Goal: Task Accomplishment & Management: Complete application form

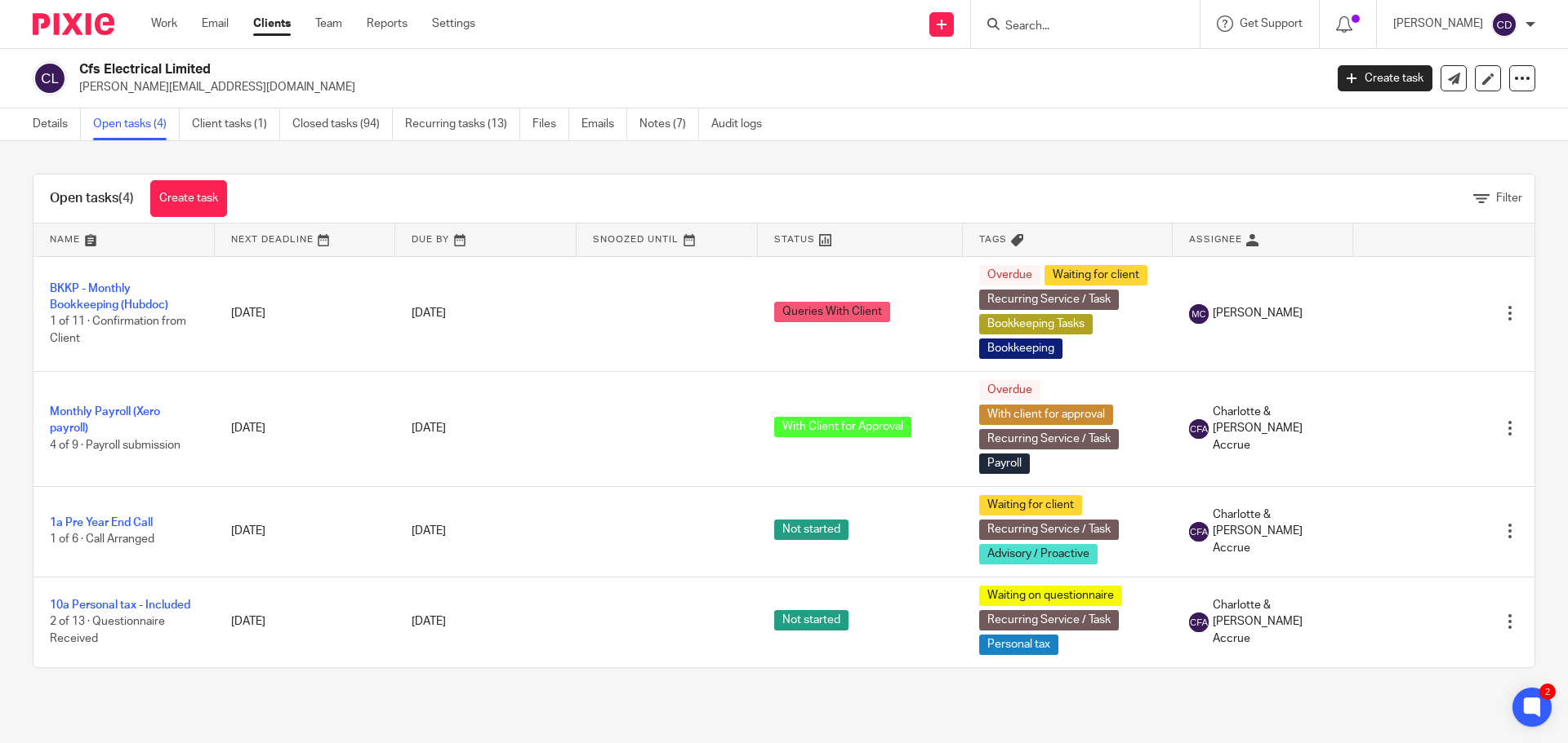
click at [1065, 28] on input "Search" at bounding box center [1077, 27] width 147 height 15
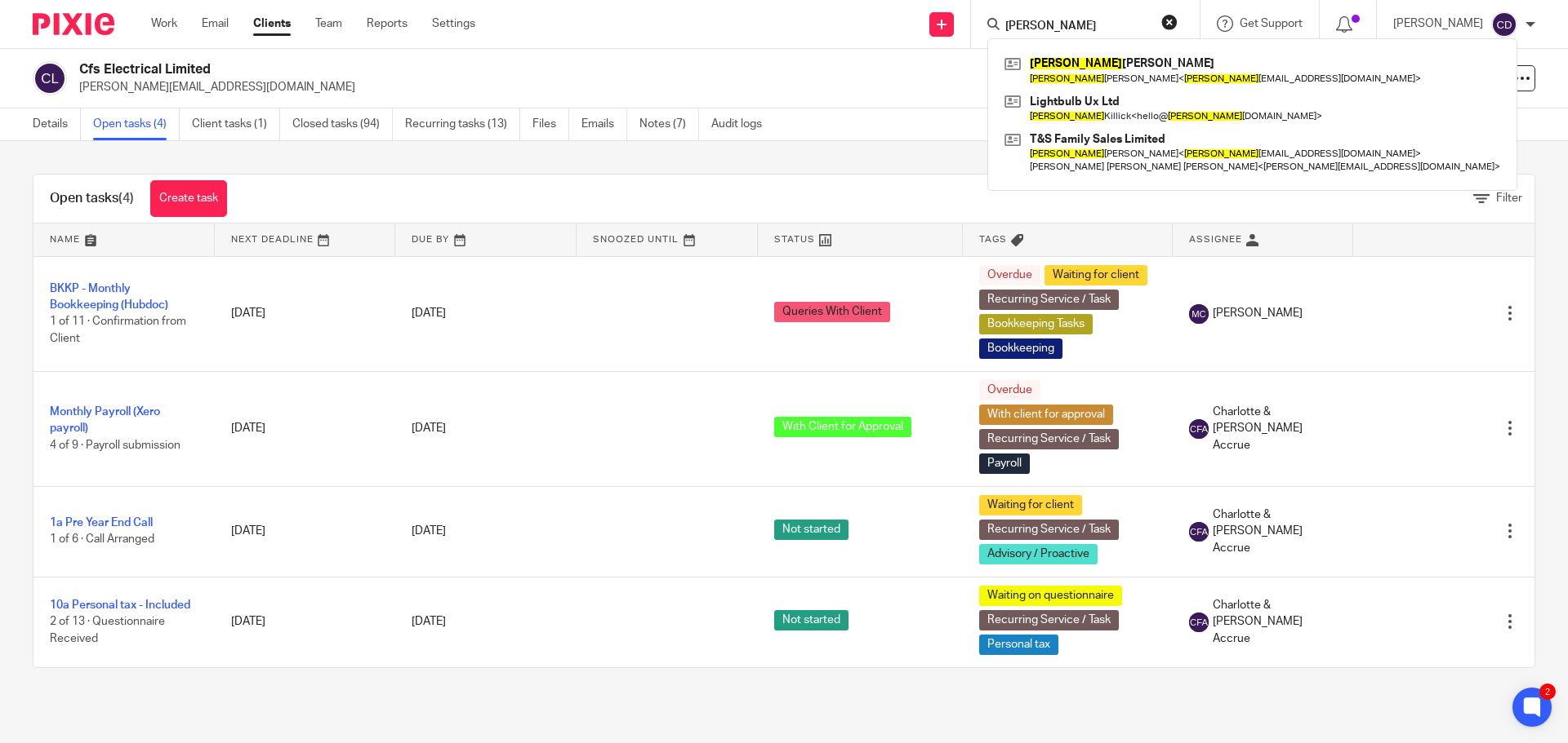
type input "Siobhan"
click at [1142, 119] on link at bounding box center [1252, 108] width 504 height 38
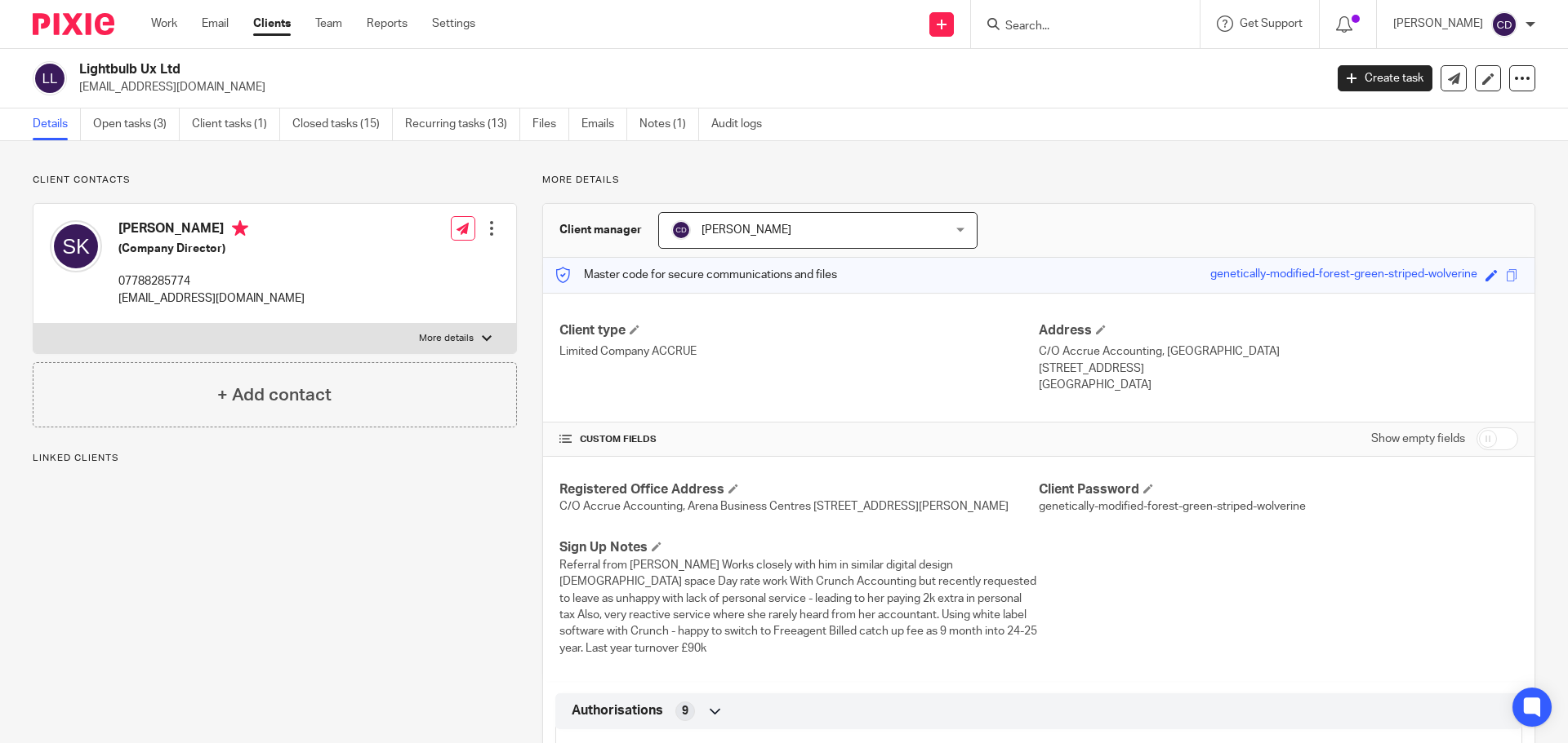
click at [161, 120] on link "Open tasks (3)" at bounding box center [136, 124] width 87 height 32
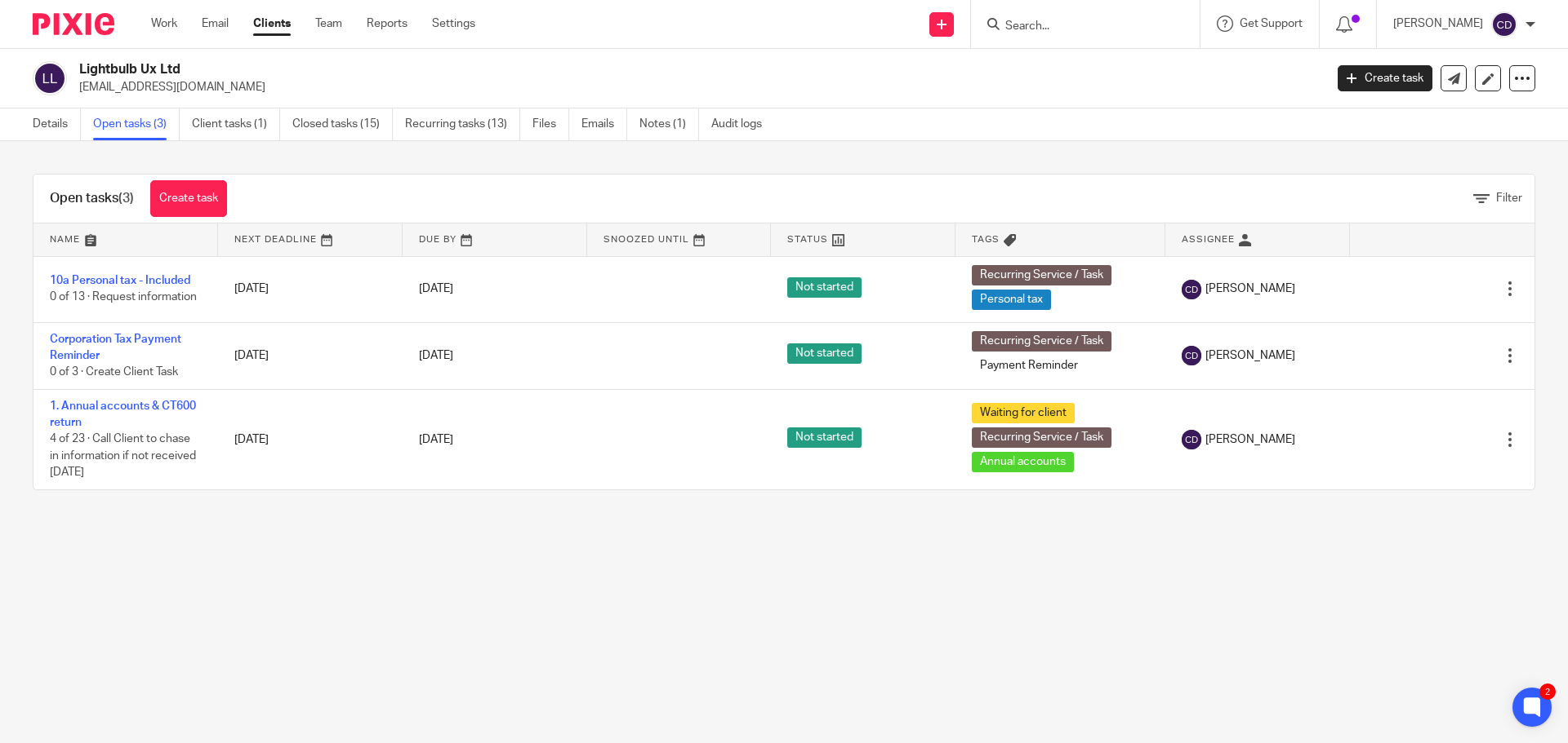
click at [1420, 354] on icon at bounding box center [1428, 356] width 17 height 17
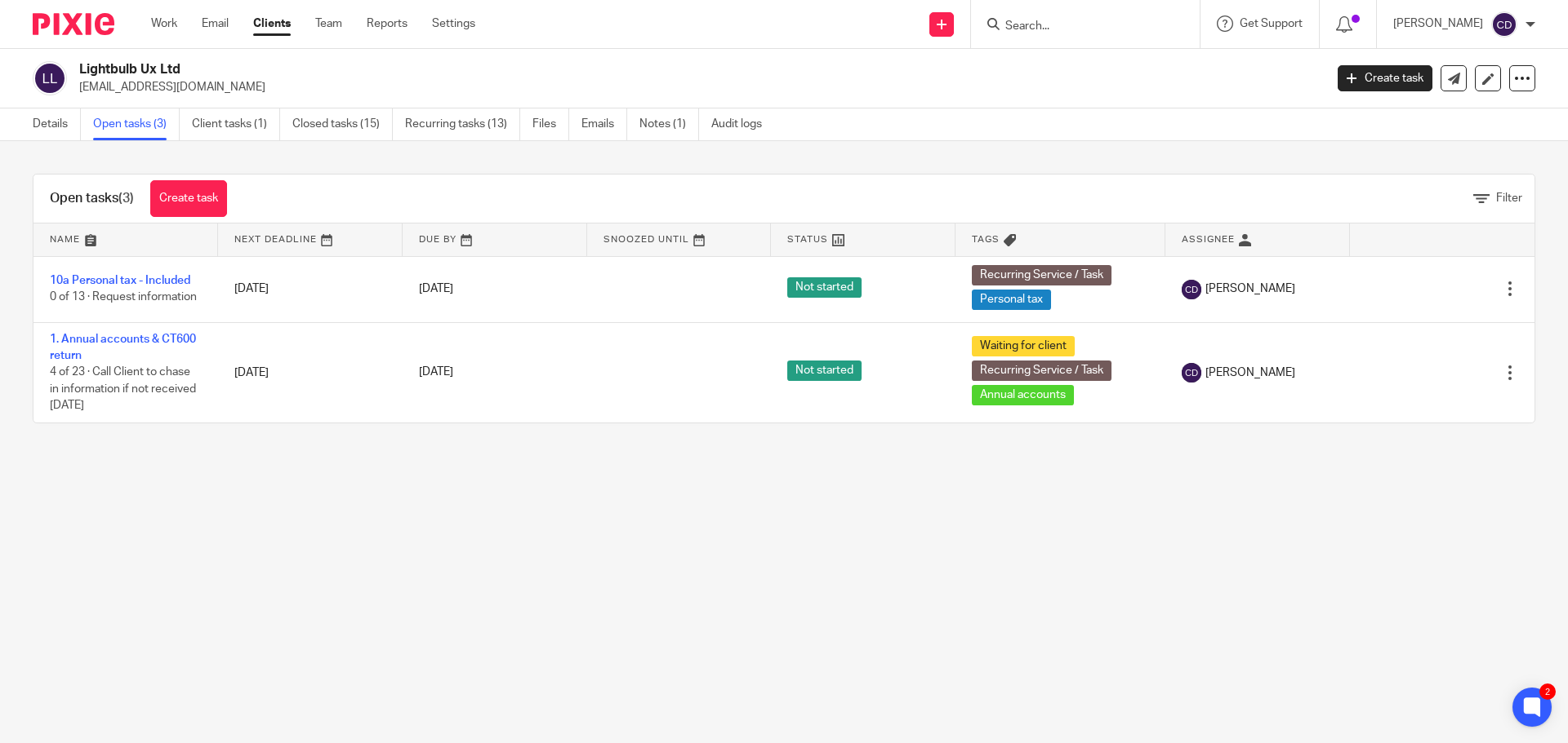
click at [174, 280] on link "10a Personal tax - Included" at bounding box center [120, 281] width 140 height 11
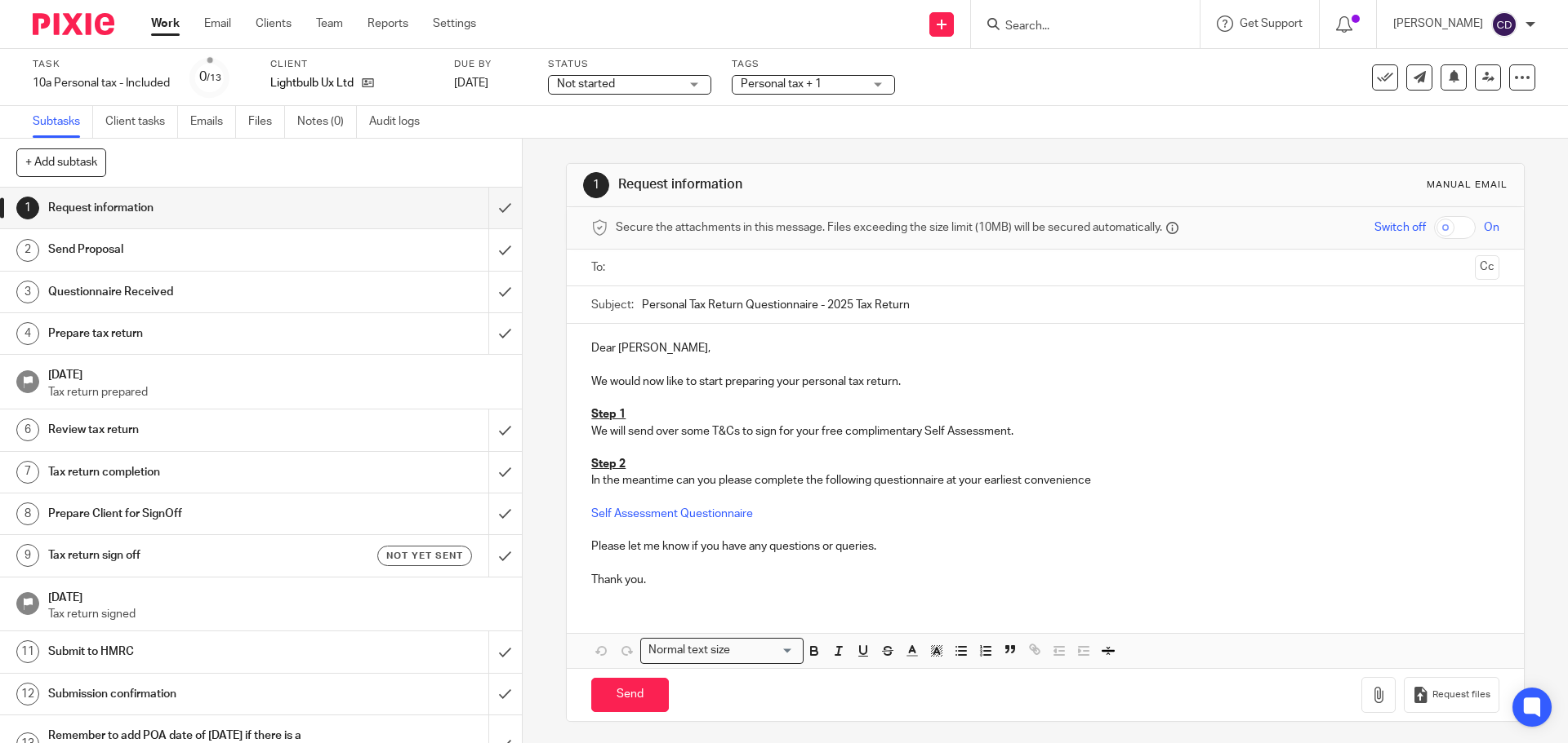
drag, startPoint x: 743, startPoint y: 265, endPoint x: 751, endPoint y: 282, distance: 18.8
click at [743, 265] on input "text" at bounding box center [1044, 268] width 846 height 18
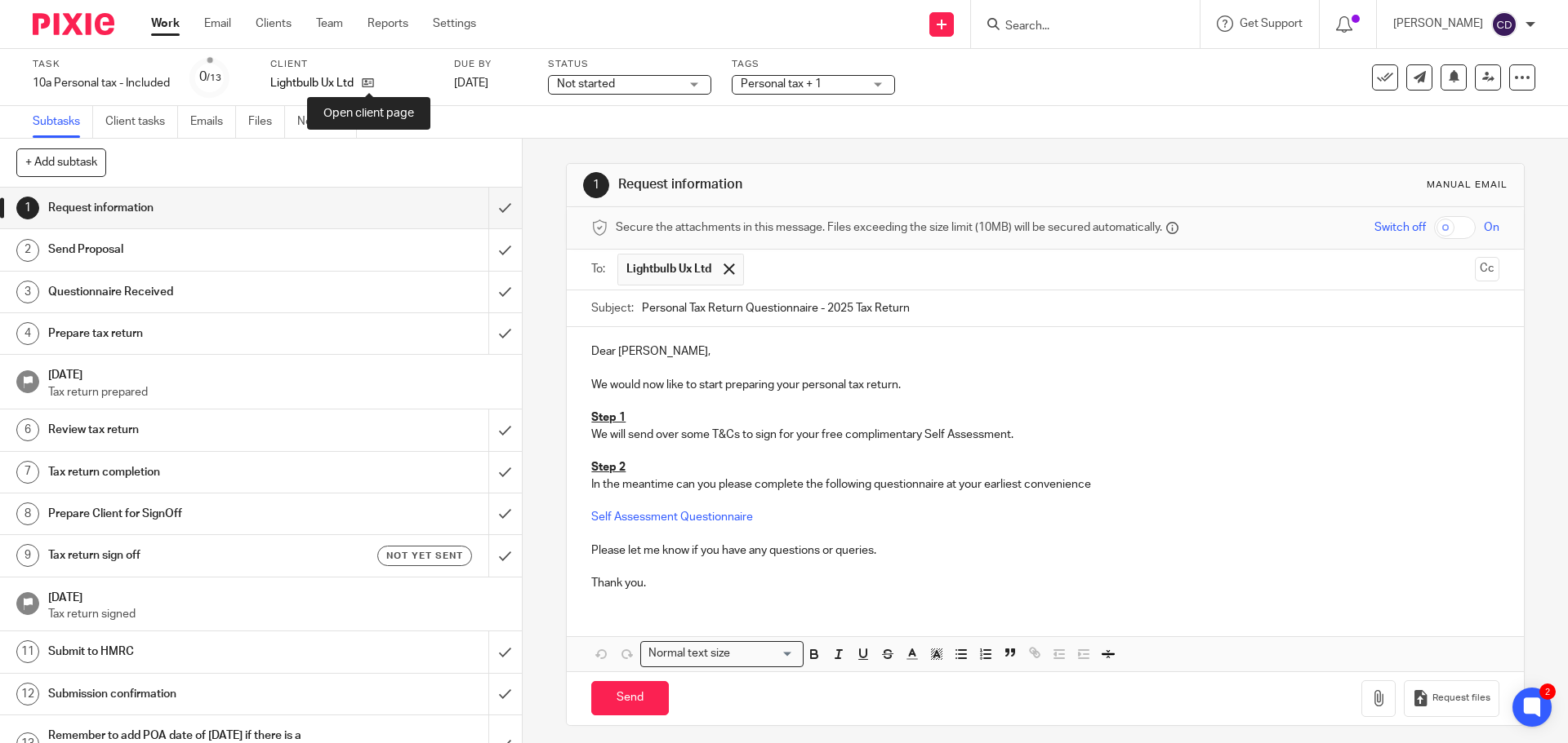
click at [366, 86] on icon at bounding box center [368, 82] width 12 height 12
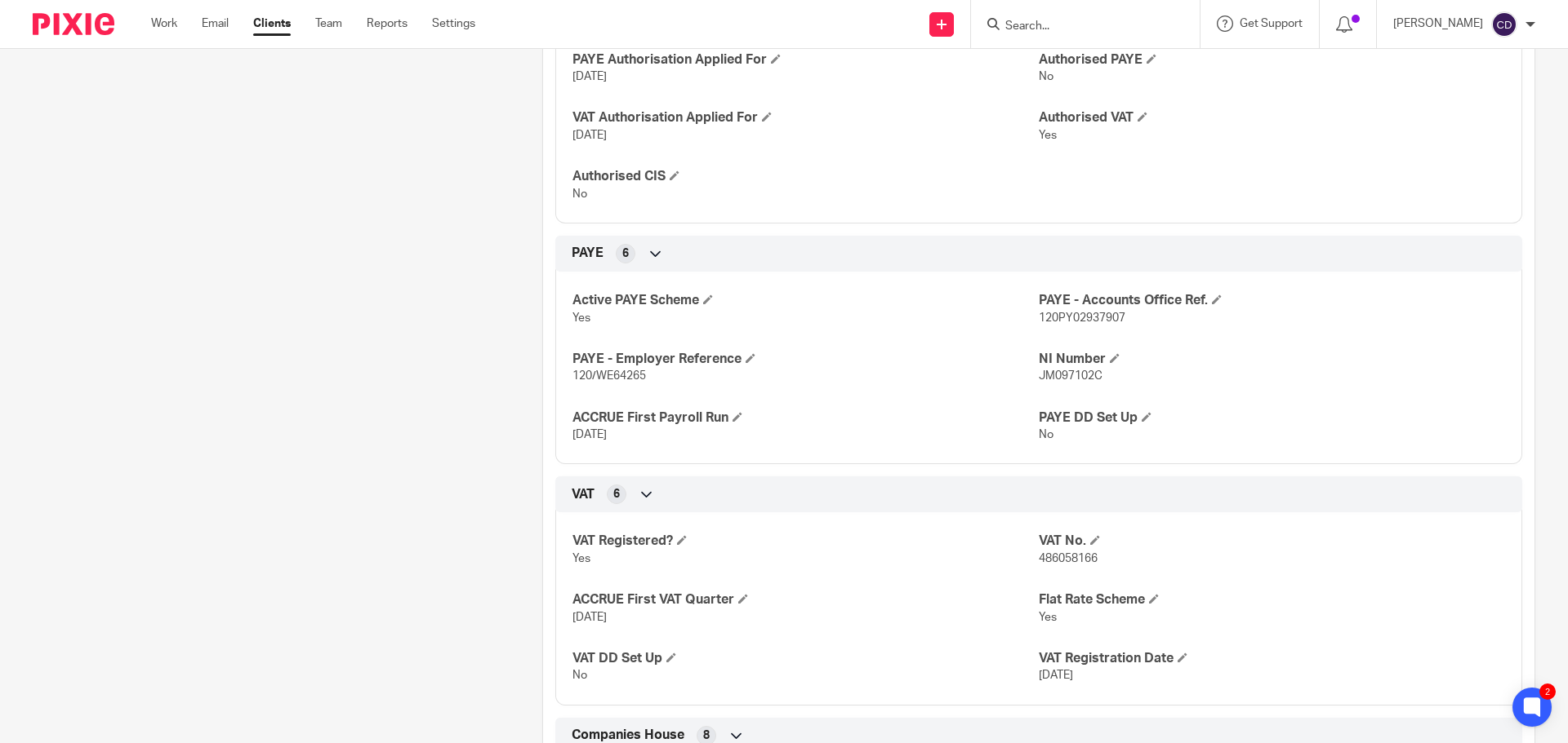
scroll to position [1224, 0]
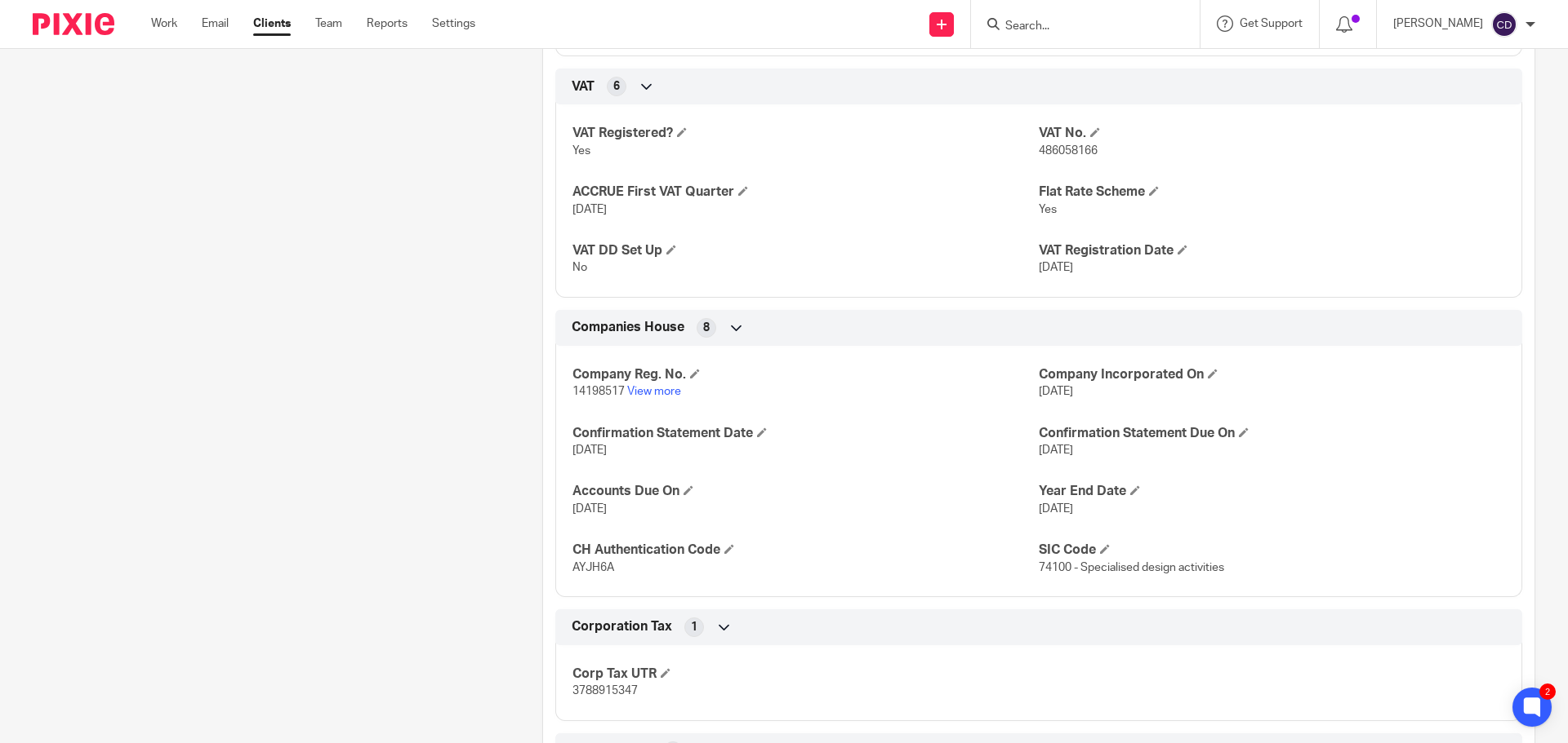
click at [611, 398] on span "14198517" at bounding box center [598, 391] width 53 height 11
copy p "14198517"
click at [581, 574] on span "AYJH6A" at bounding box center [592, 568] width 41 height 11
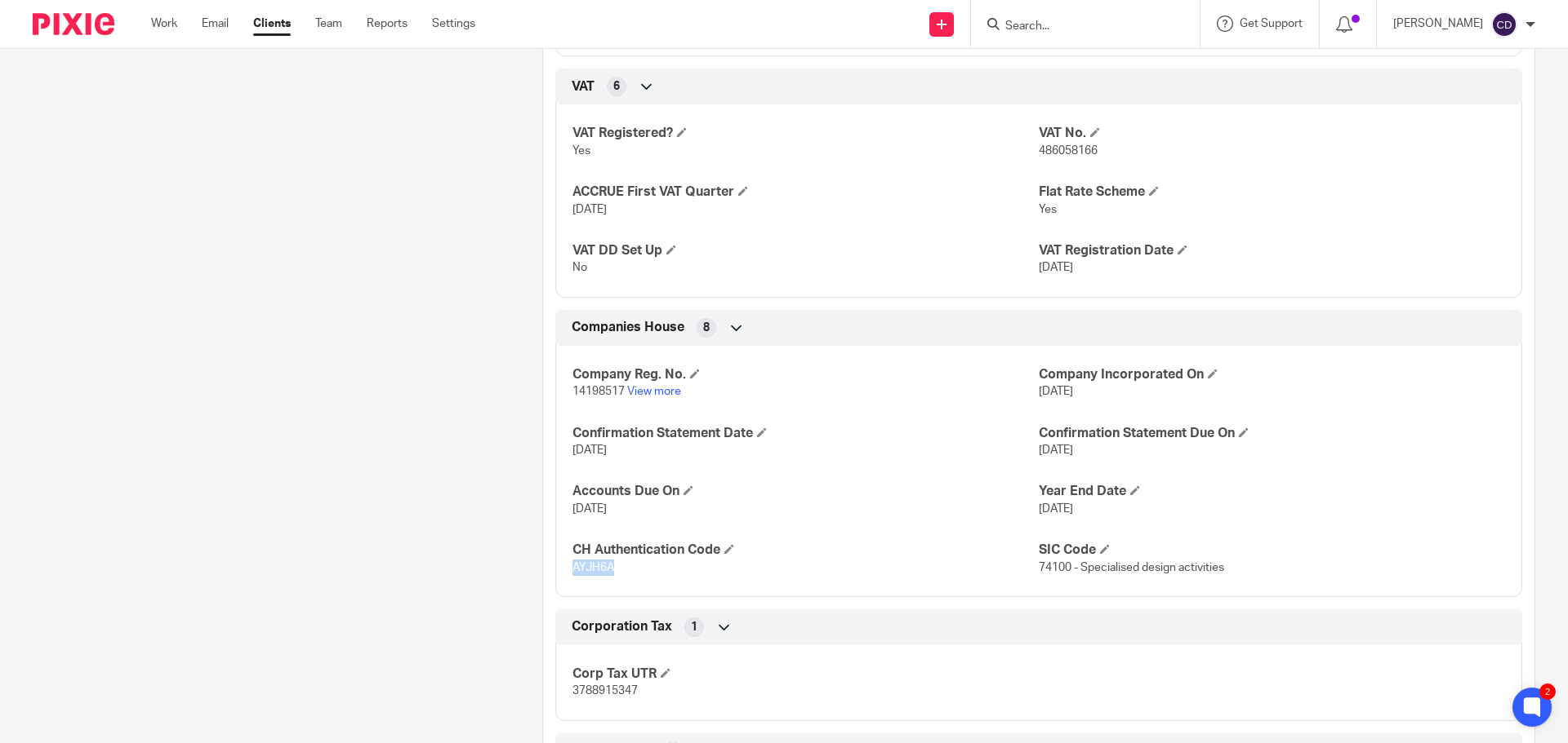
copy span "AYJH6A"
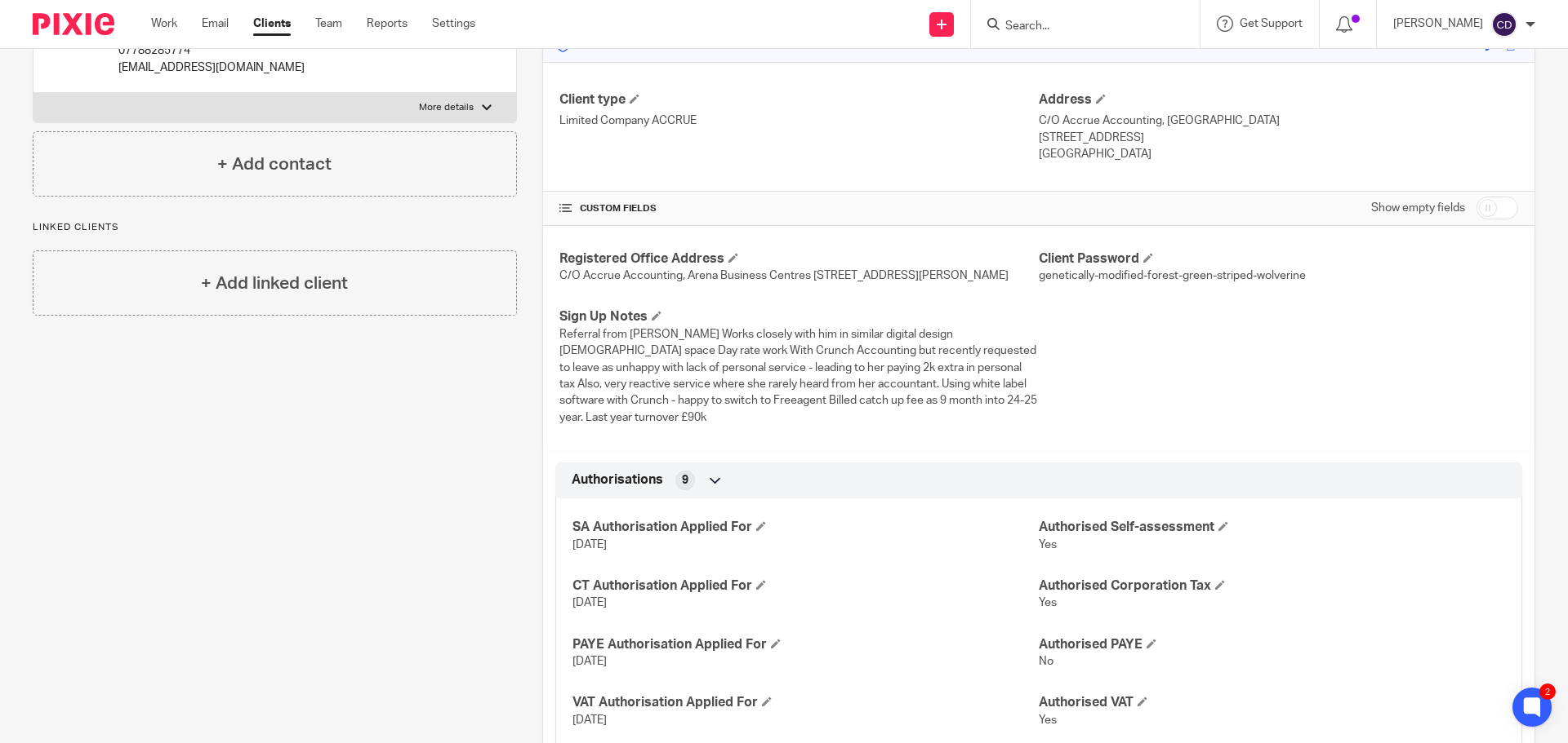
scroll to position [0, 0]
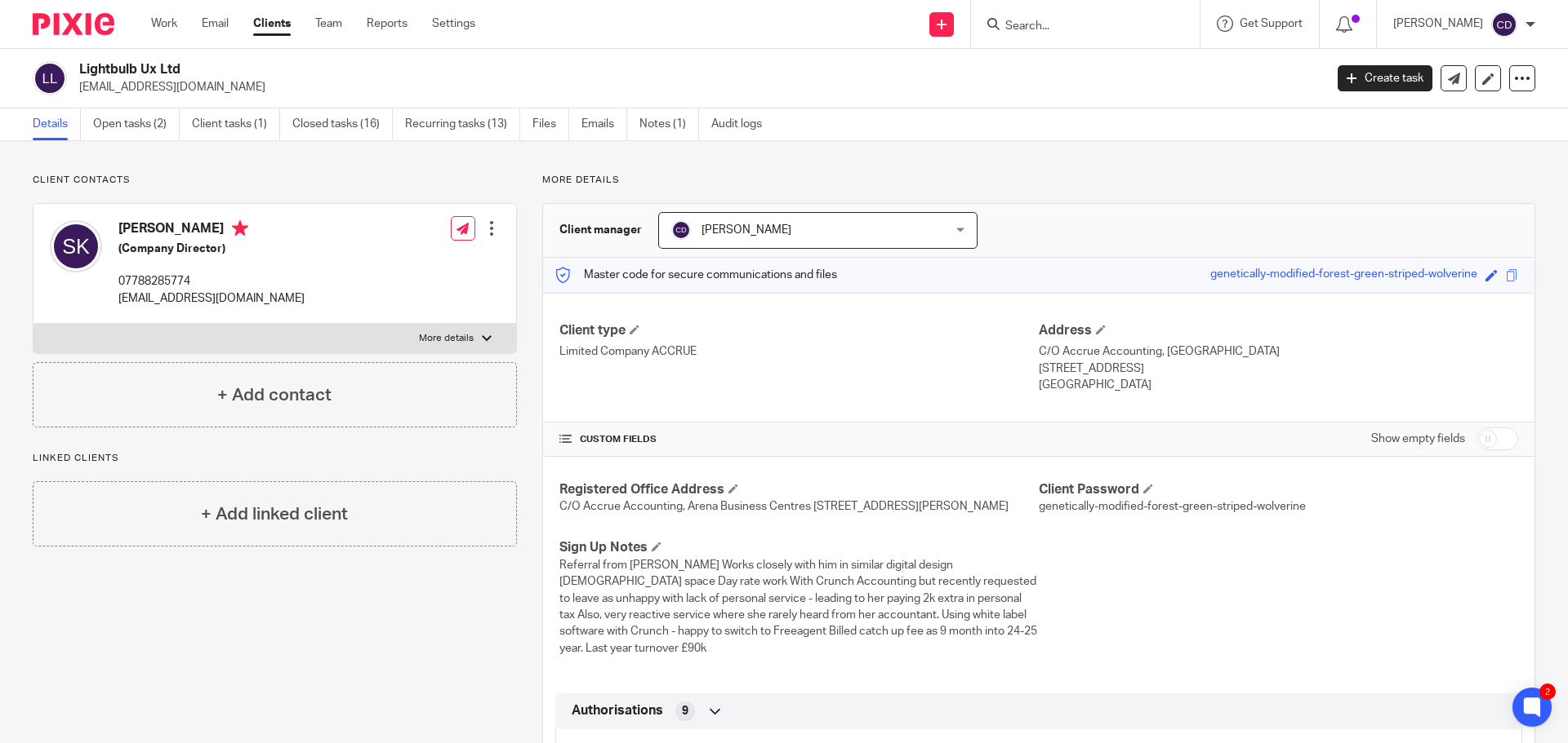
click at [135, 124] on link "Open tasks (2)" at bounding box center [136, 124] width 87 height 32
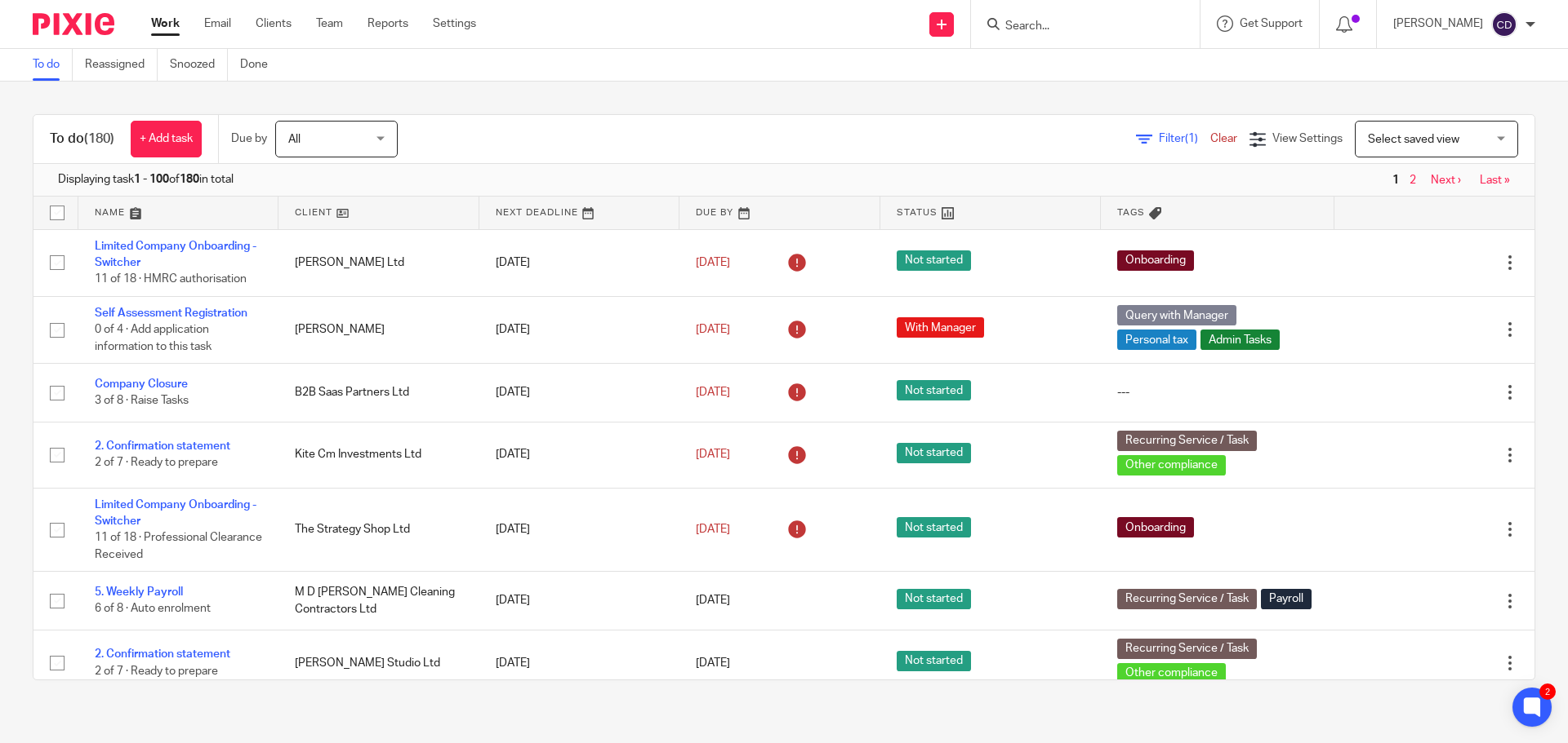
scroll to position [6691, 0]
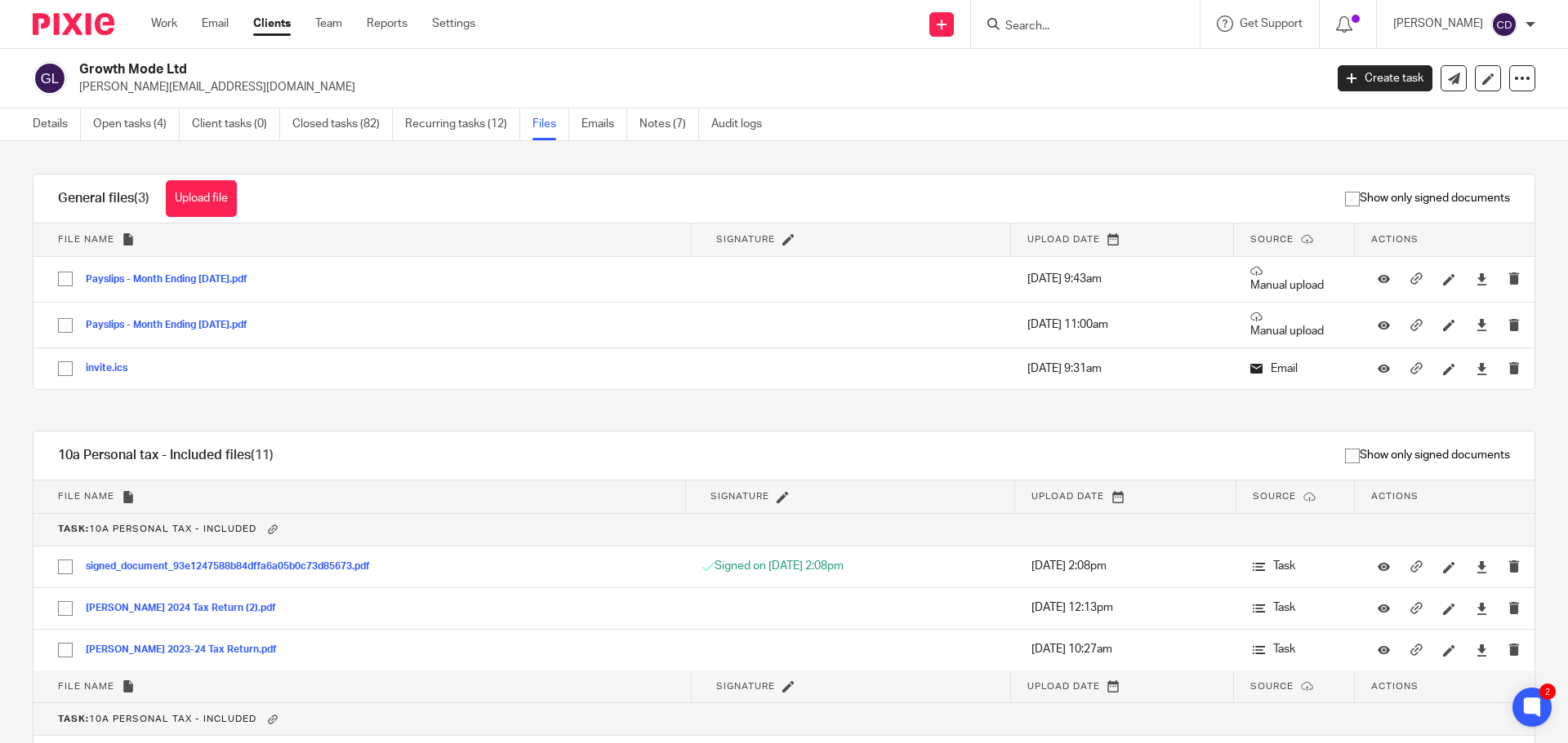
scroll to position [740, 0]
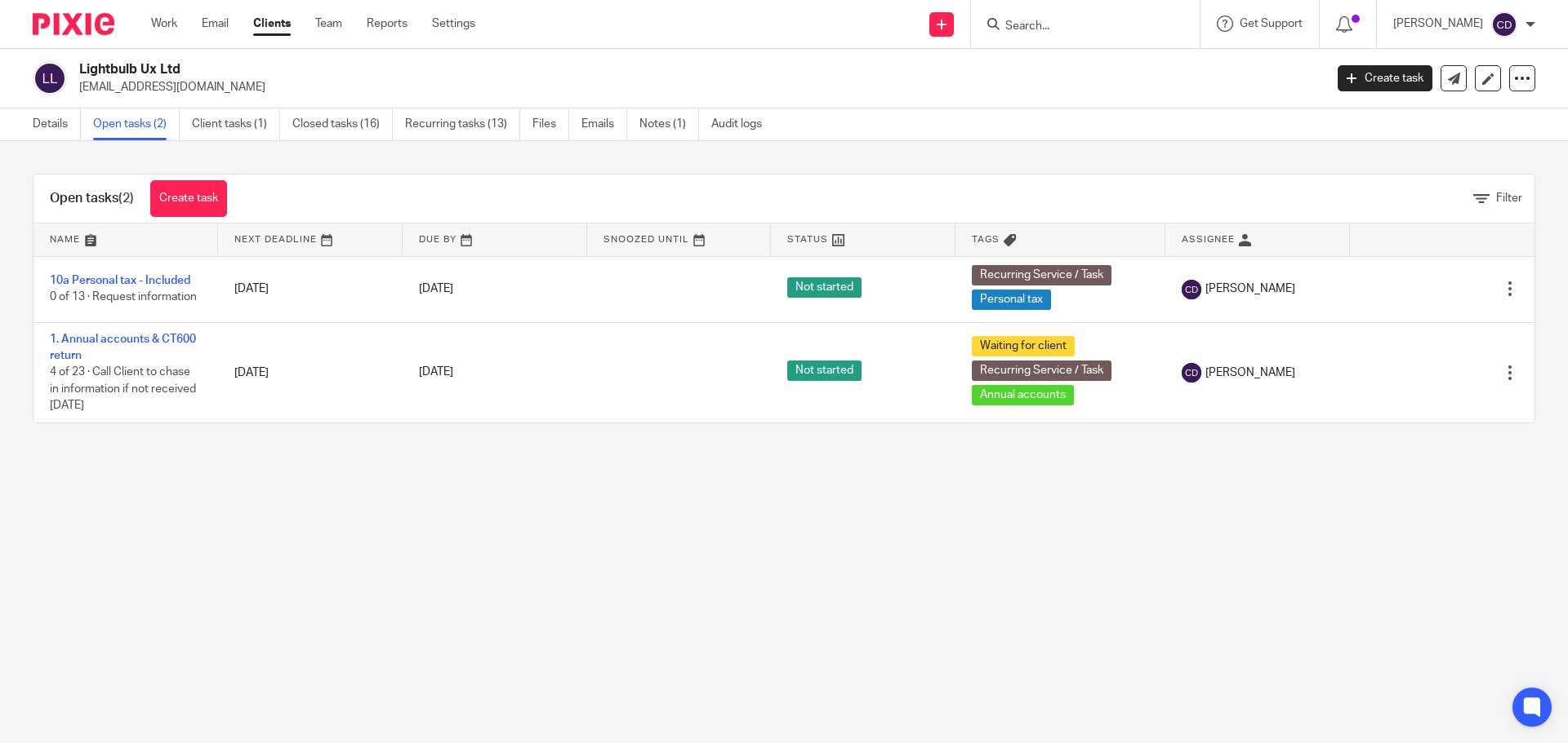
click at [132, 280] on link "10a Personal tax - Included" at bounding box center [120, 281] width 140 height 11
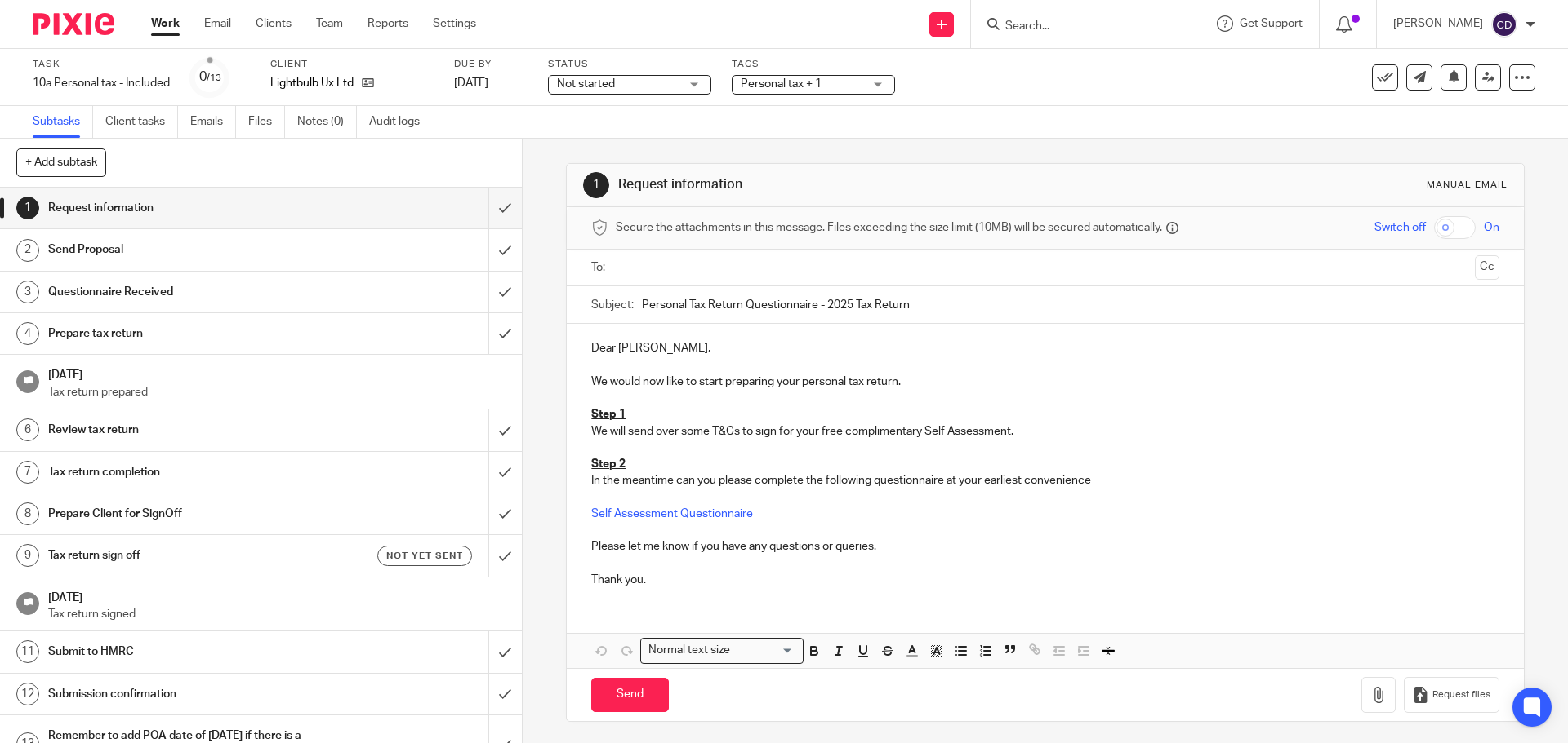
click at [722, 264] on input "text" at bounding box center [1044, 268] width 846 height 18
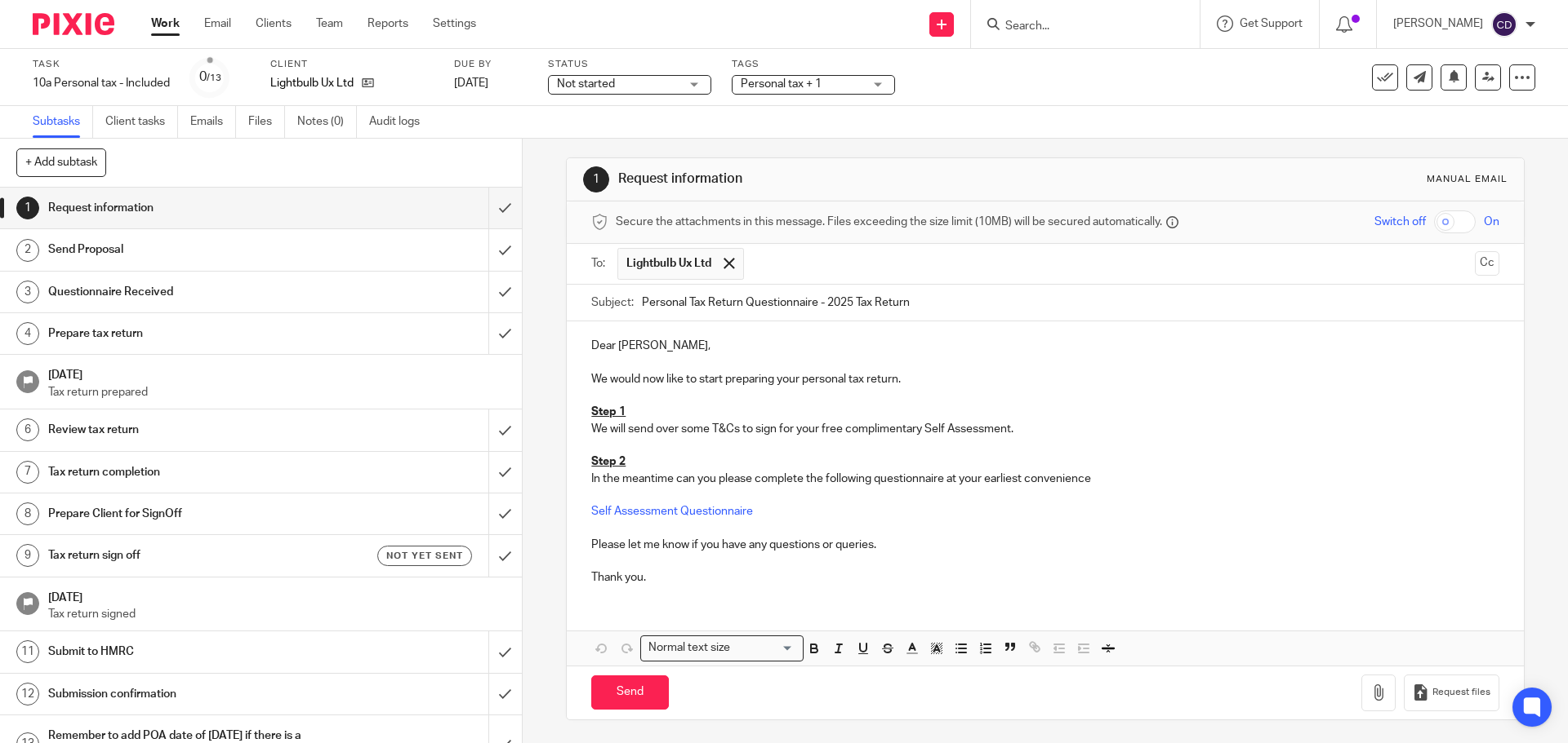
scroll to position [7, 0]
click at [636, 694] on input "Send" at bounding box center [630, 691] width 77 height 35
type input "Sent"
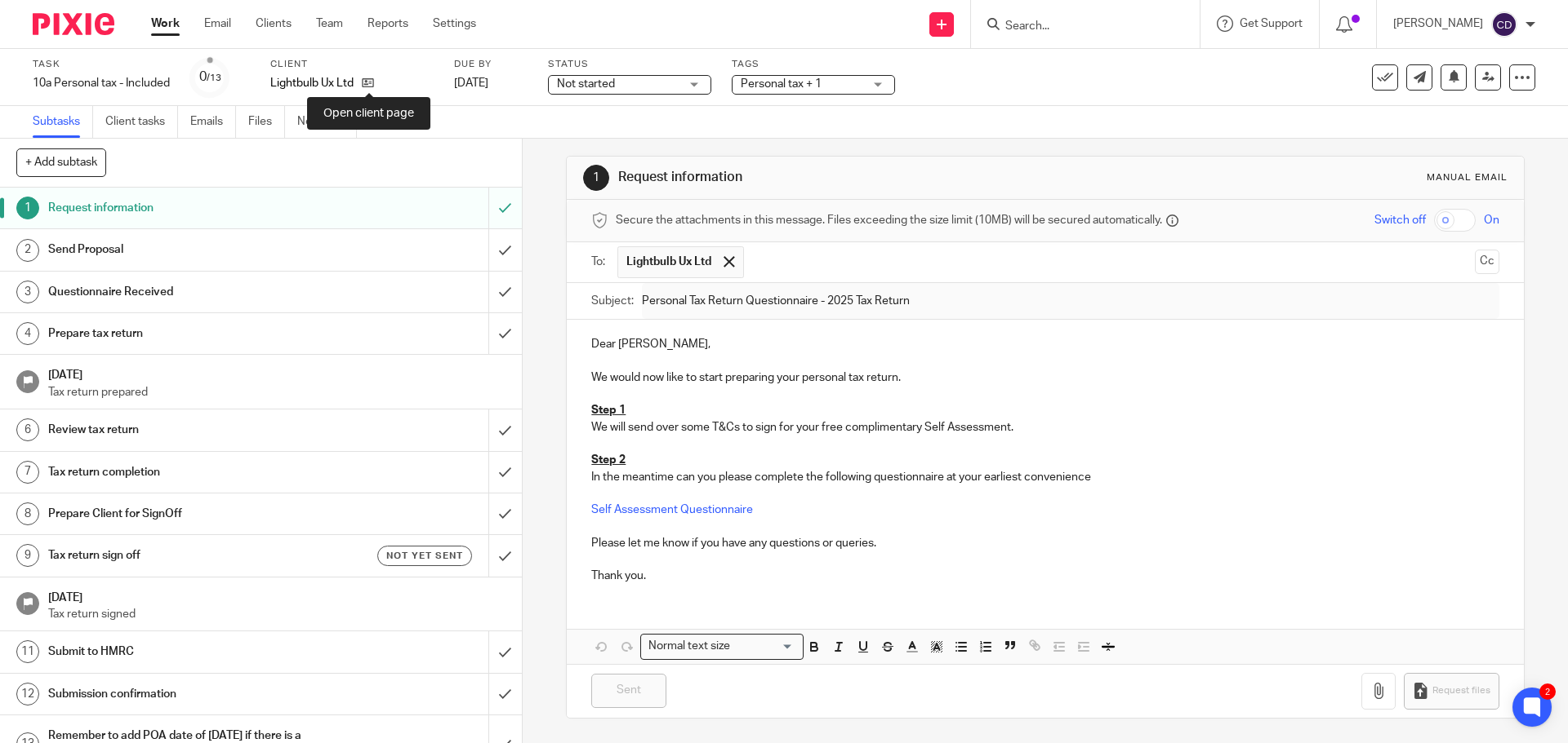
click at [365, 76] on icon at bounding box center [368, 82] width 12 height 12
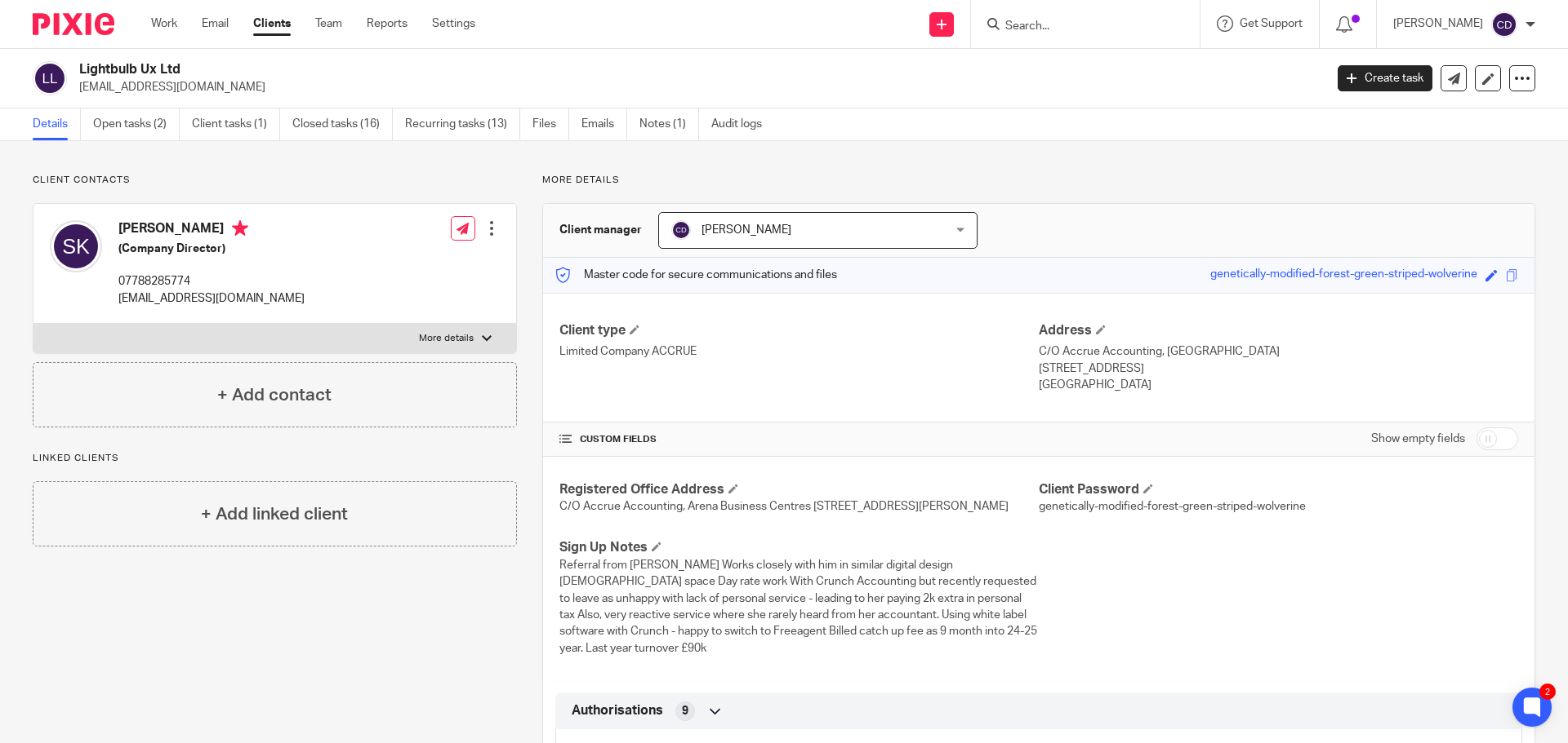
click at [244, 191] on div "Client contacts Siobhan Killick (Company Director) 07788285774 hello@siobhankil…" at bounding box center [275, 301] width 485 height 254
click at [162, 131] on link "Open tasks (2)" at bounding box center [136, 124] width 87 height 32
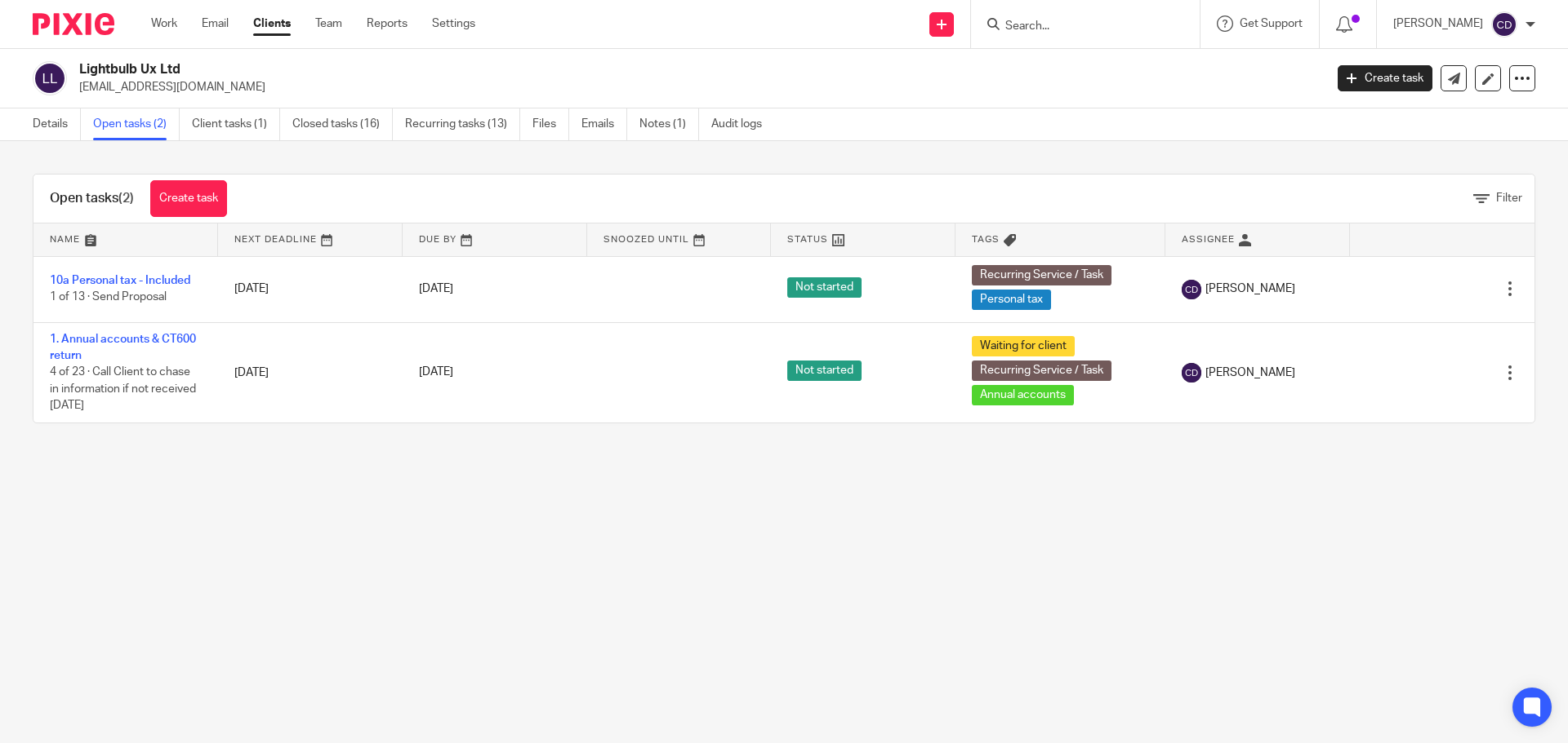
click at [174, 341] on link "1. Annual accounts & CT600 return" at bounding box center [123, 347] width 146 height 28
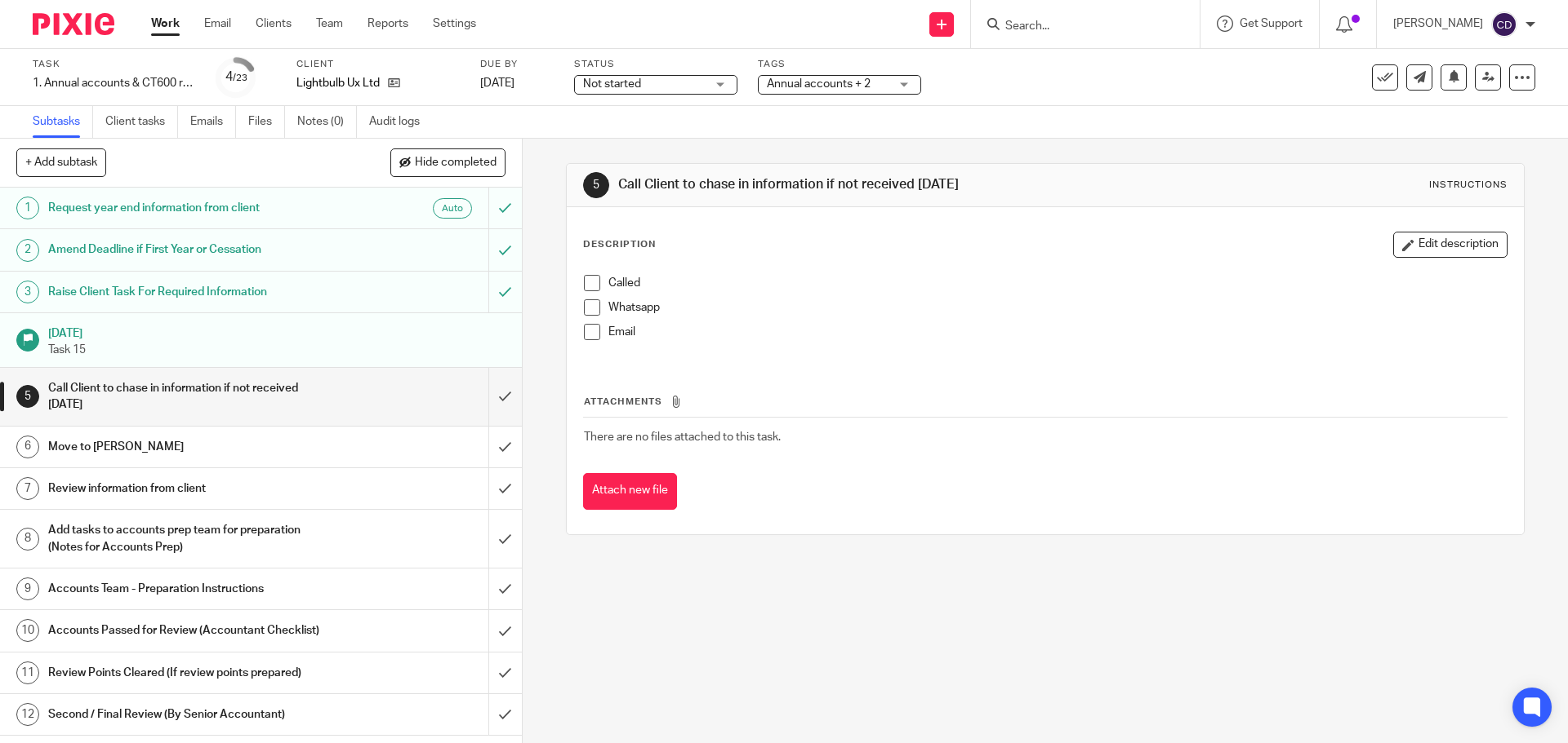
click at [111, 122] on link "Client tasks" at bounding box center [141, 122] width 73 height 32
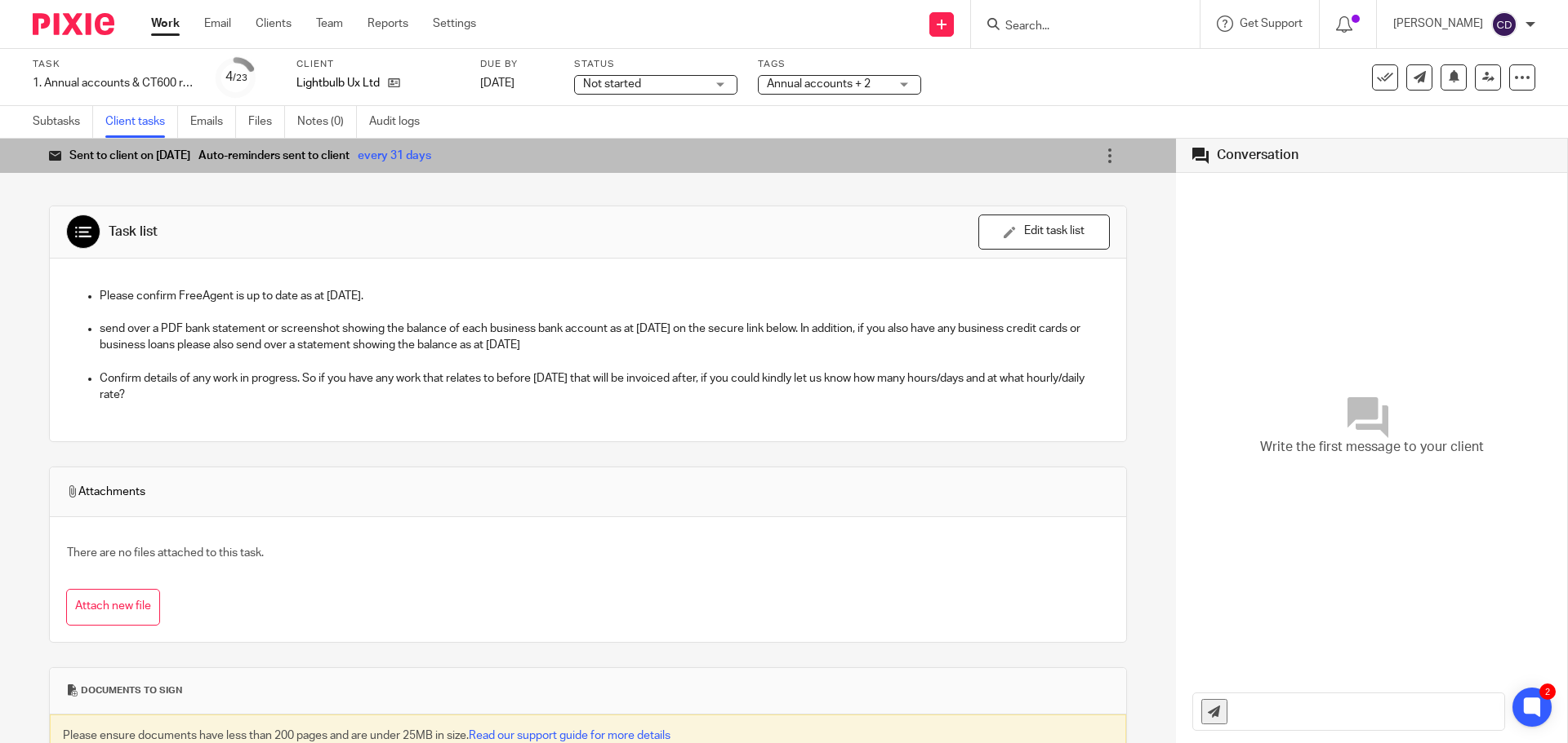
click at [76, 111] on link "Subtasks" at bounding box center [63, 122] width 61 height 32
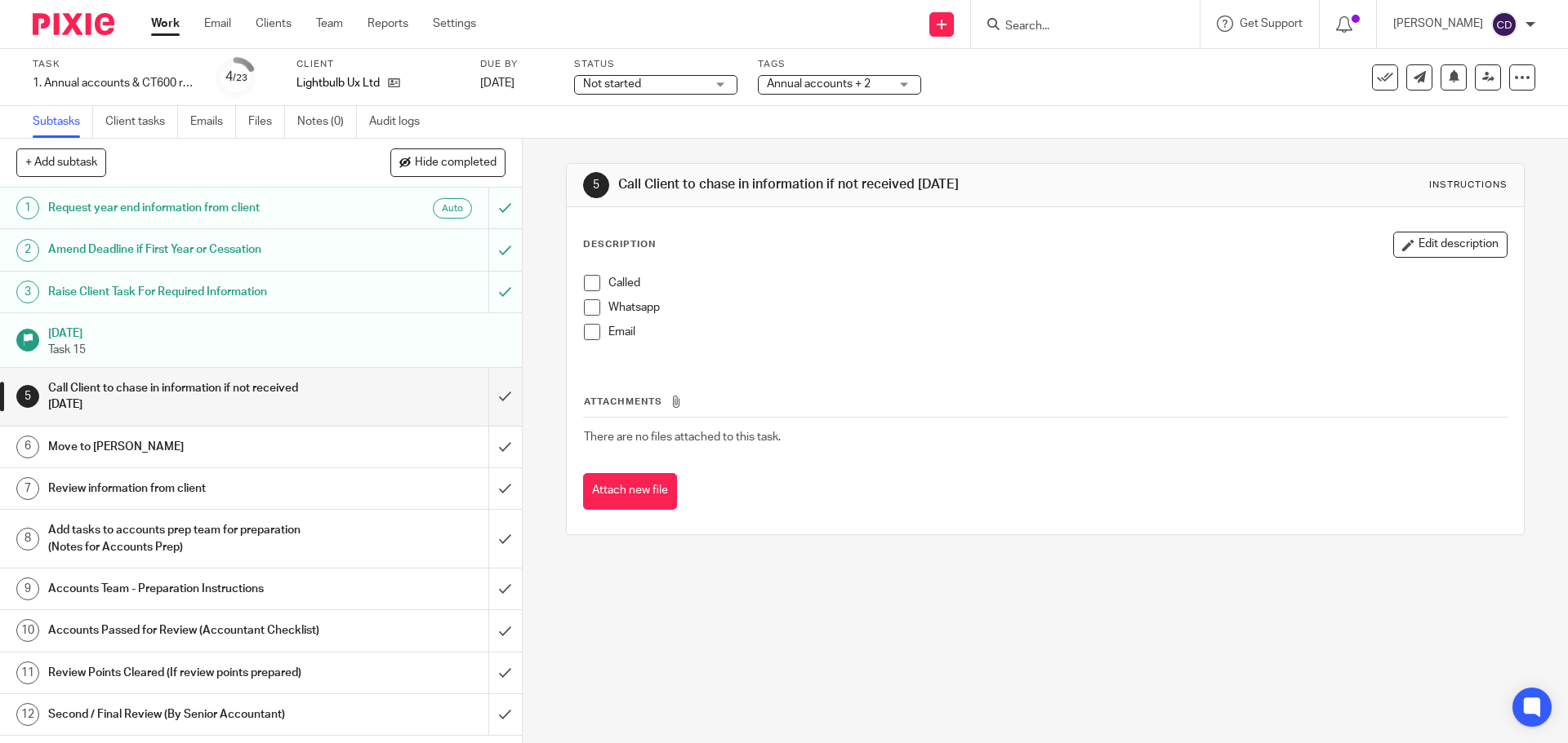
click at [258, 119] on link "Files" at bounding box center [266, 122] width 37 height 32
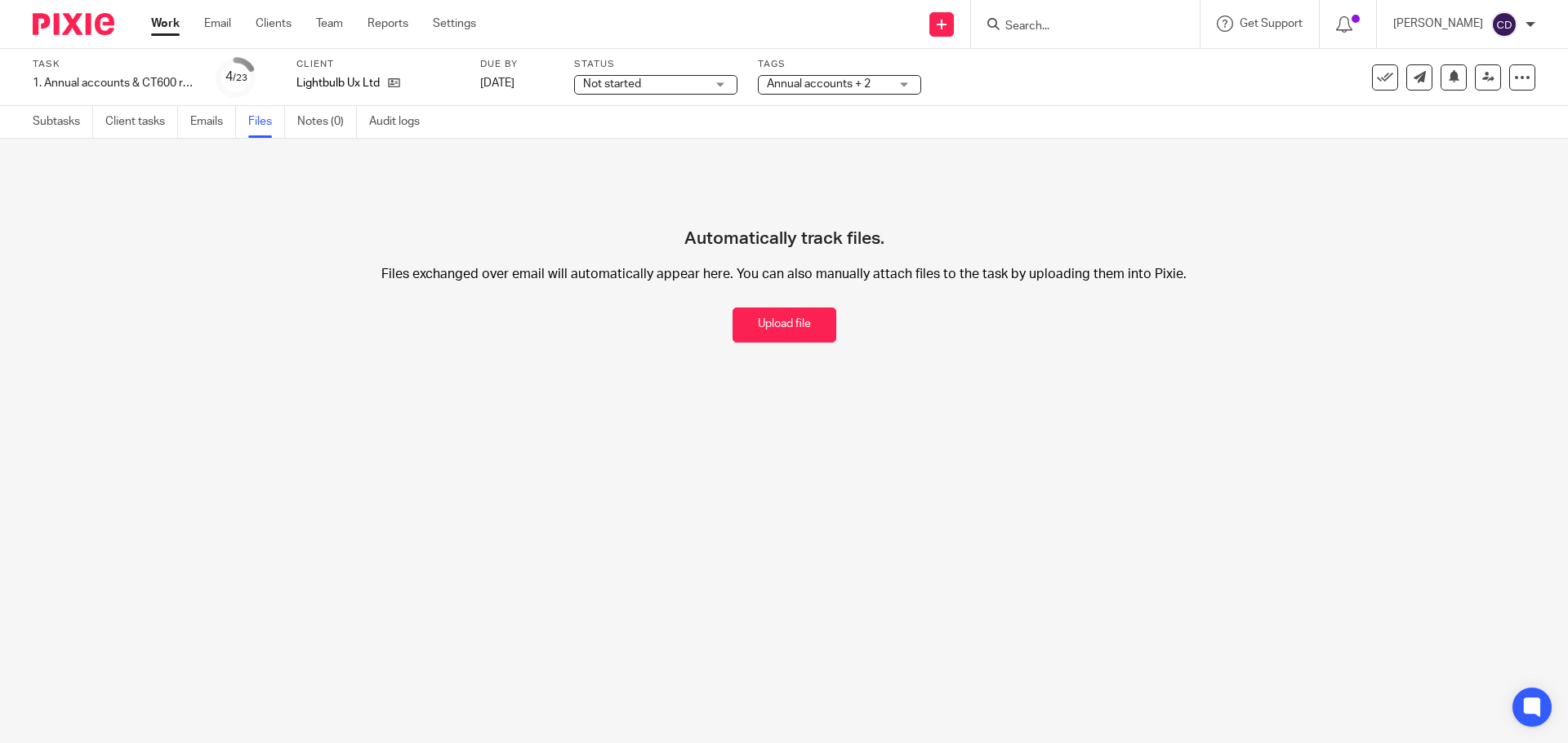
click at [395, 76] on icon at bounding box center [393, 82] width 12 height 12
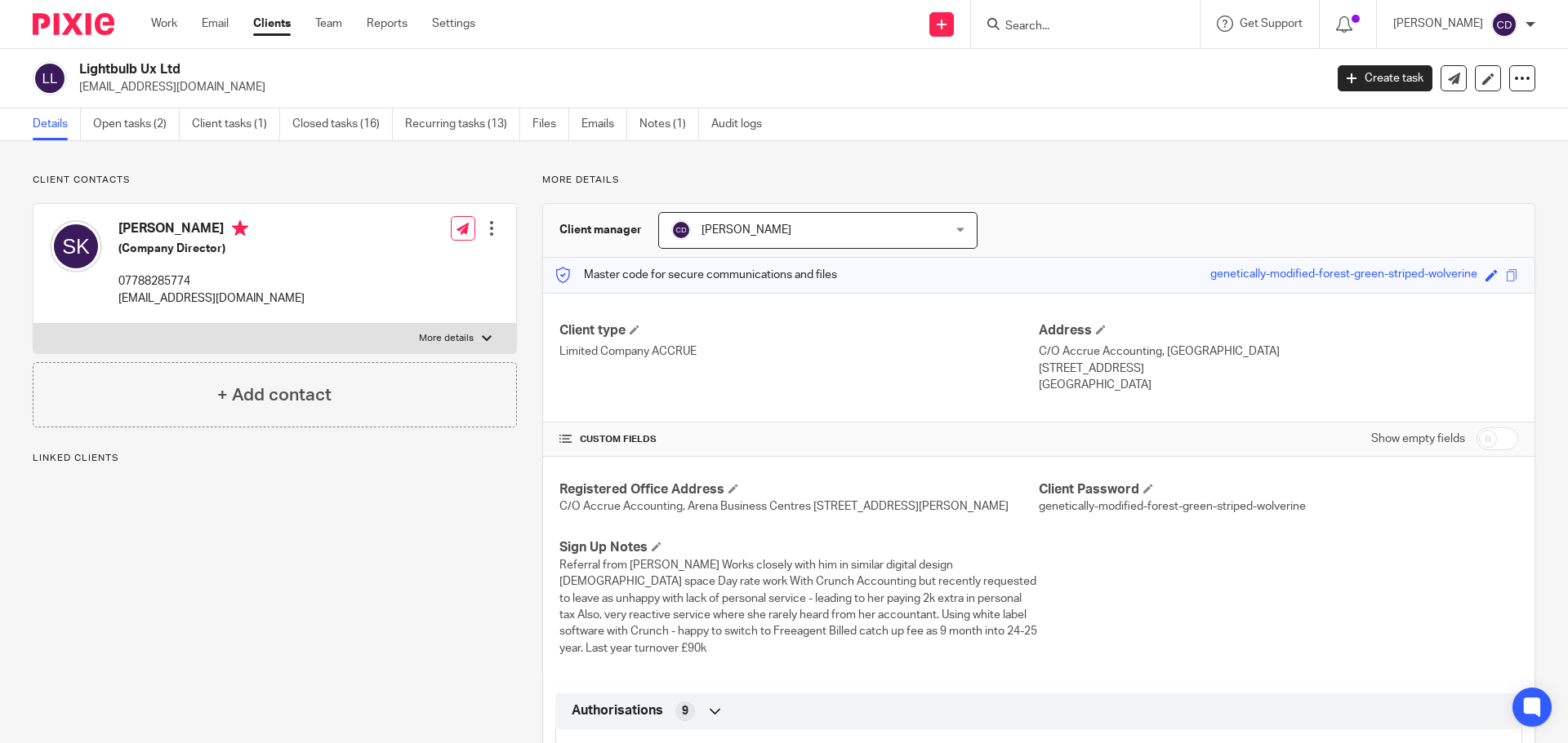
click at [541, 122] on link "Files" at bounding box center [551, 124] width 37 height 32
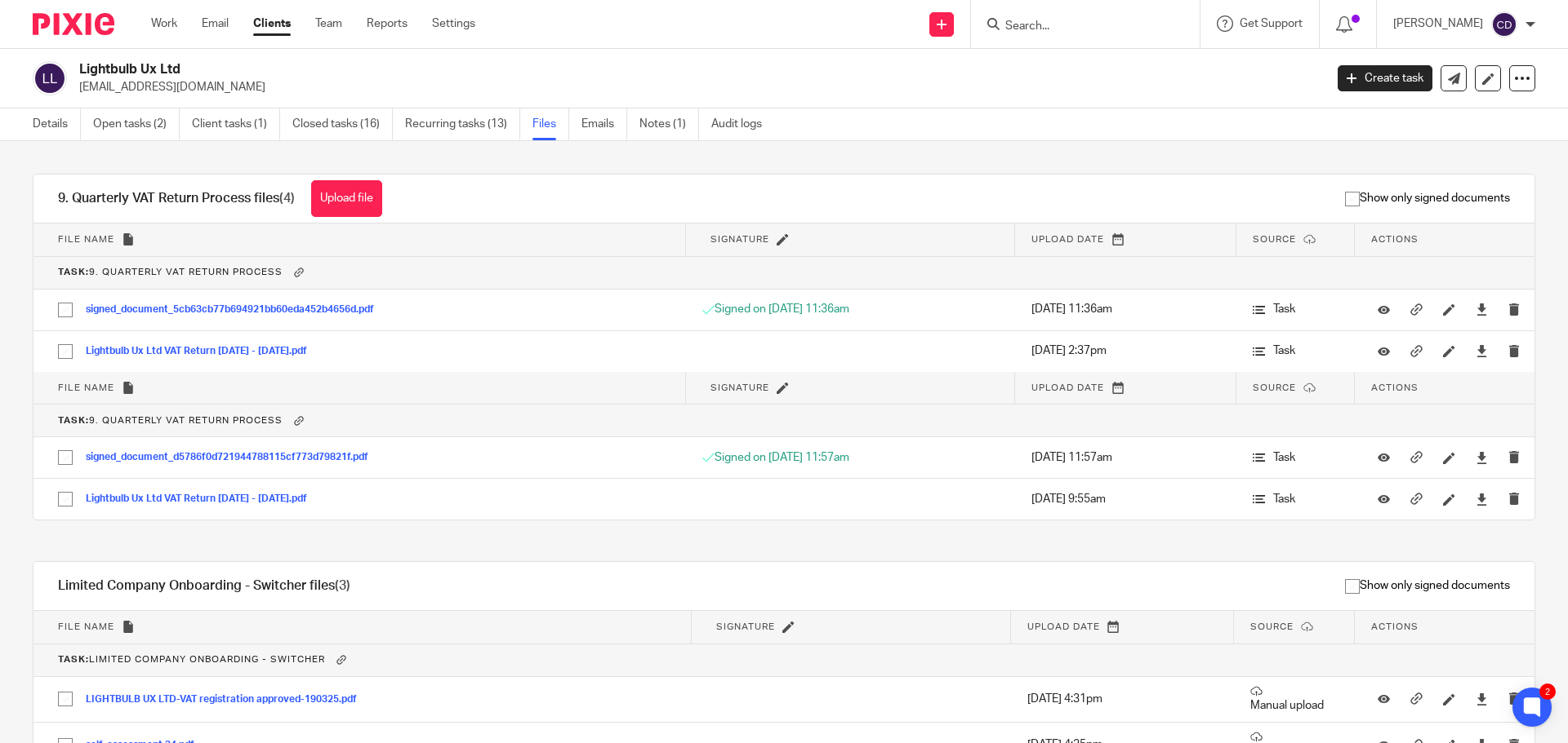
click at [33, 122] on link "Details" at bounding box center [56, 124] width 48 height 32
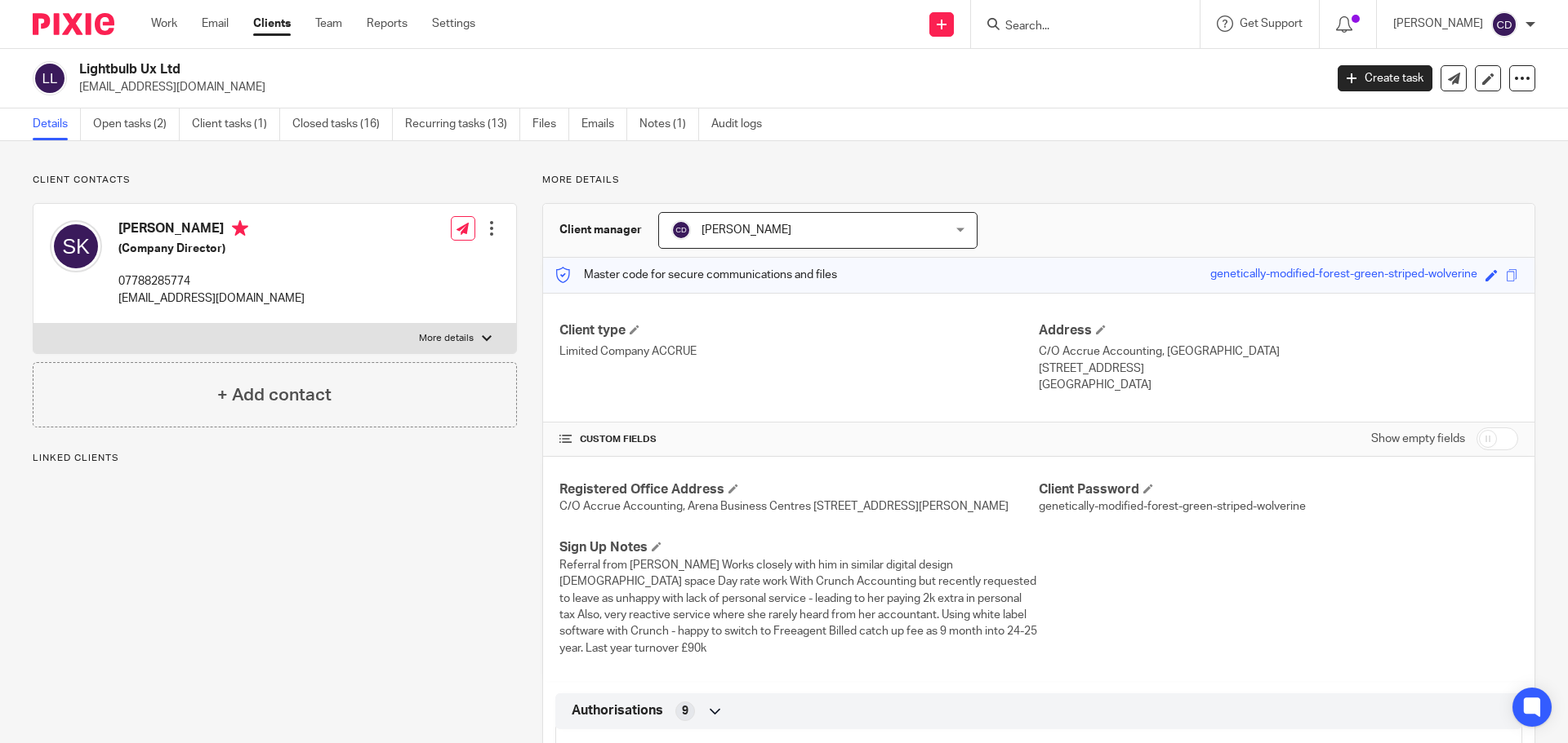
click at [140, 135] on link "Open tasks (2)" at bounding box center [136, 124] width 87 height 32
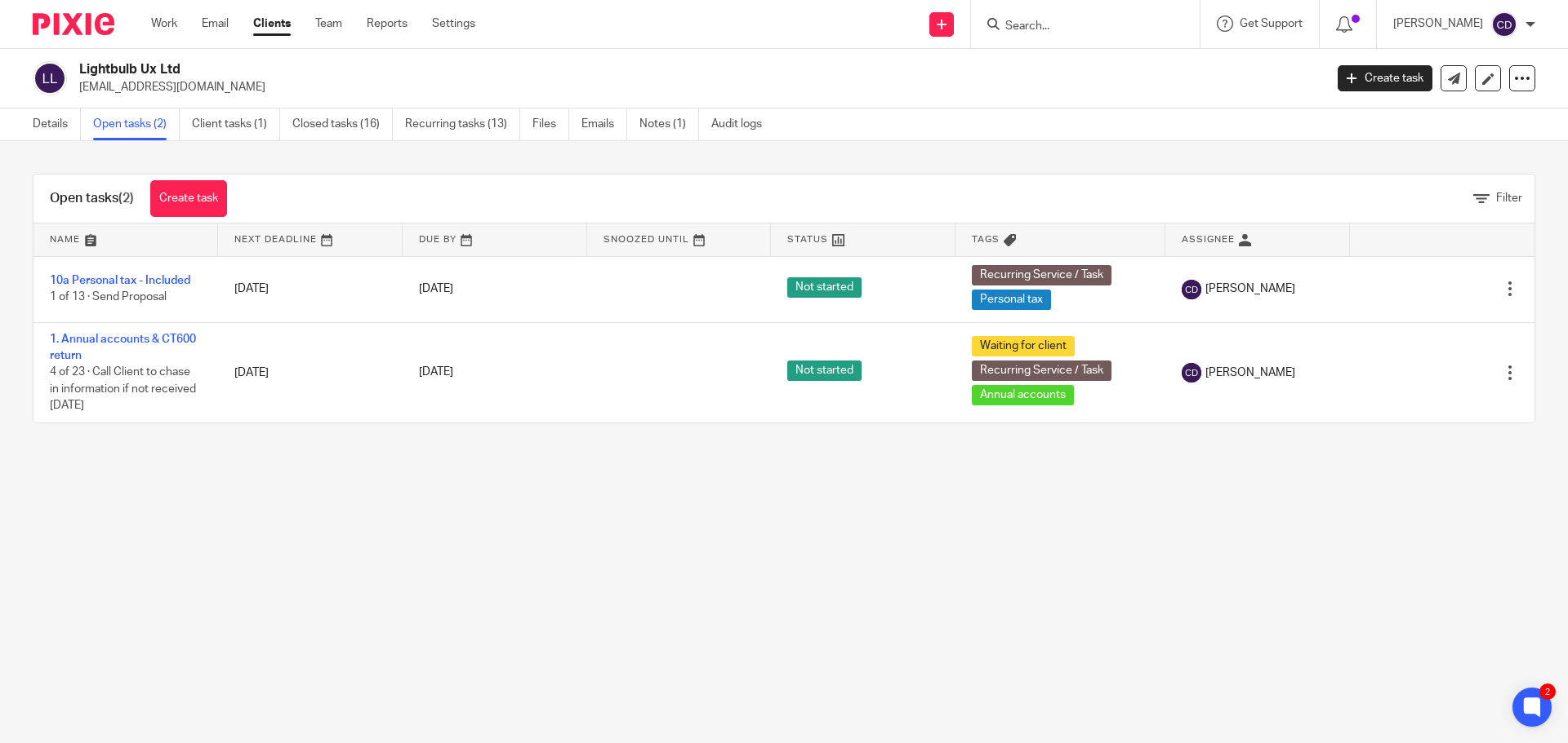
click at [189, 336] on link "1. Annual accounts & CT600 return" at bounding box center [123, 347] width 146 height 28
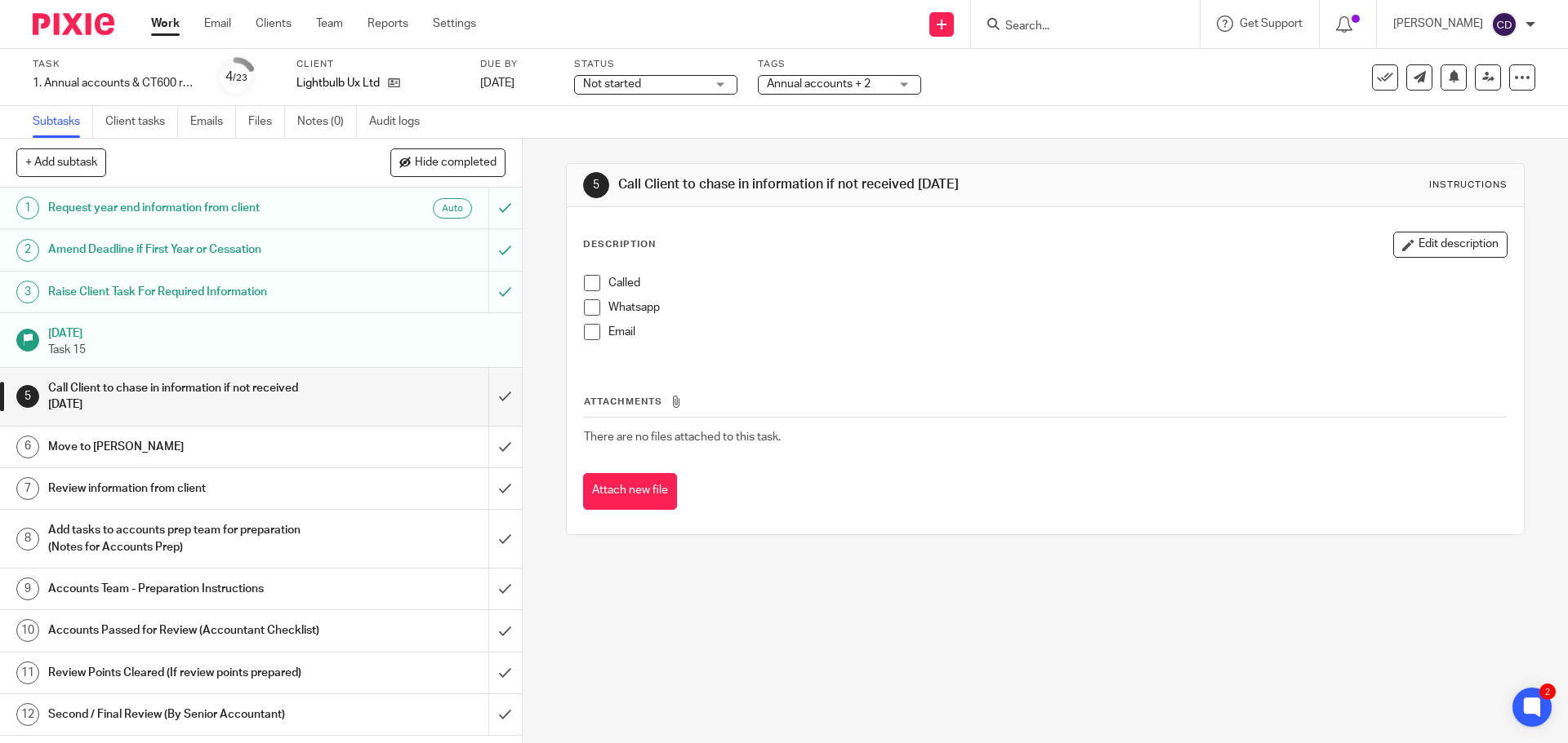
click at [143, 124] on link "Client tasks" at bounding box center [141, 122] width 73 height 32
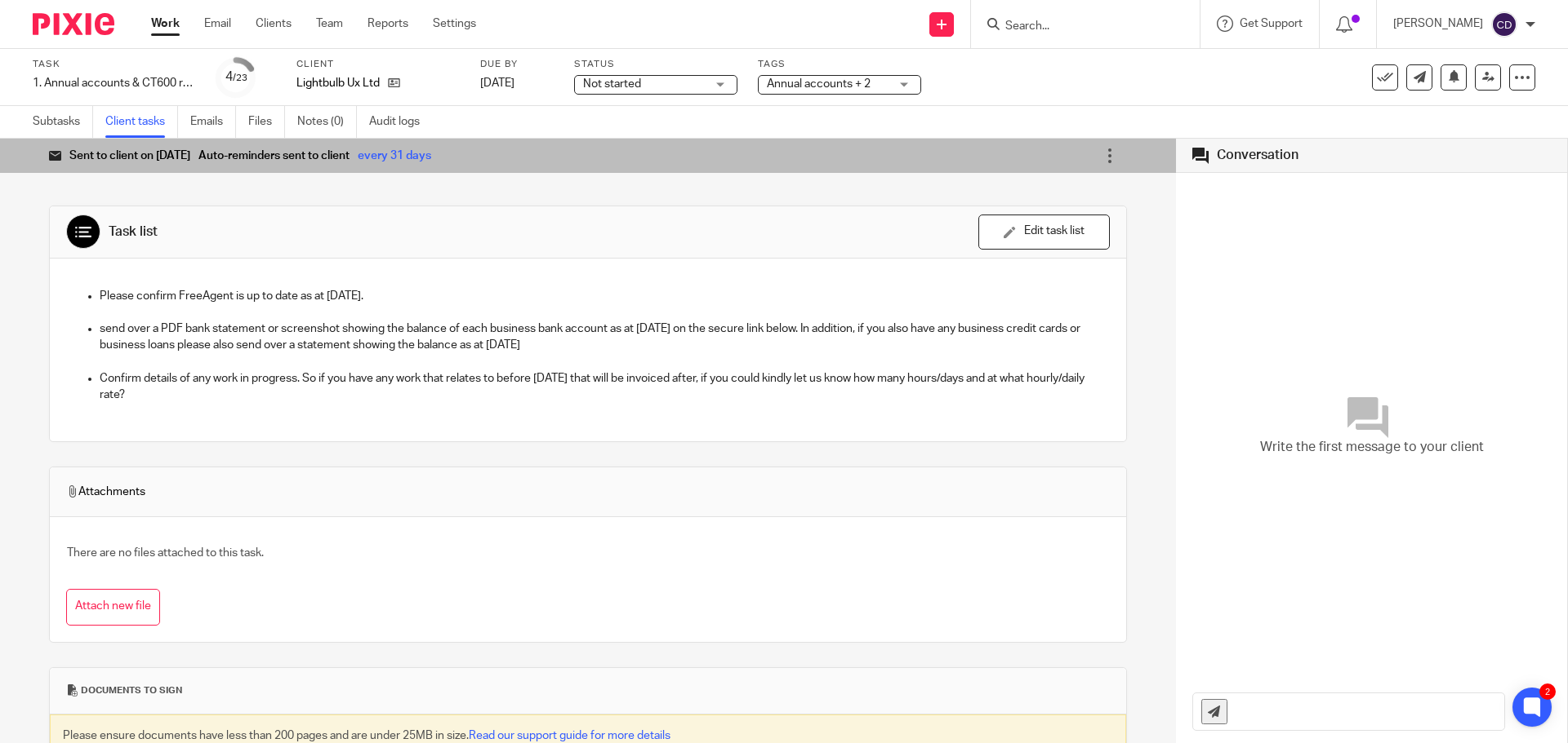
click at [73, 119] on link "Subtasks" at bounding box center [63, 122] width 61 height 32
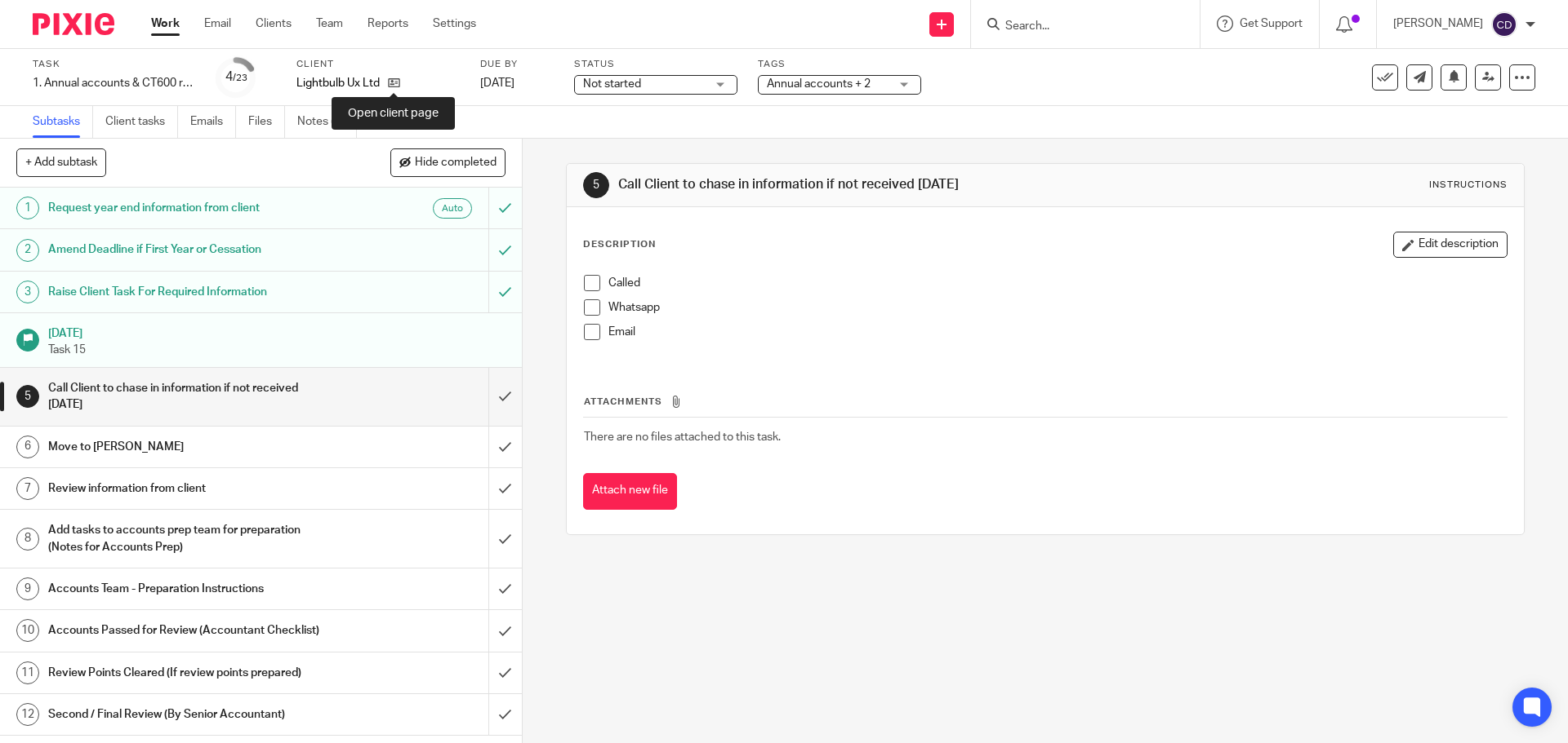
click at [397, 81] on icon at bounding box center [393, 82] width 12 height 12
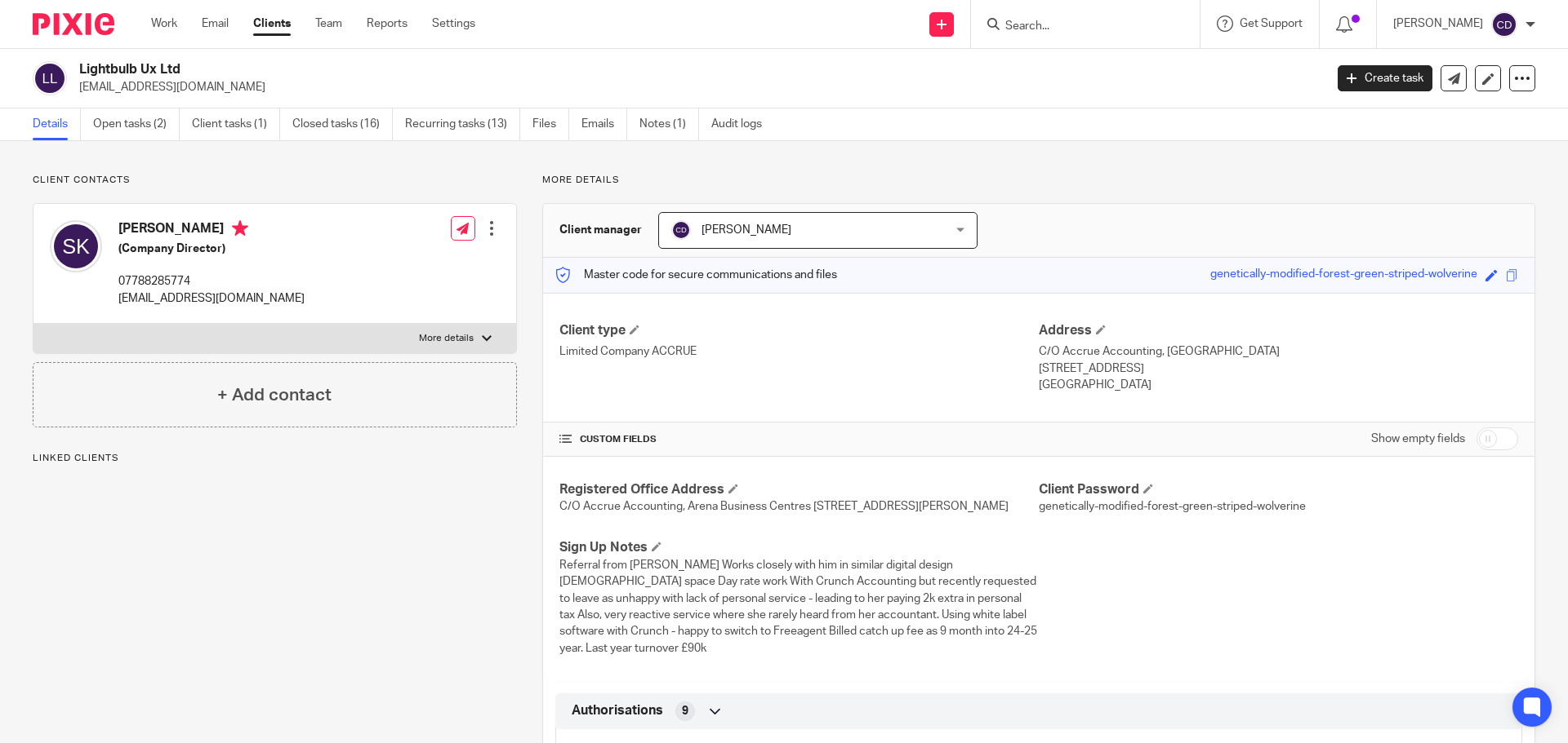
click at [345, 130] on link "Closed tasks (16)" at bounding box center [342, 124] width 100 height 32
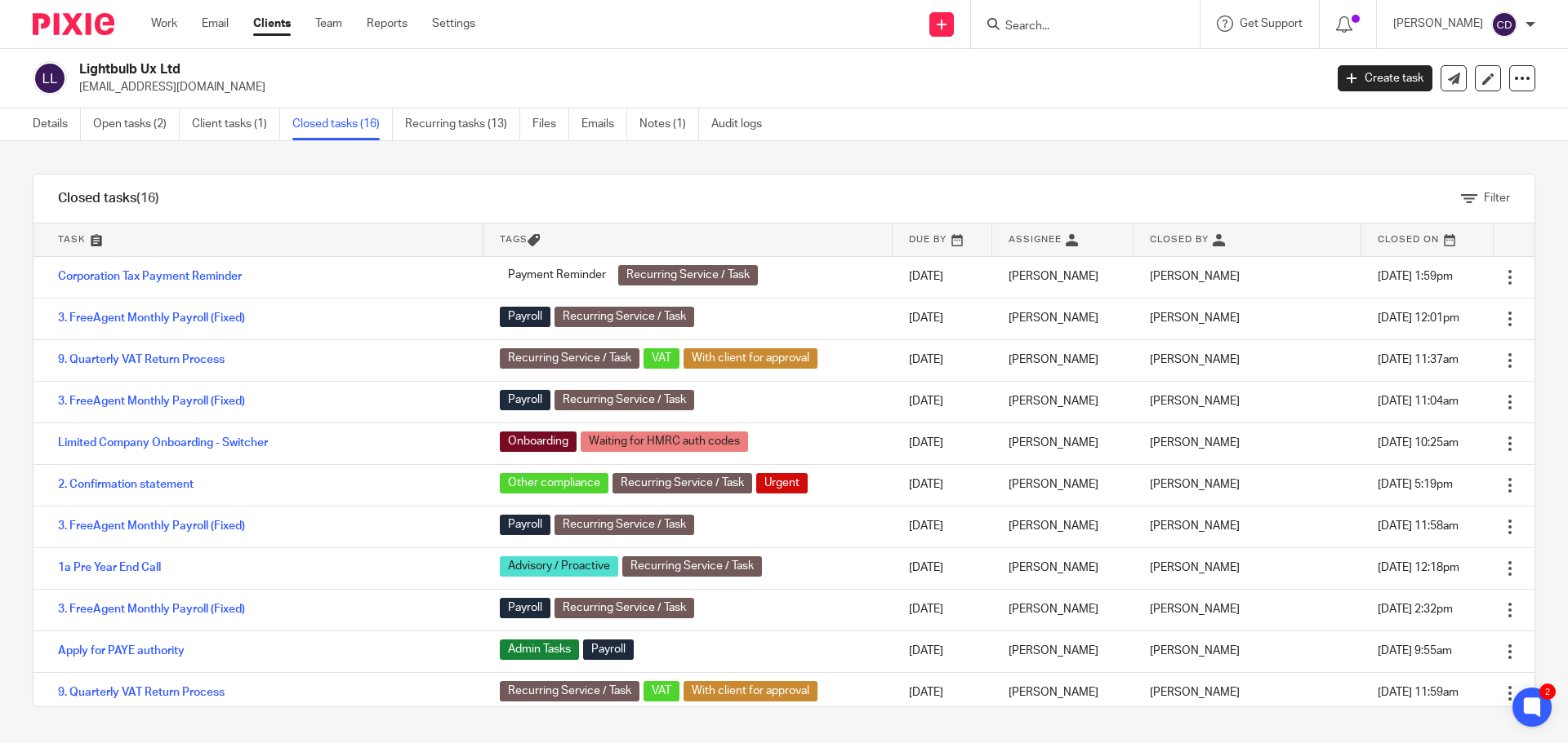
click at [61, 124] on link "Details" at bounding box center [56, 124] width 48 height 32
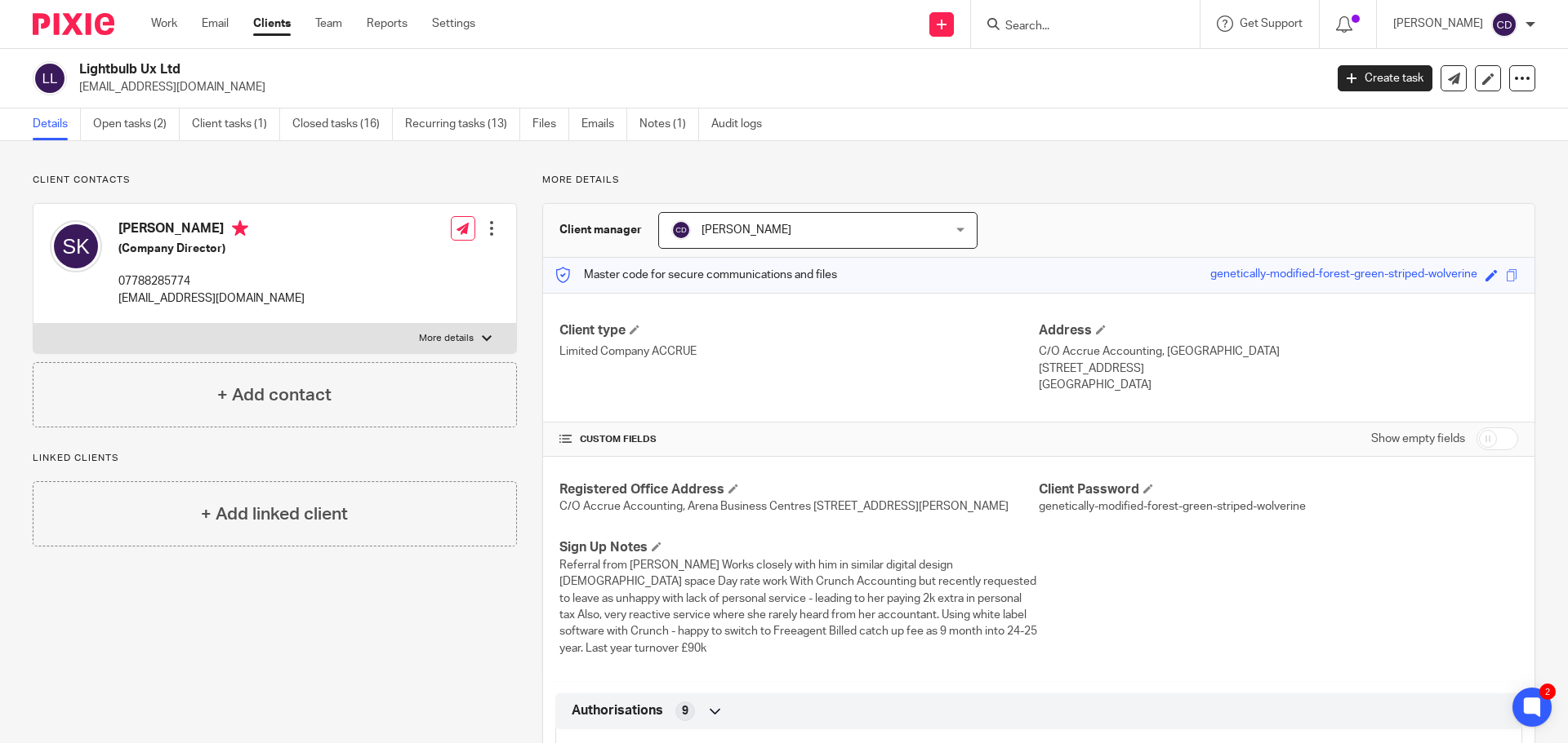
click at [124, 128] on link "Open tasks (2)" at bounding box center [136, 124] width 87 height 32
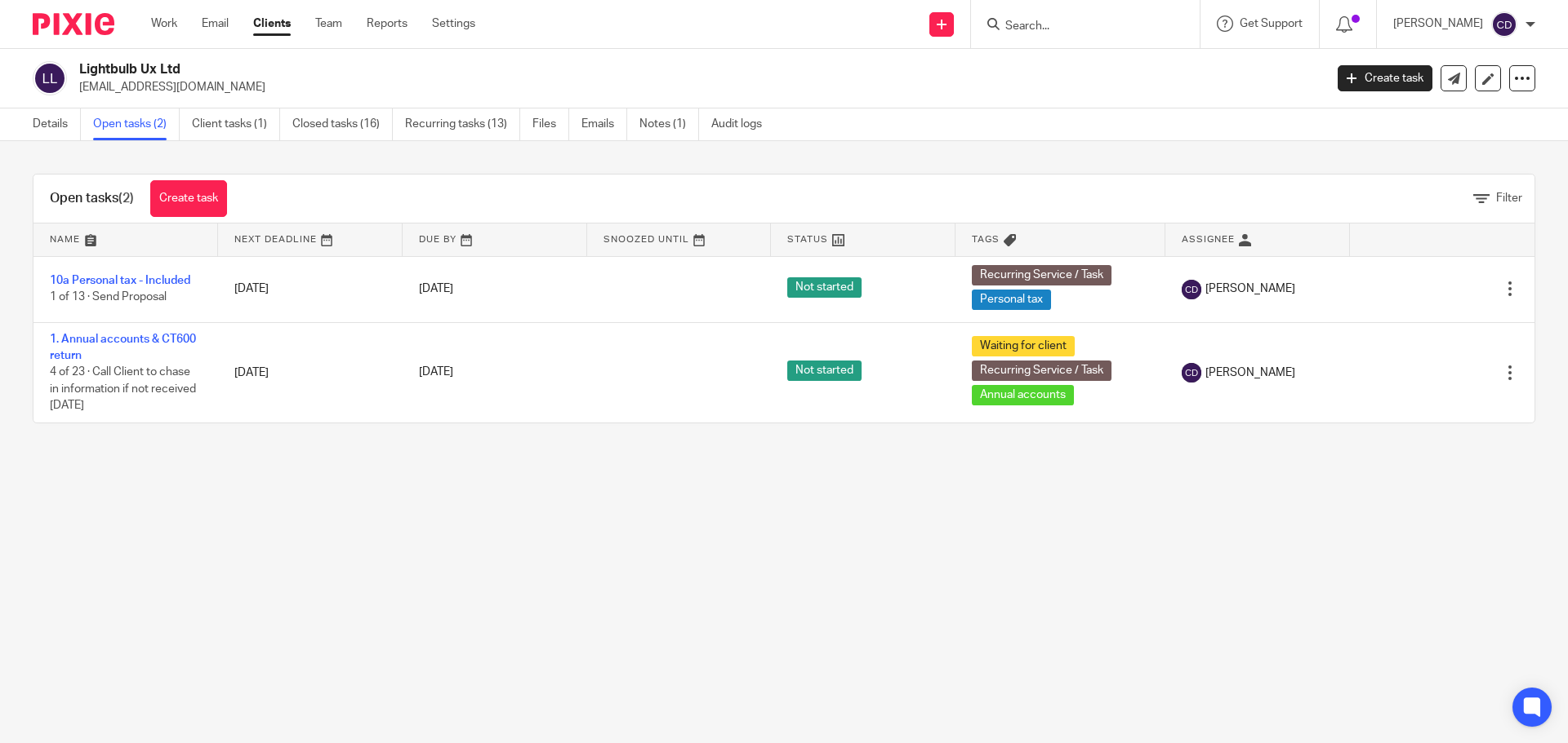
click at [140, 338] on link "1. Annual accounts & CT600 return" at bounding box center [123, 347] width 146 height 28
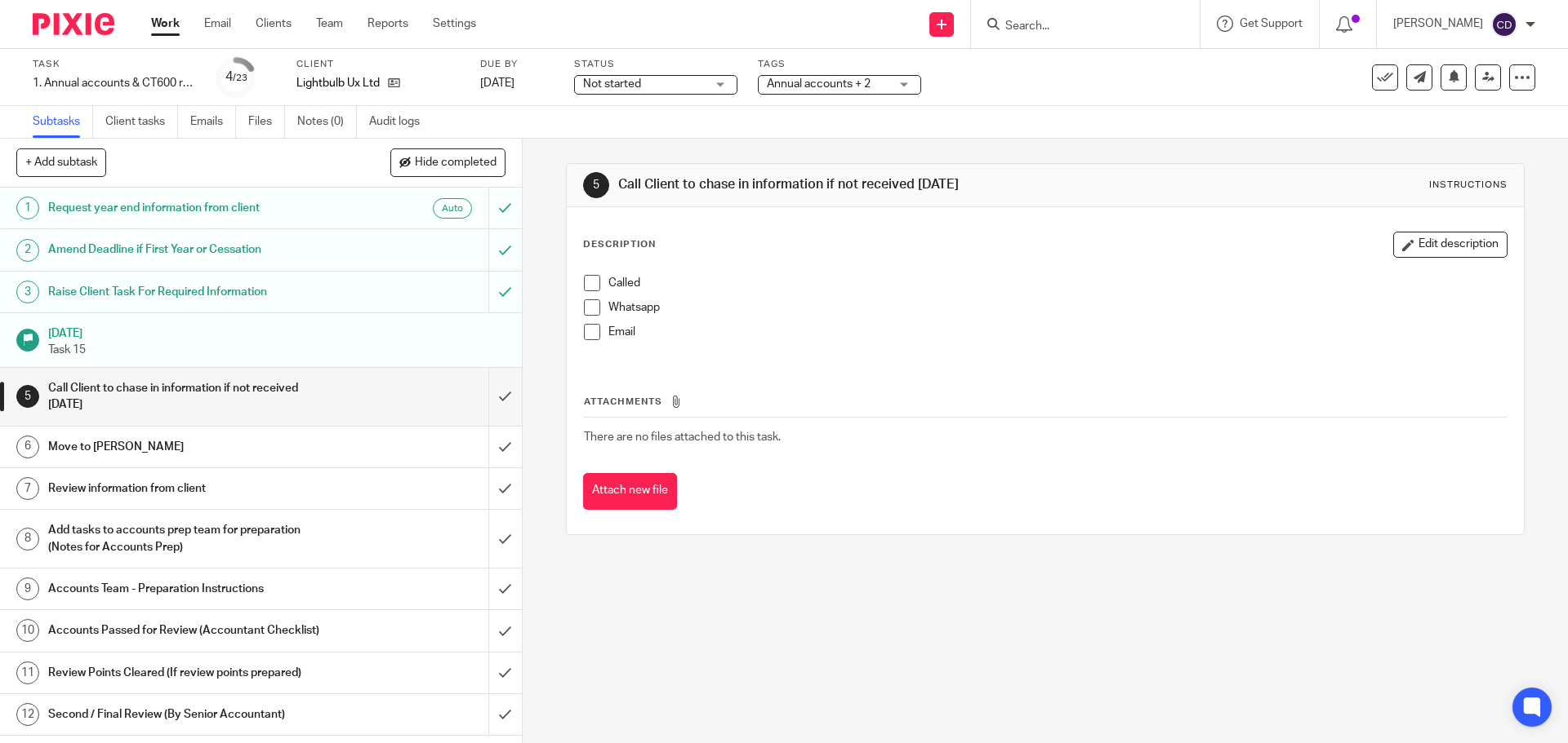
click at [265, 124] on link "Files" at bounding box center [266, 122] width 37 height 32
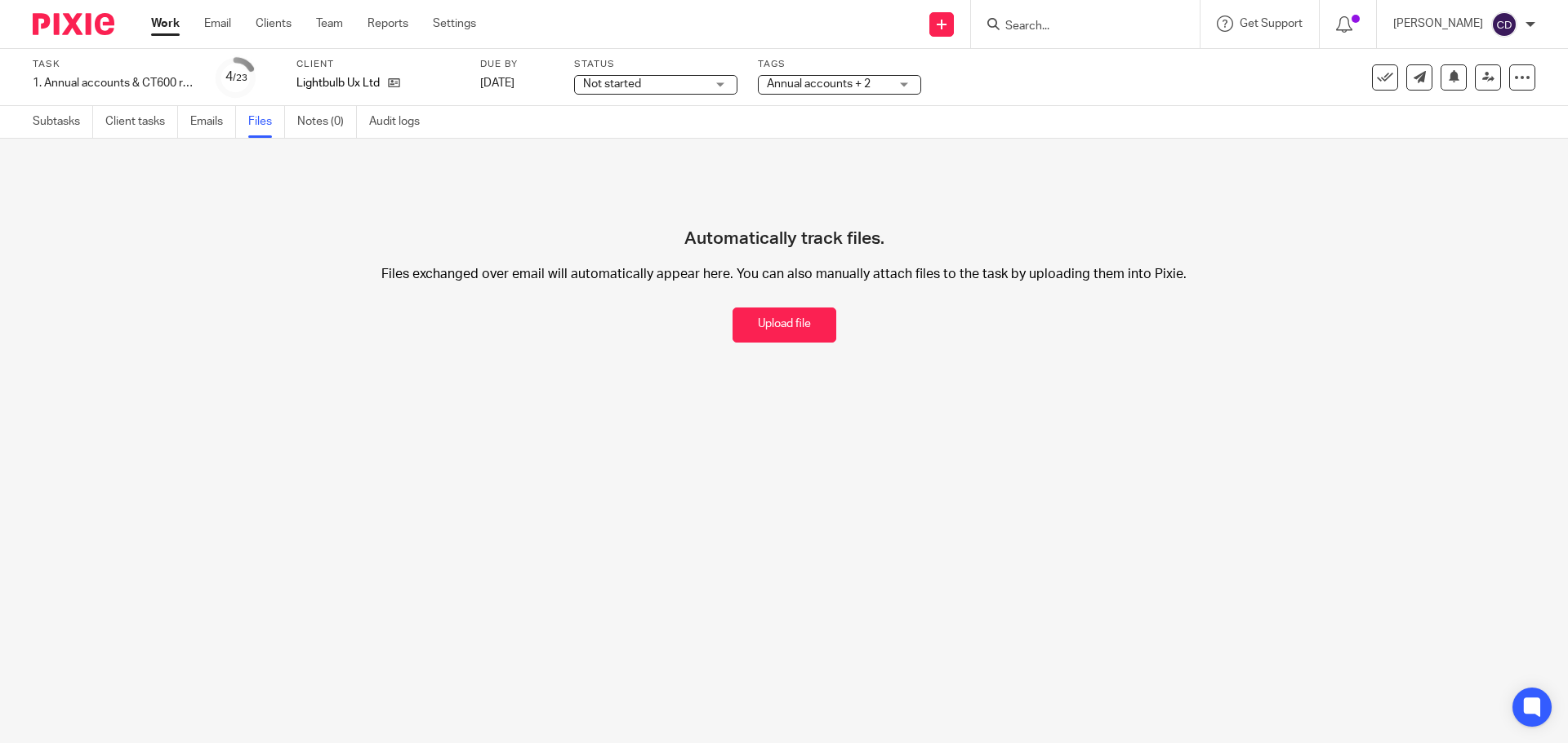
click at [211, 125] on link "Emails" at bounding box center [213, 122] width 46 height 32
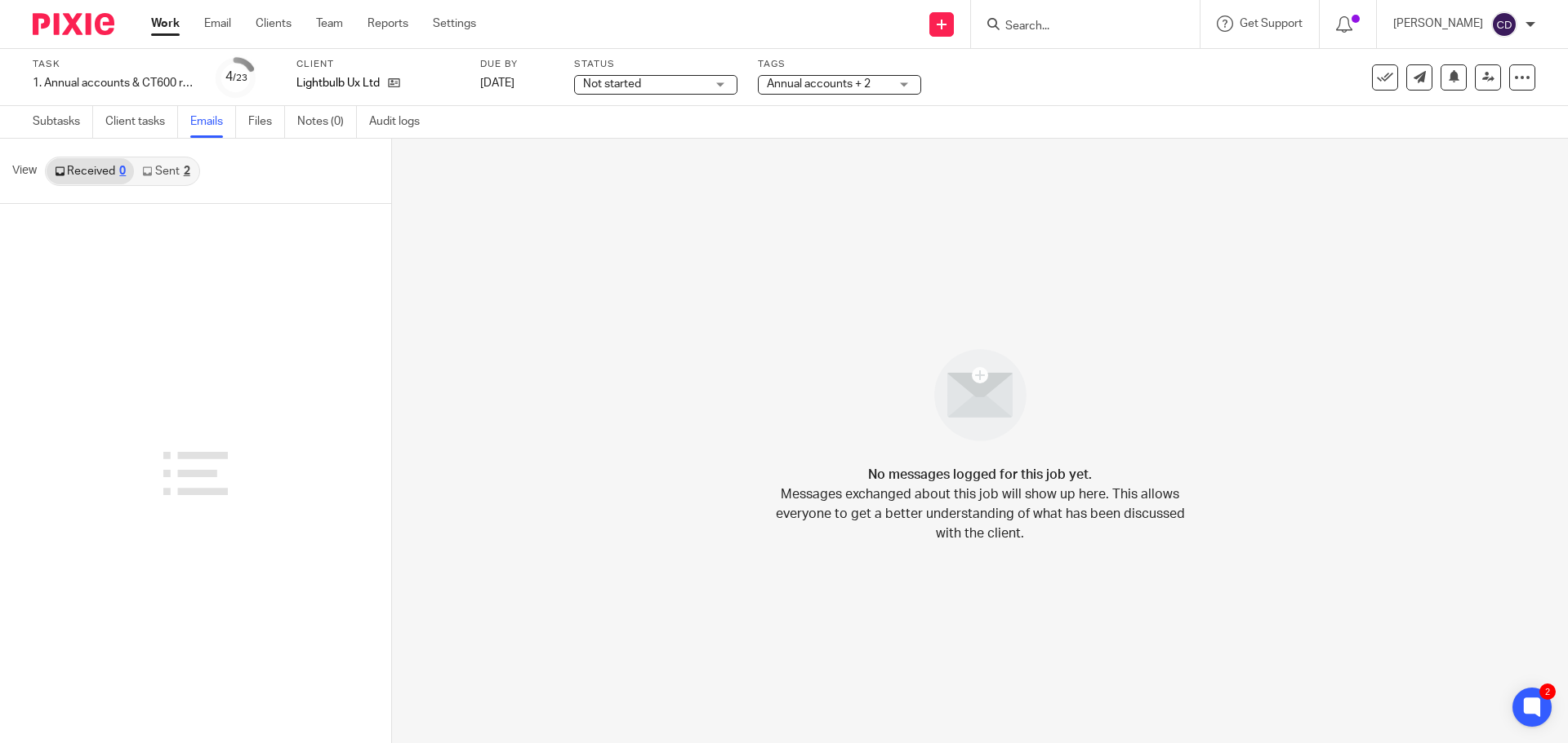
click at [164, 169] on link "Sent 2" at bounding box center [165, 171] width 64 height 26
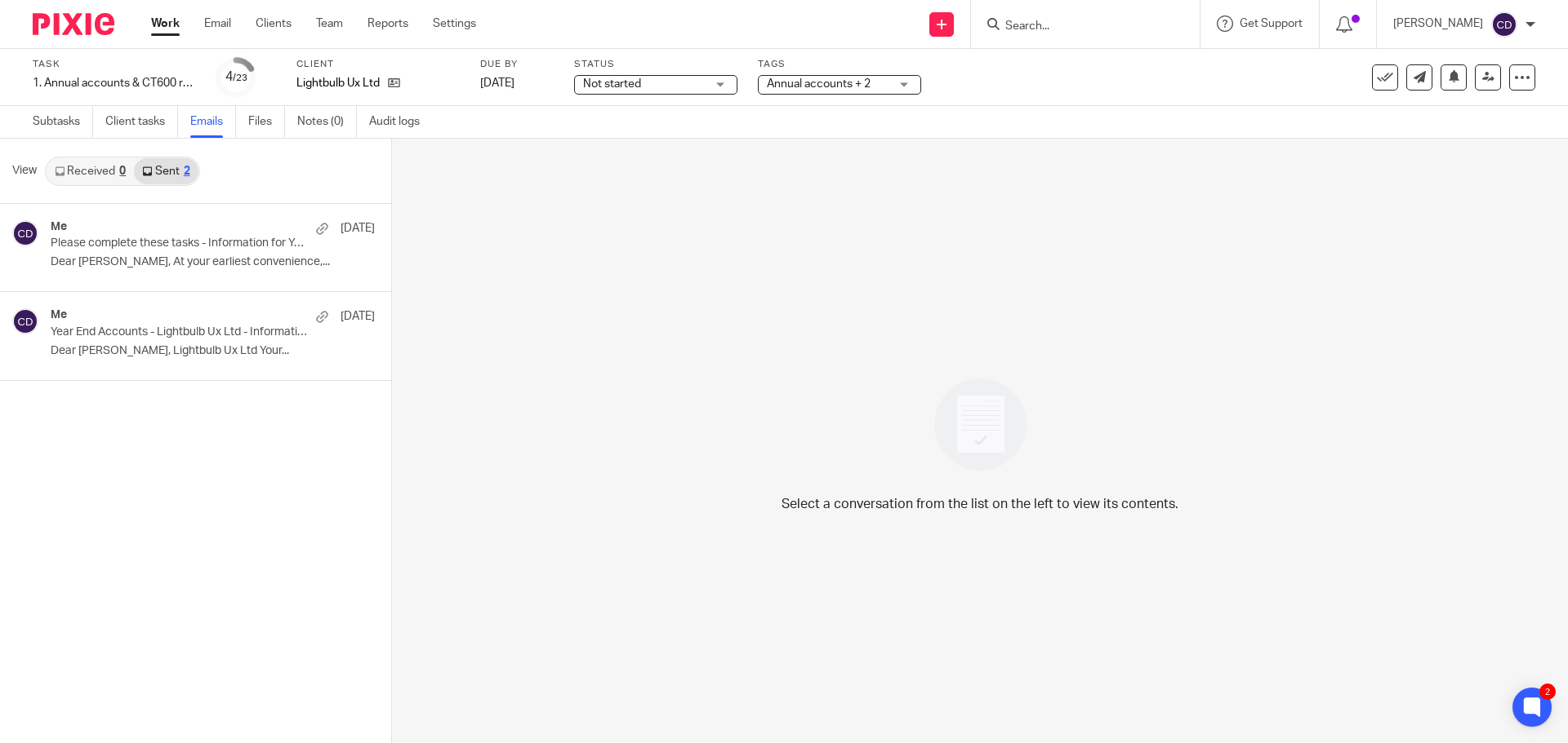
click at [126, 315] on div "Me 1 Jul" at bounding box center [213, 317] width 324 height 17
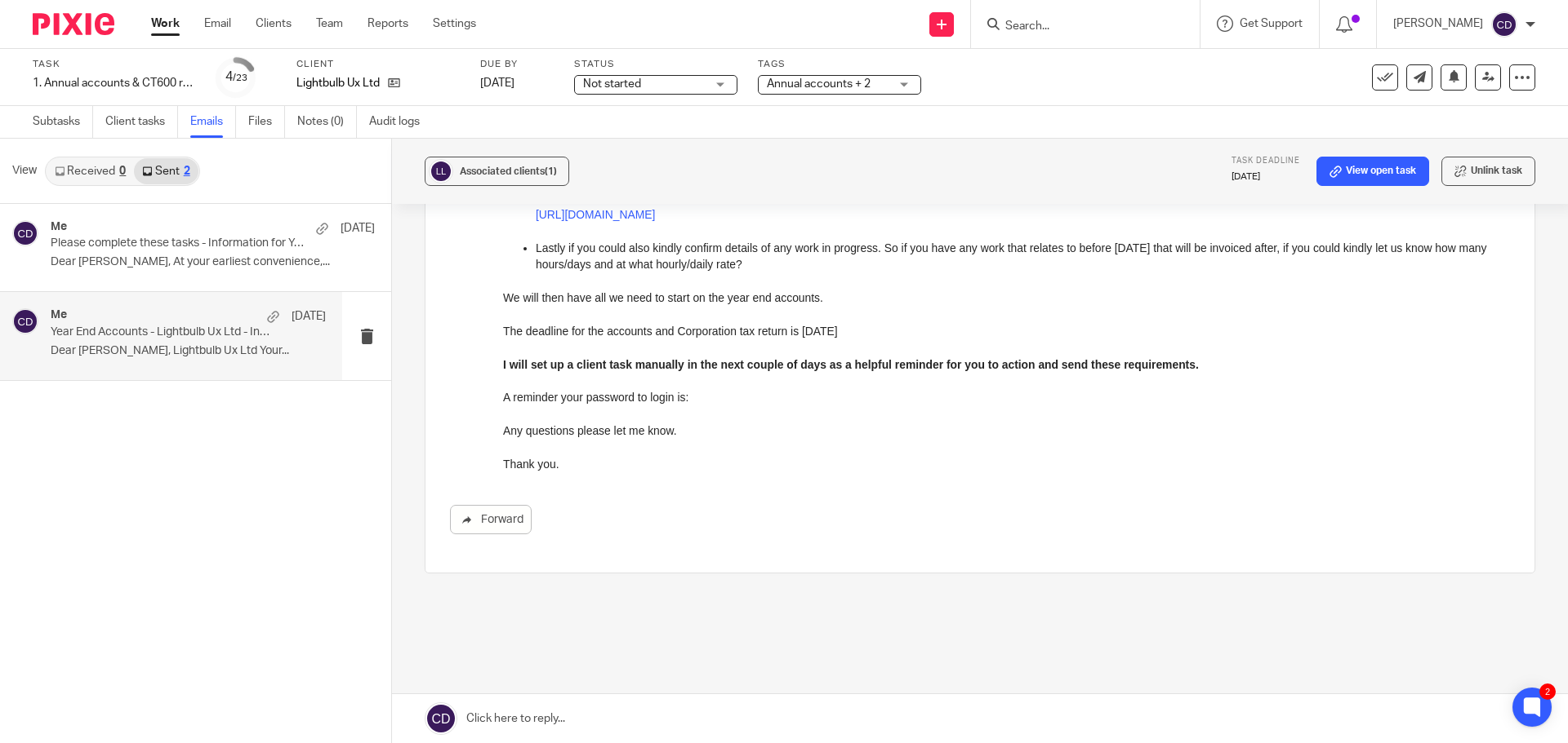
scroll to position [408, 0]
click at [556, 714] on link at bounding box center [979, 718] width 1176 height 49
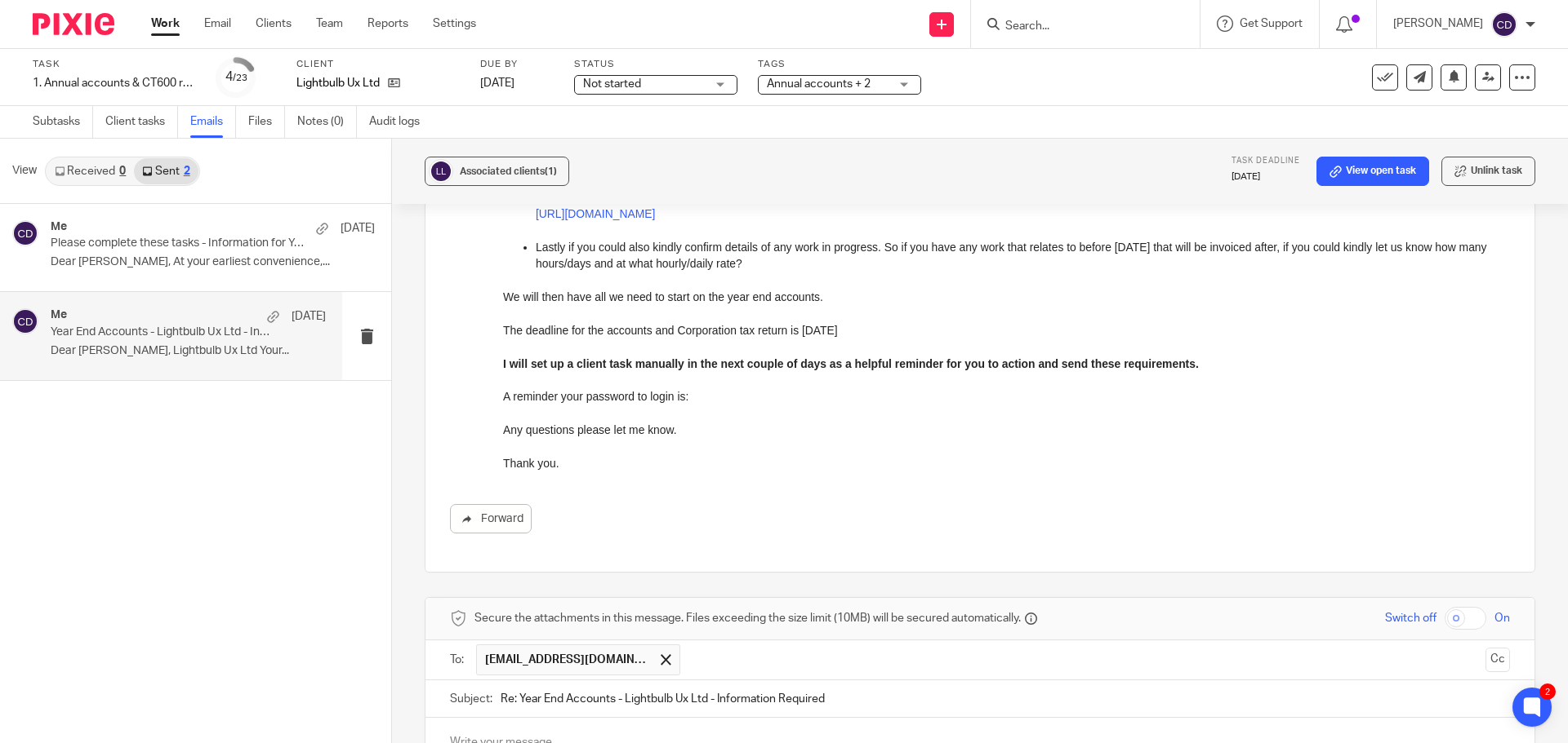
scroll to position [735, 0]
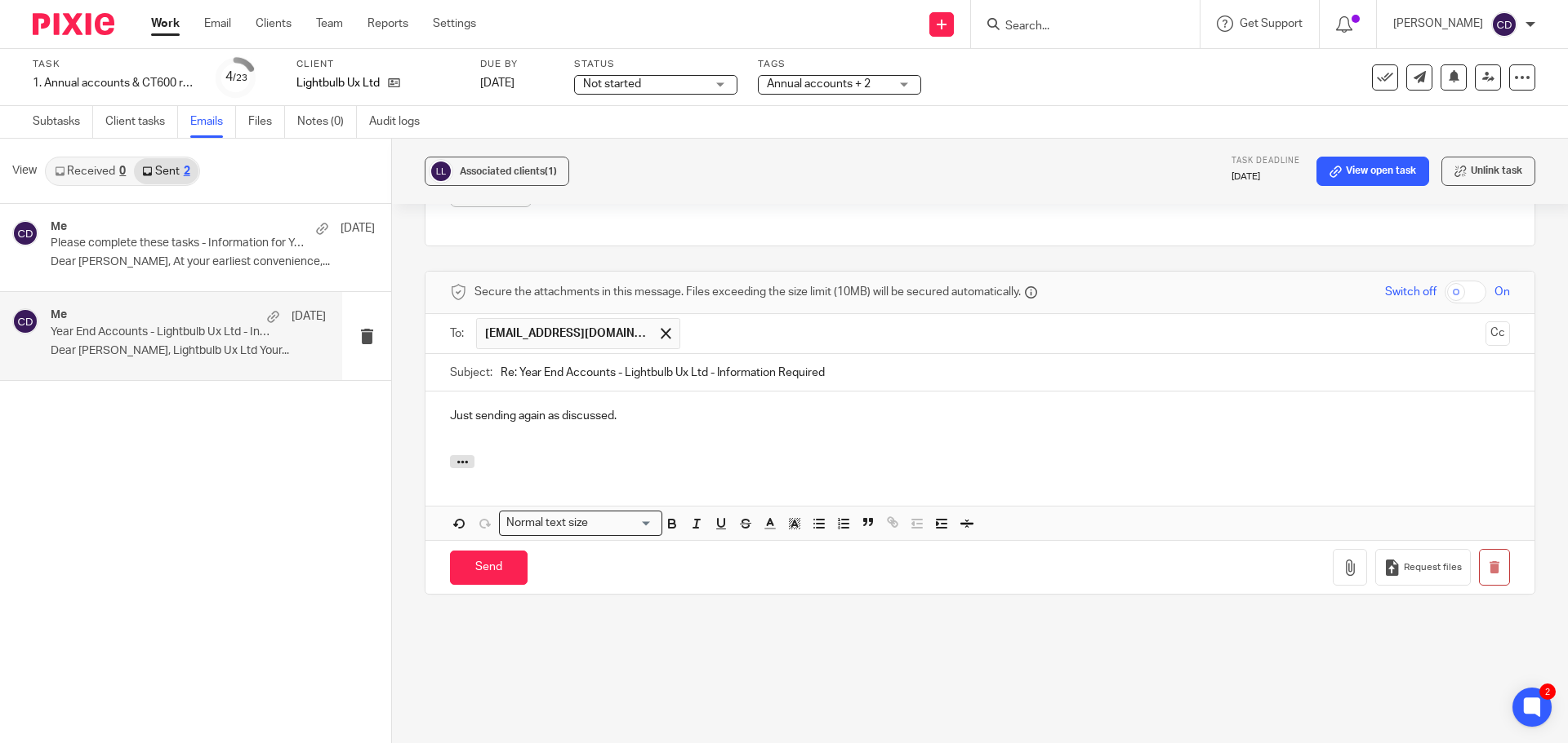
click at [475, 578] on input "Send" at bounding box center [488, 568] width 77 height 35
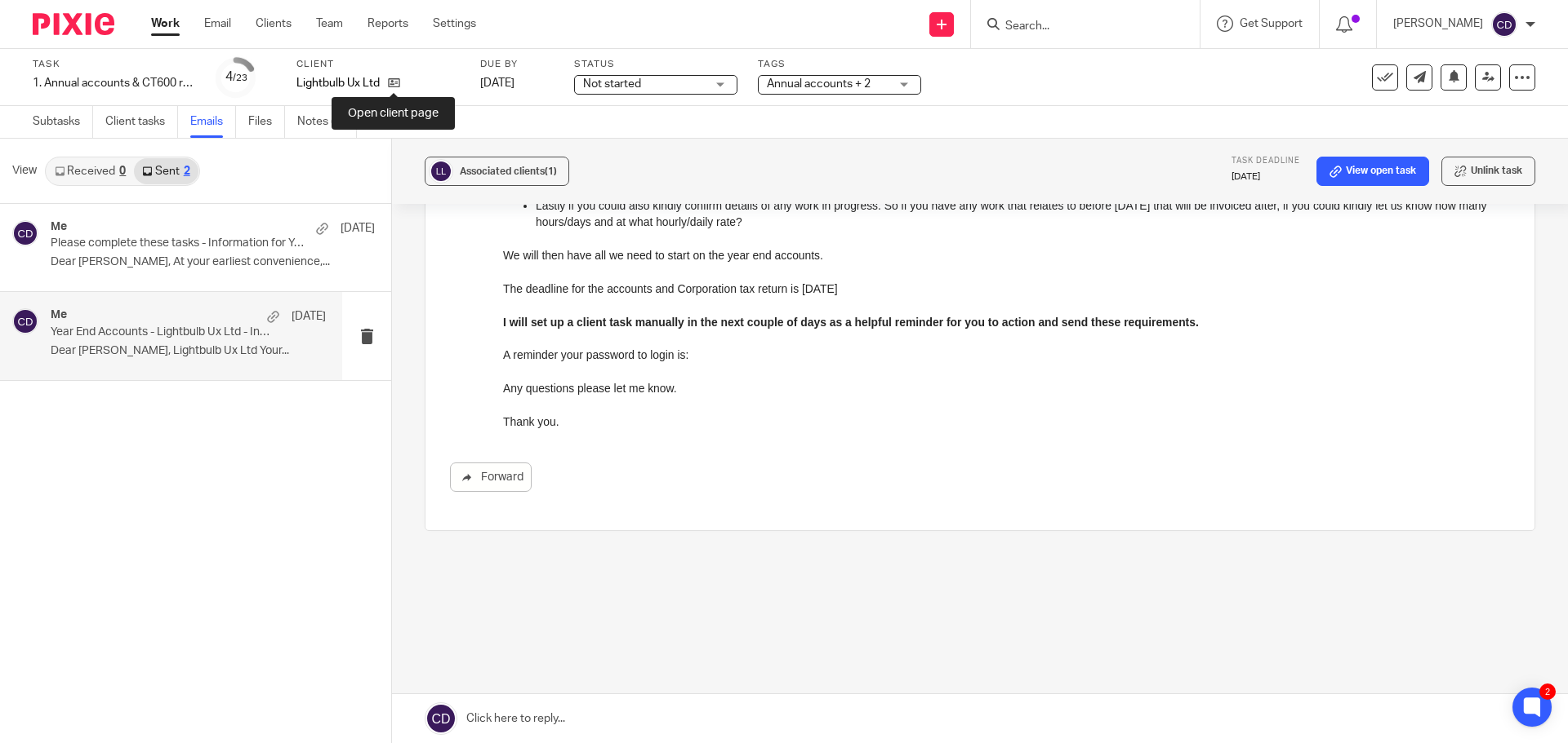
click at [392, 85] on icon at bounding box center [393, 82] width 12 height 12
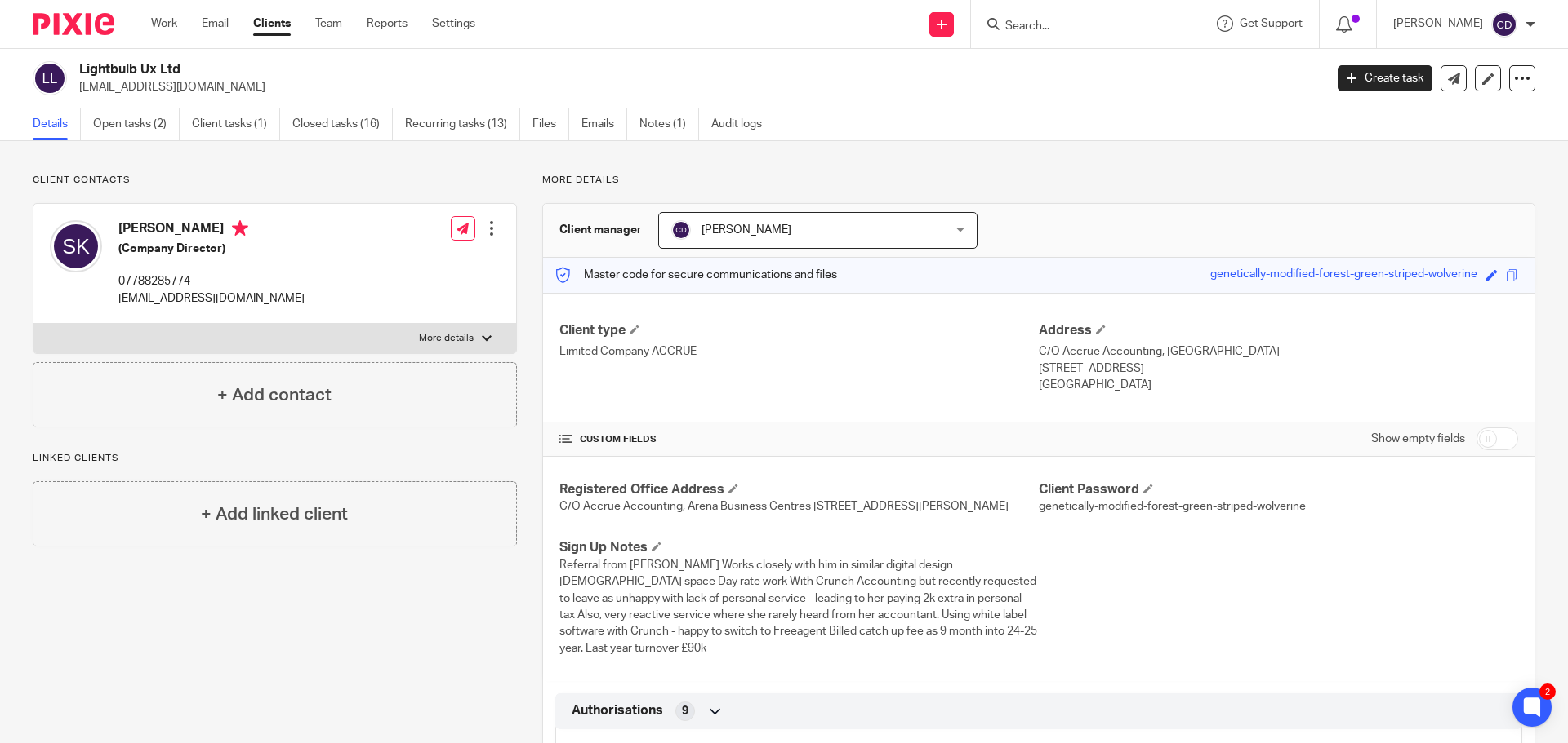
click at [185, 387] on div "+ Add contact" at bounding box center [275, 394] width 485 height 65
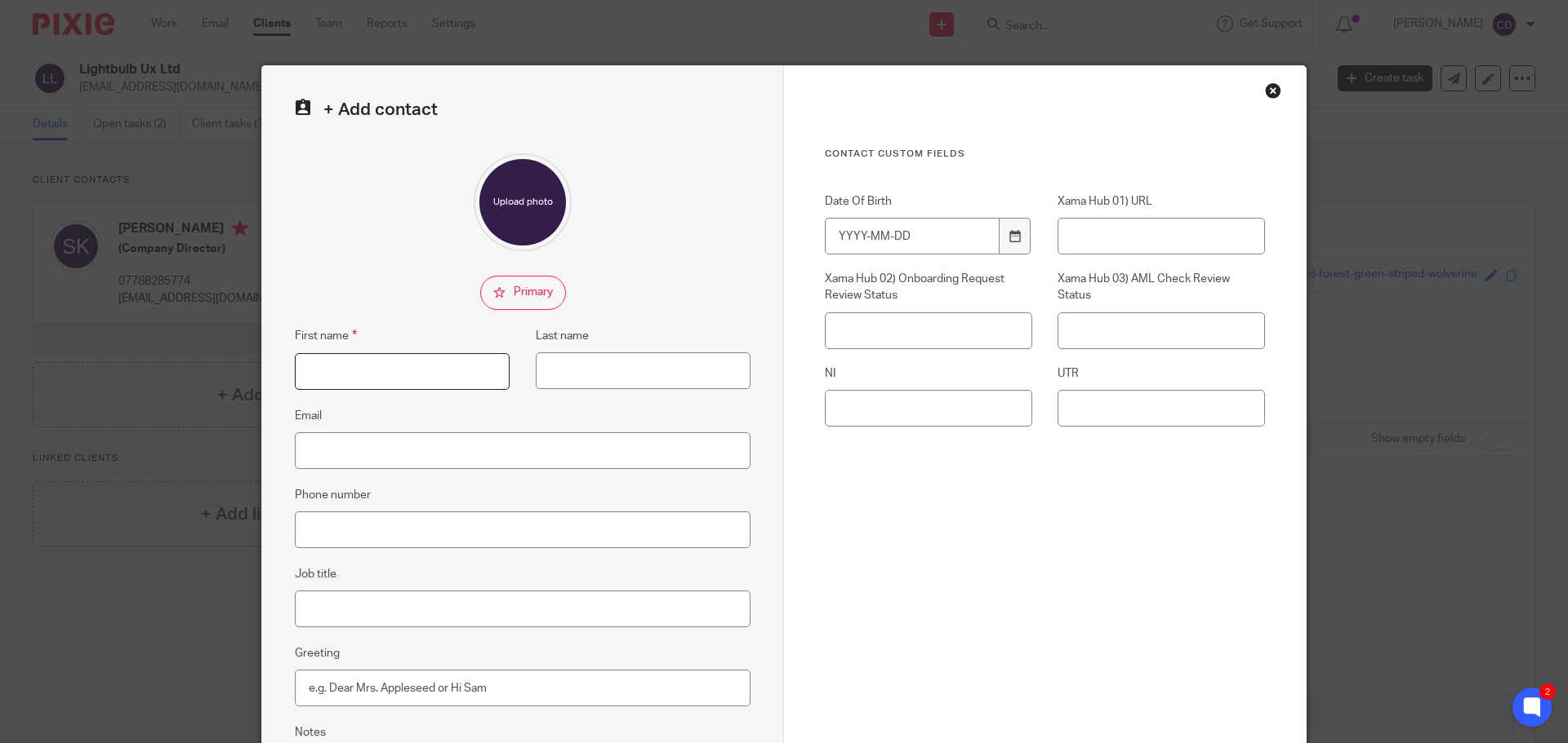
click at [362, 366] on input "First name" at bounding box center [402, 372] width 215 height 37
type input "Ryan"
type input "Killick"
click at [1265, 87] on div "Close this dialog window" at bounding box center [1273, 91] width 17 height 17
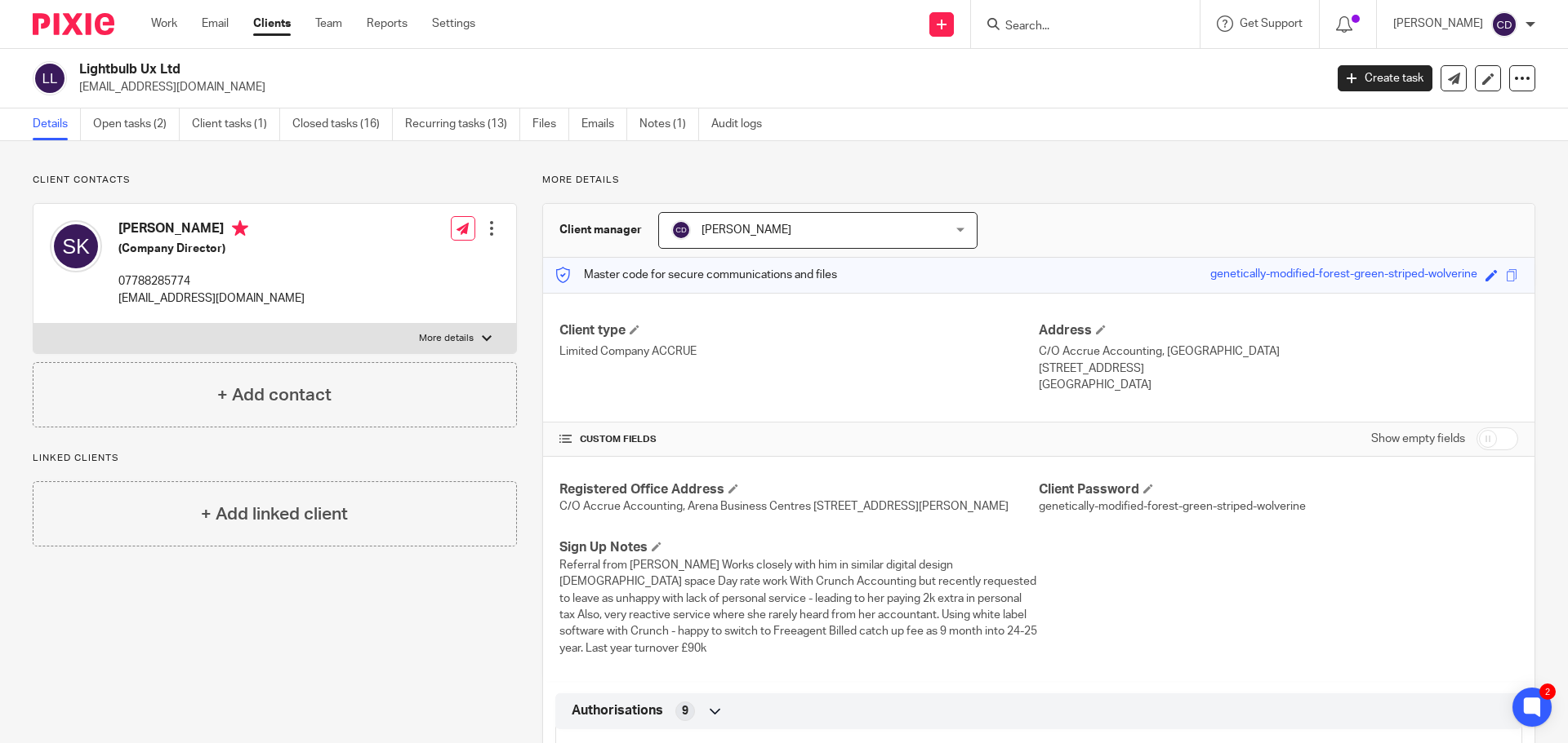
drag, startPoint x: 269, startPoint y: 22, endPoint x: 278, endPoint y: 32, distance: 13.5
click at [269, 22] on link "Clients" at bounding box center [272, 24] width 38 height 17
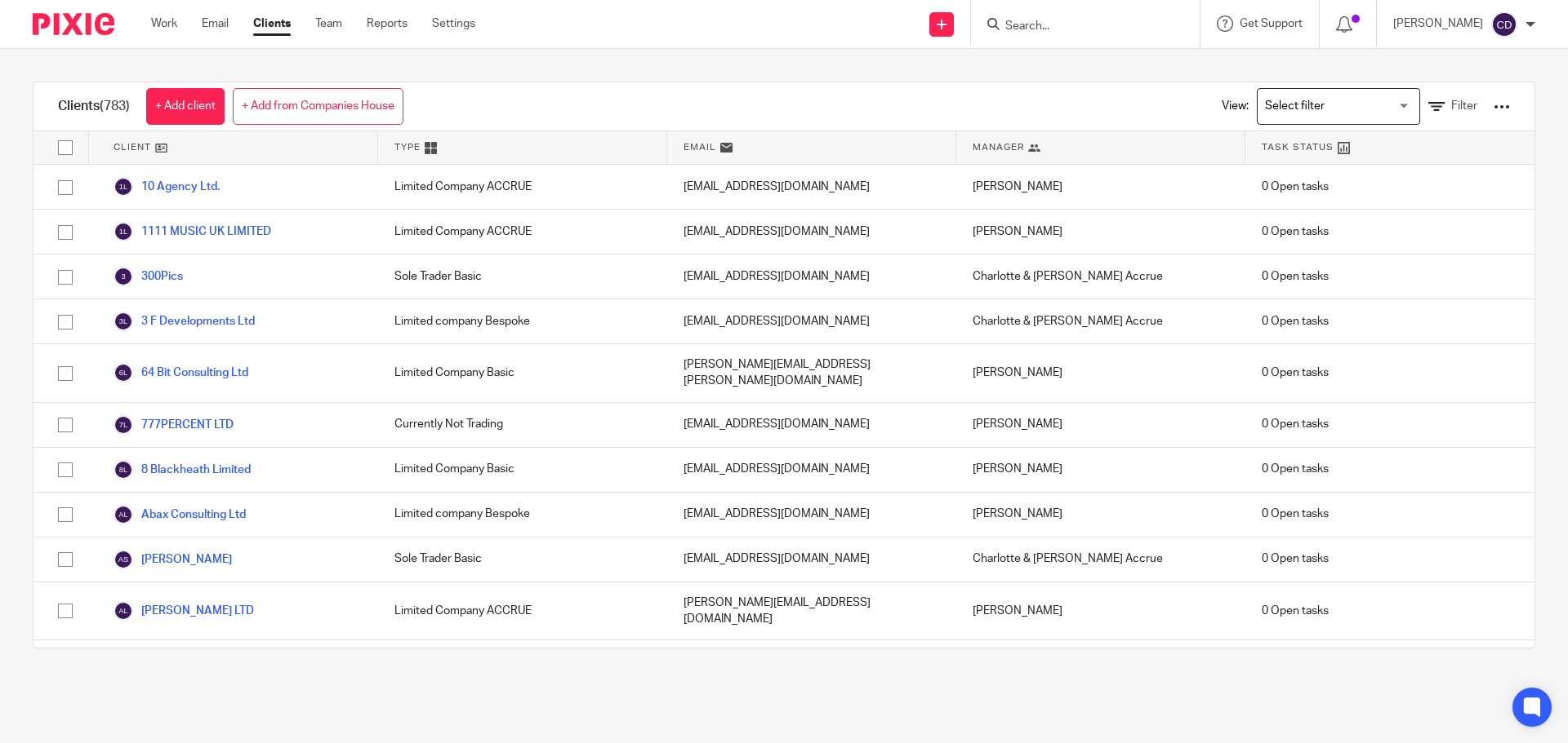
click at [194, 97] on link "+ Add client" at bounding box center [185, 107] width 78 height 37
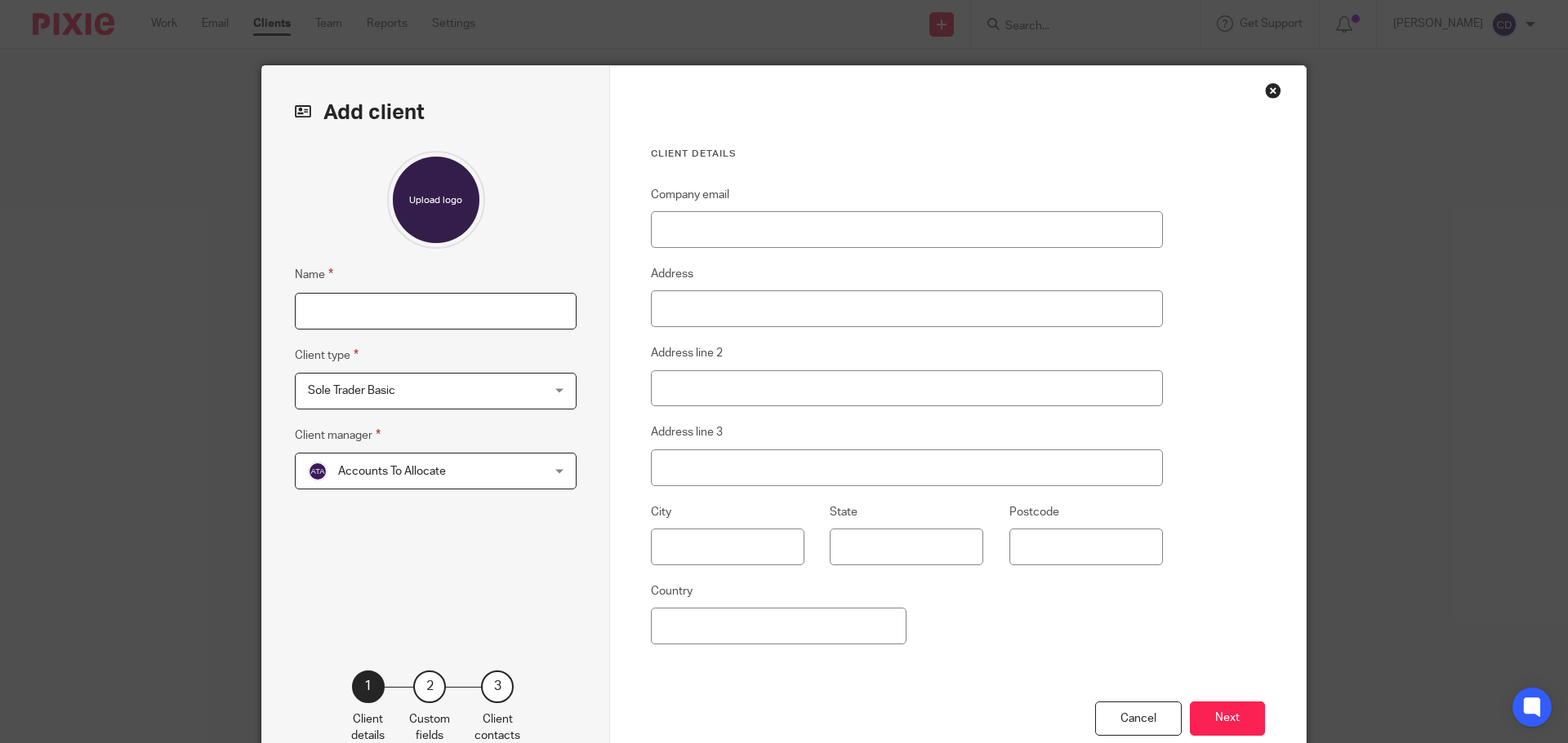
click at [392, 316] on input "Name" at bounding box center [436, 311] width 282 height 37
type input "[PERSON_NAME]"
click at [452, 396] on span "Sole Trader Basic" at bounding box center [415, 390] width 214 height 34
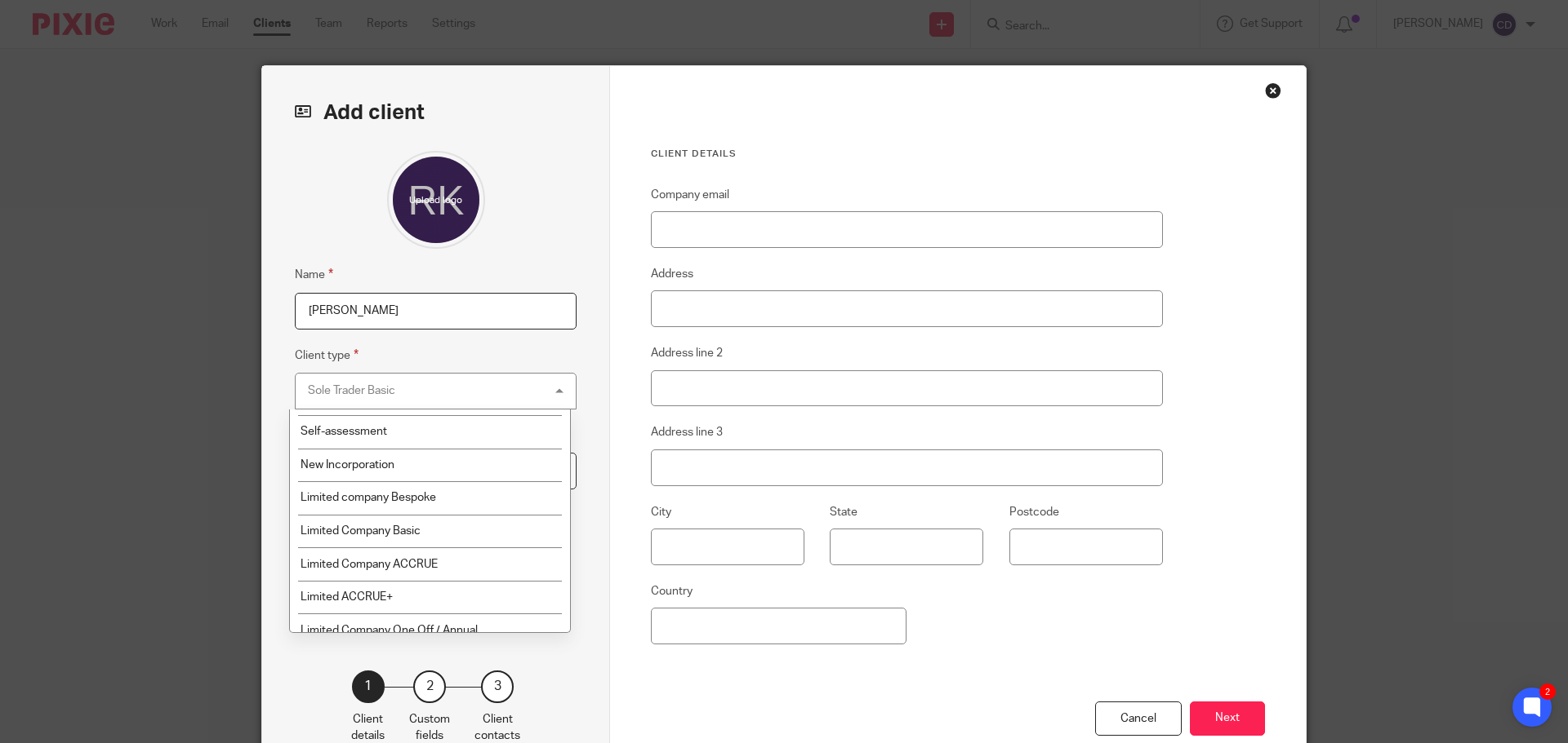
scroll to position [31, 0]
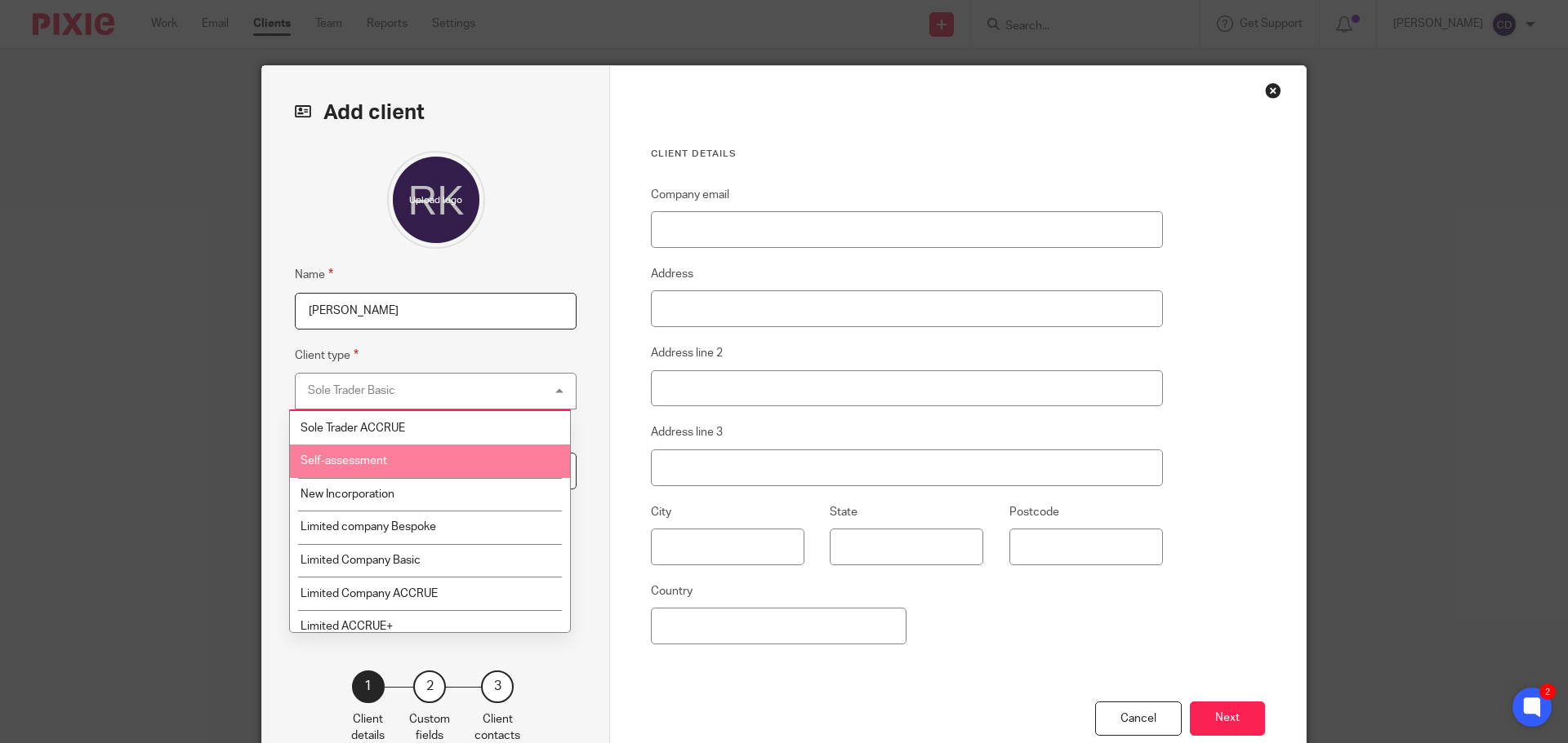
click at [451, 461] on li "Self-assessment" at bounding box center [430, 461] width 280 height 33
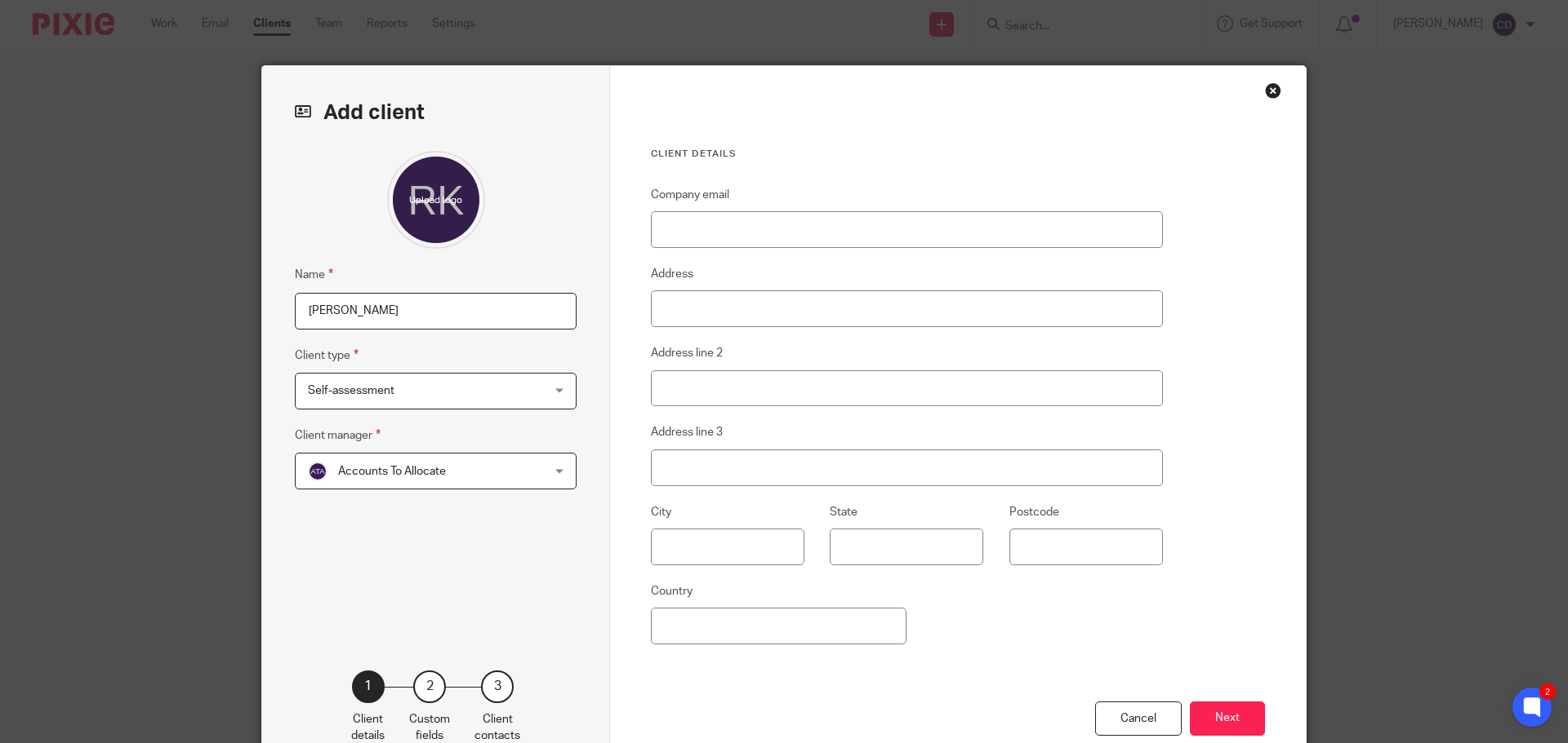
drag, startPoint x: 464, startPoint y: 586, endPoint x: 463, endPoint y: 576, distance: 10.0
click at [464, 586] on div "Name Ryan Killick Client type Self-assessment Self-assessment Sole Trader Basic…" at bounding box center [436, 386] width 282 height 470
click at [453, 471] on span "Accounts To Allocate" at bounding box center [415, 470] width 214 height 34
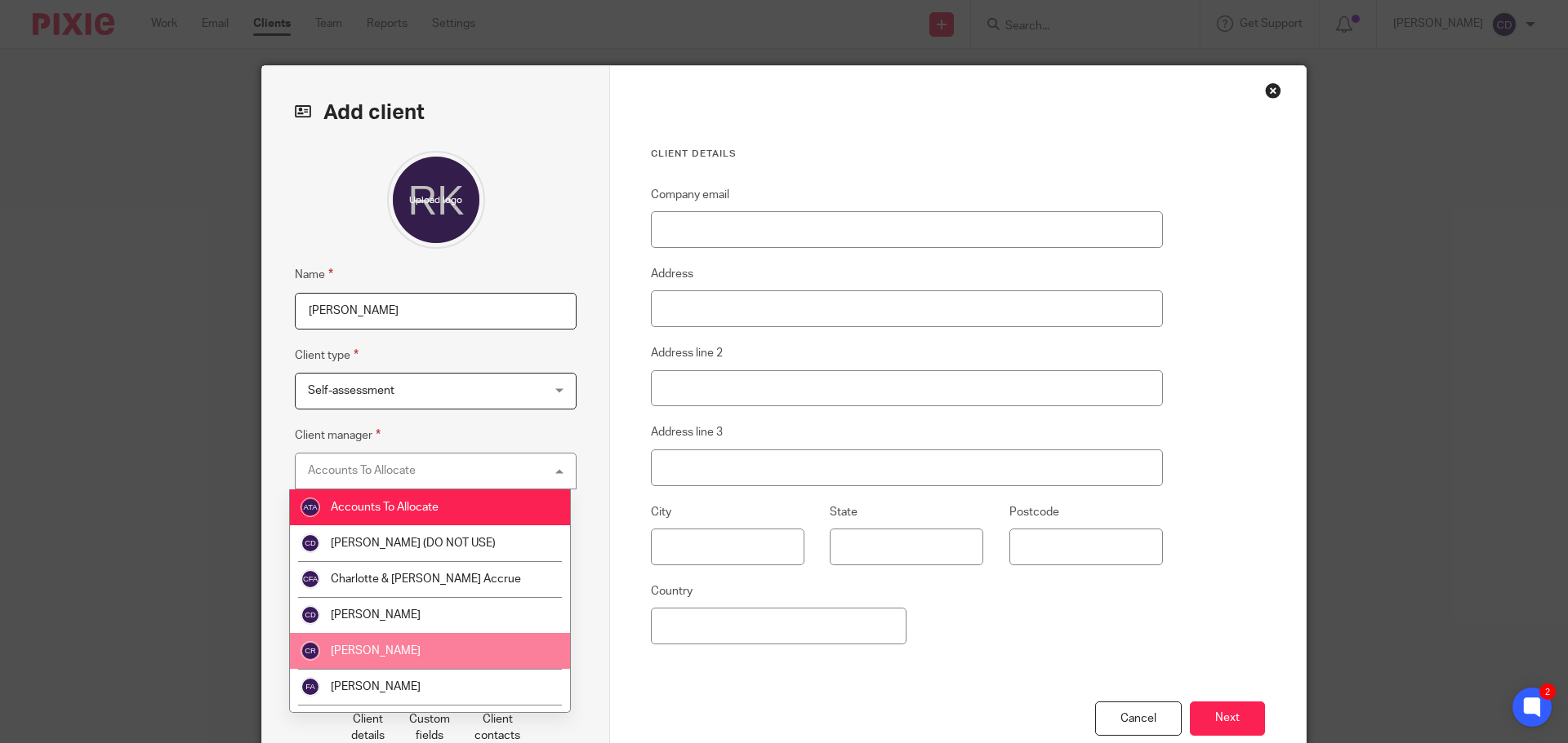
click at [405, 620] on li "[PERSON_NAME]" at bounding box center [430, 615] width 280 height 36
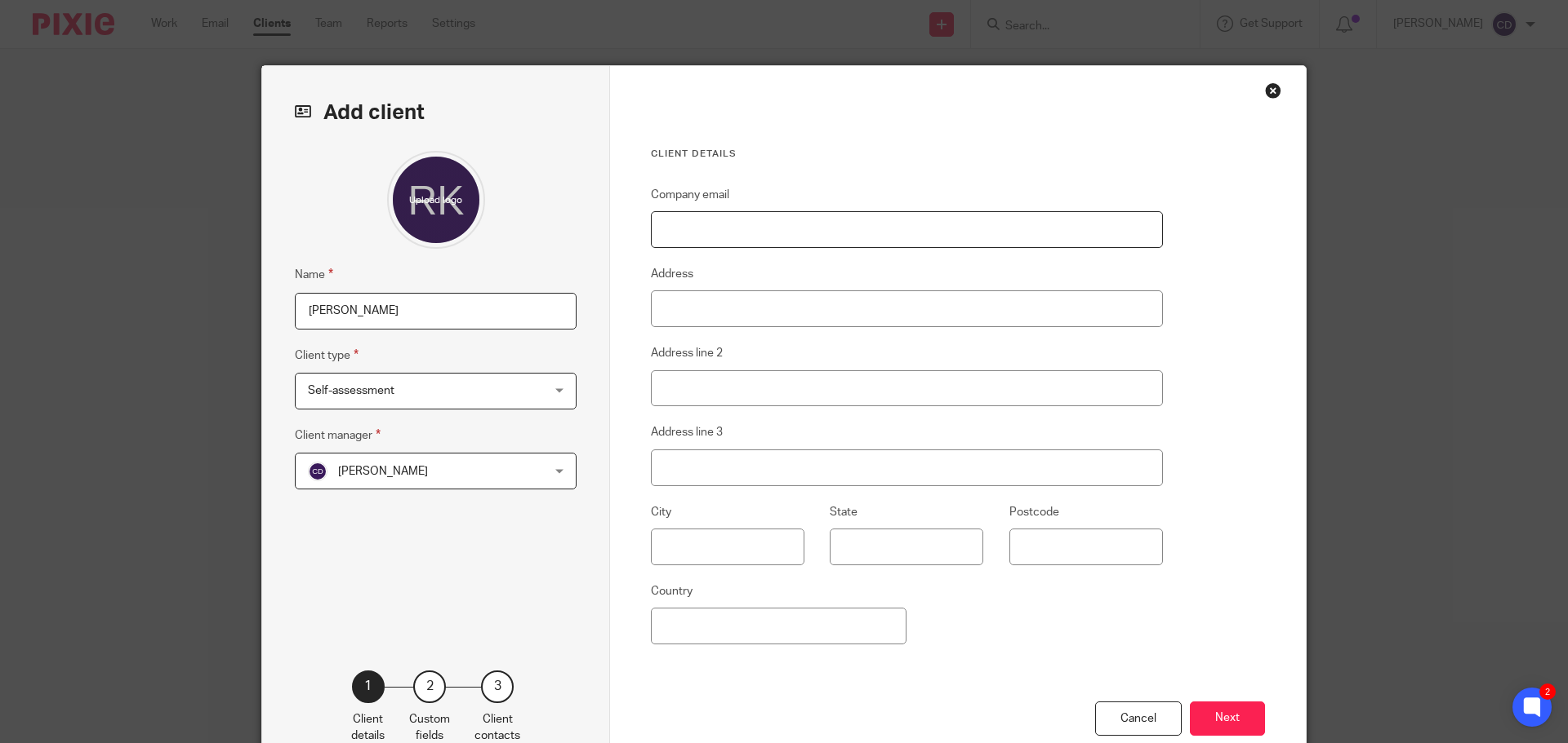
click at [709, 233] on input "Company email" at bounding box center [907, 230] width 512 height 37
drag, startPoint x: 680, startPoint y: 223, endPoint x: 743, endPoint y: 236, distance: 64.3
click at [680, 223] on input "Company email" at bounding box center [907, 230] width 512 height 37
paste input "killick.r@hotmail.co.uk"
type input "killick.r@hotmail.co.uk"
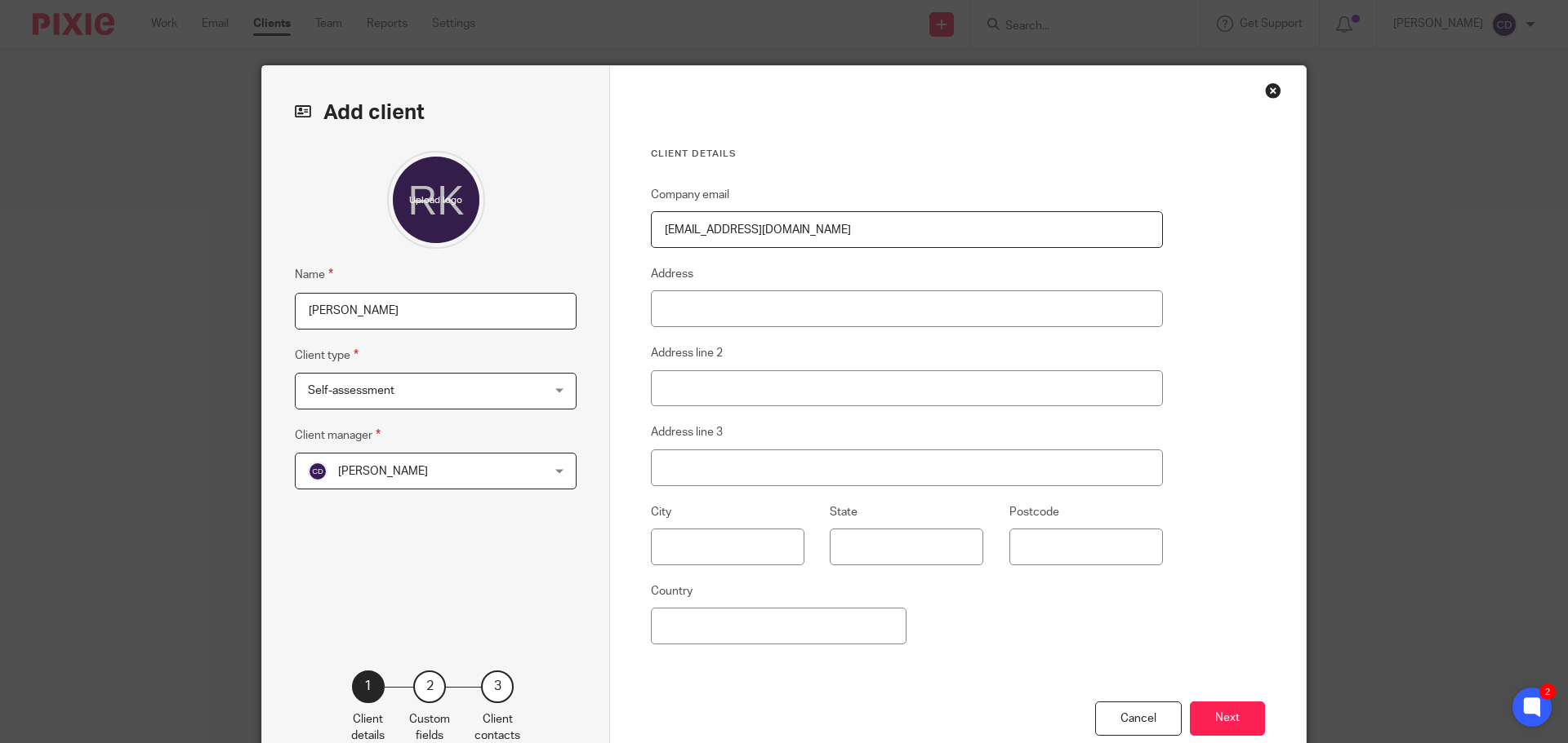
click at [1207, 737] on div "Cancel Next" at bounding box center [957, 739] width 614 height 75
click at [1204, 726] on button "Next" at bounding box center [1227, 719] width 76 height 35
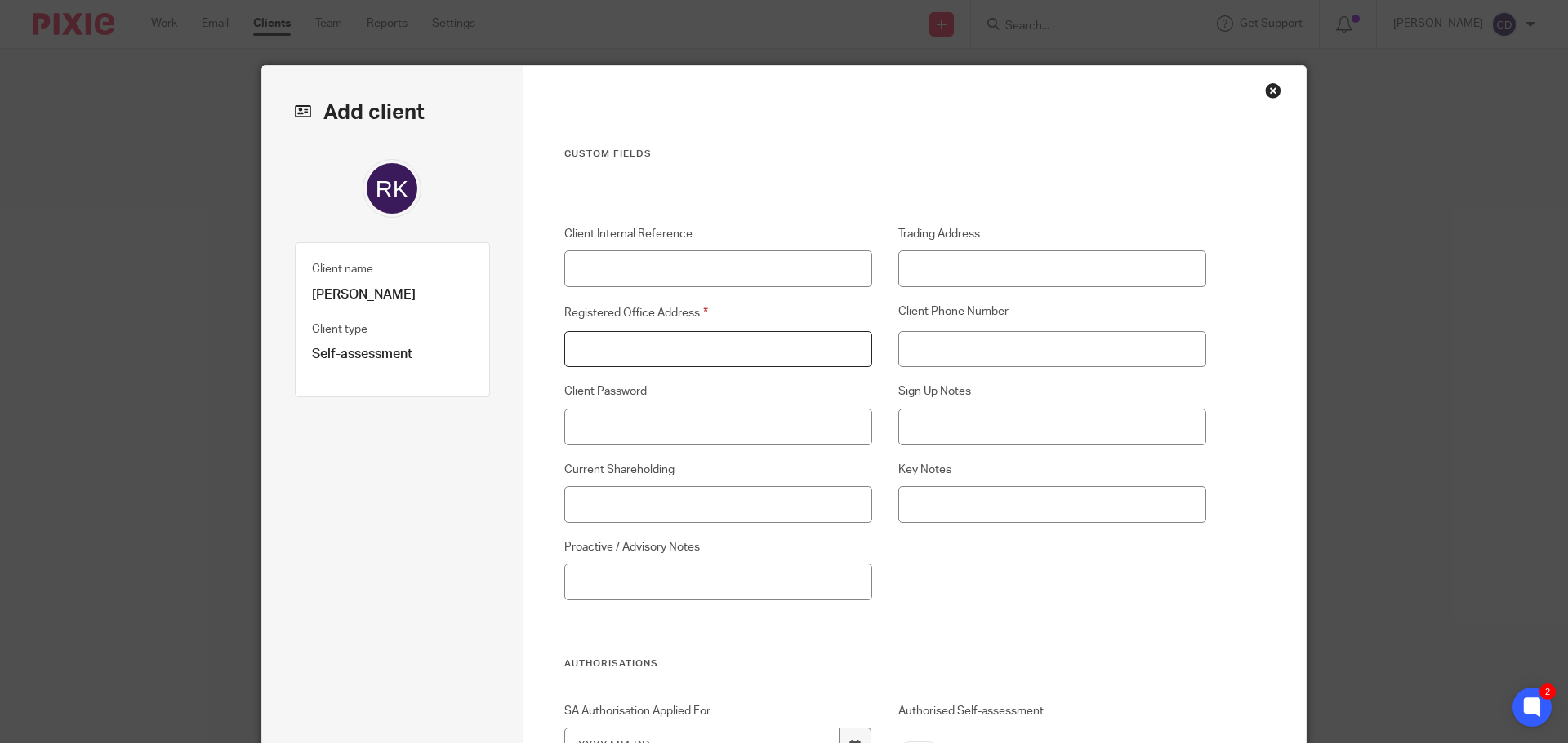
click at [746, 332] on input "Registered Office Address" at bounding box center [718, 350] width 309 height 37
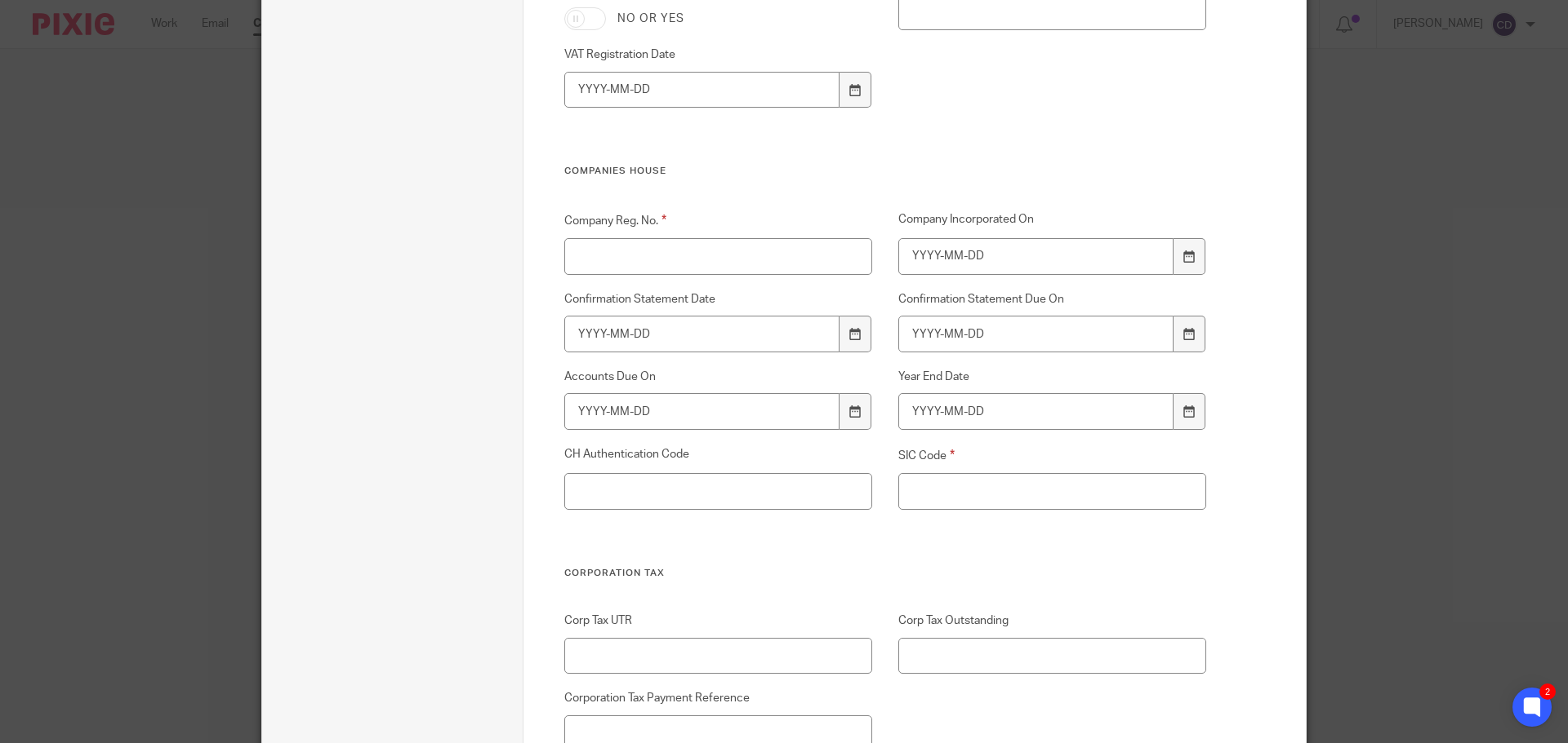
scroll to position [2366, 0]
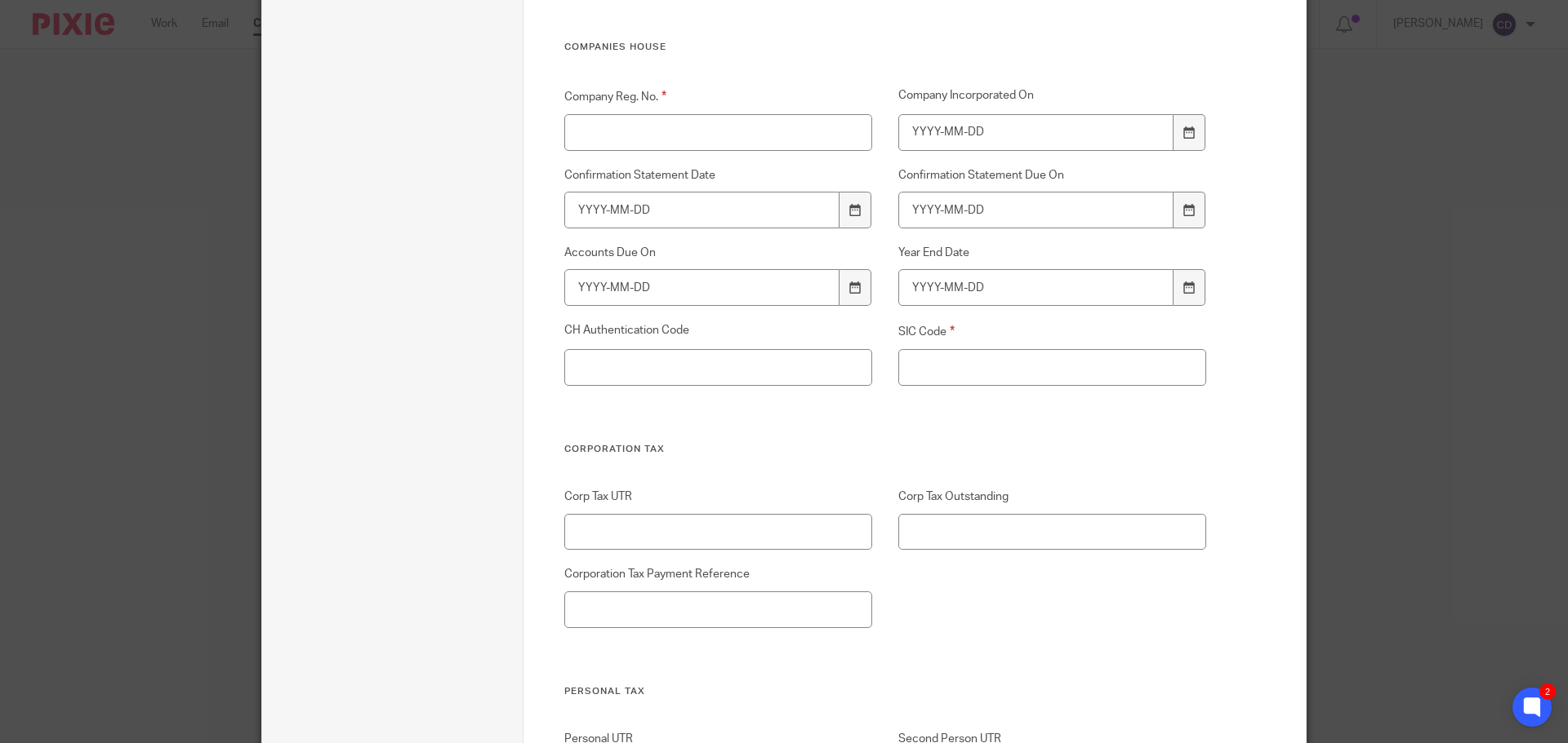
type input "-"
click at [898, 369] on input "SIC Code" at bounding box center [1052, 367] width 309 height 37
type input "-"
click at [621, 127] on input "Company Reg. No." at bounding box center [718, 133] width 309 height 37
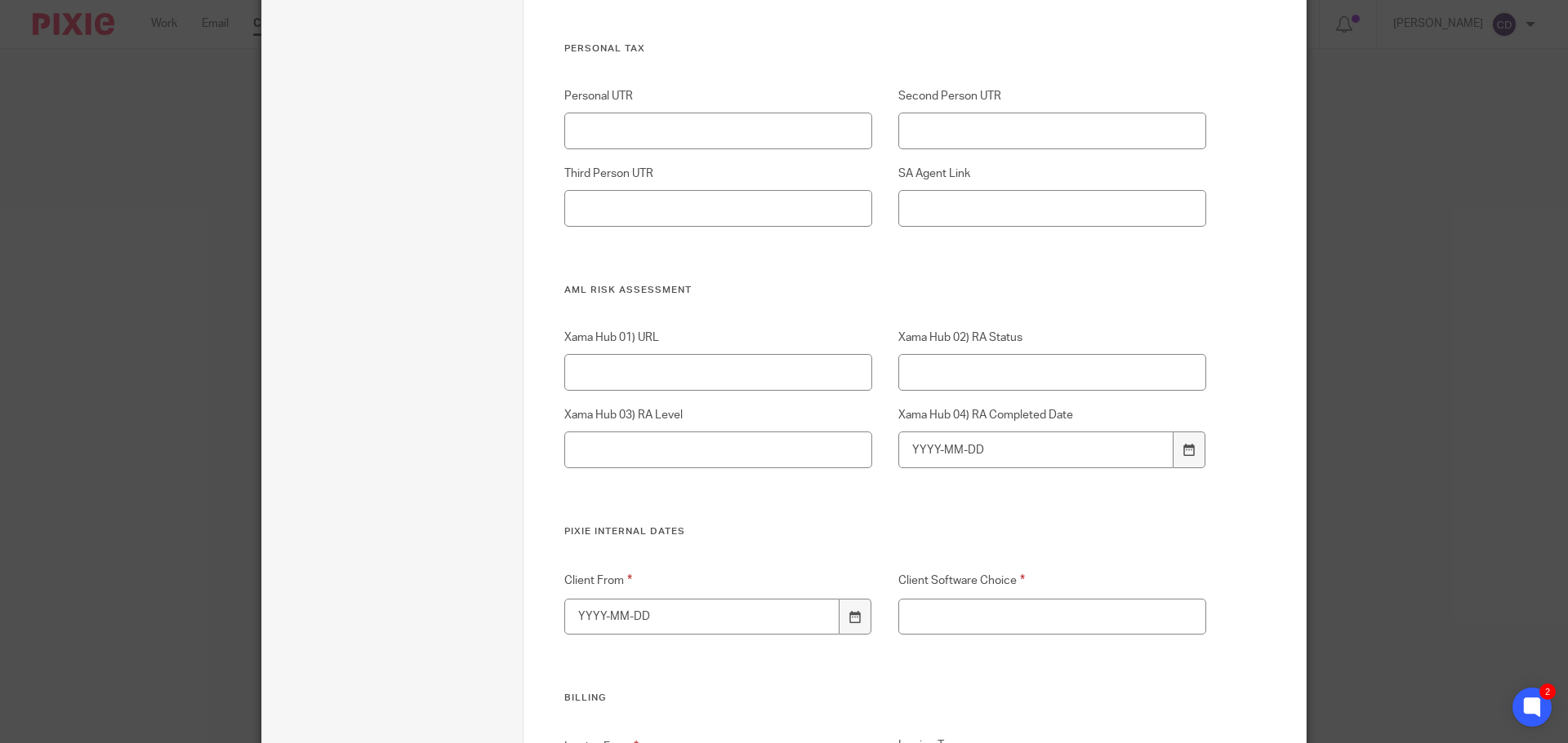
scroll to position [3264, 0]
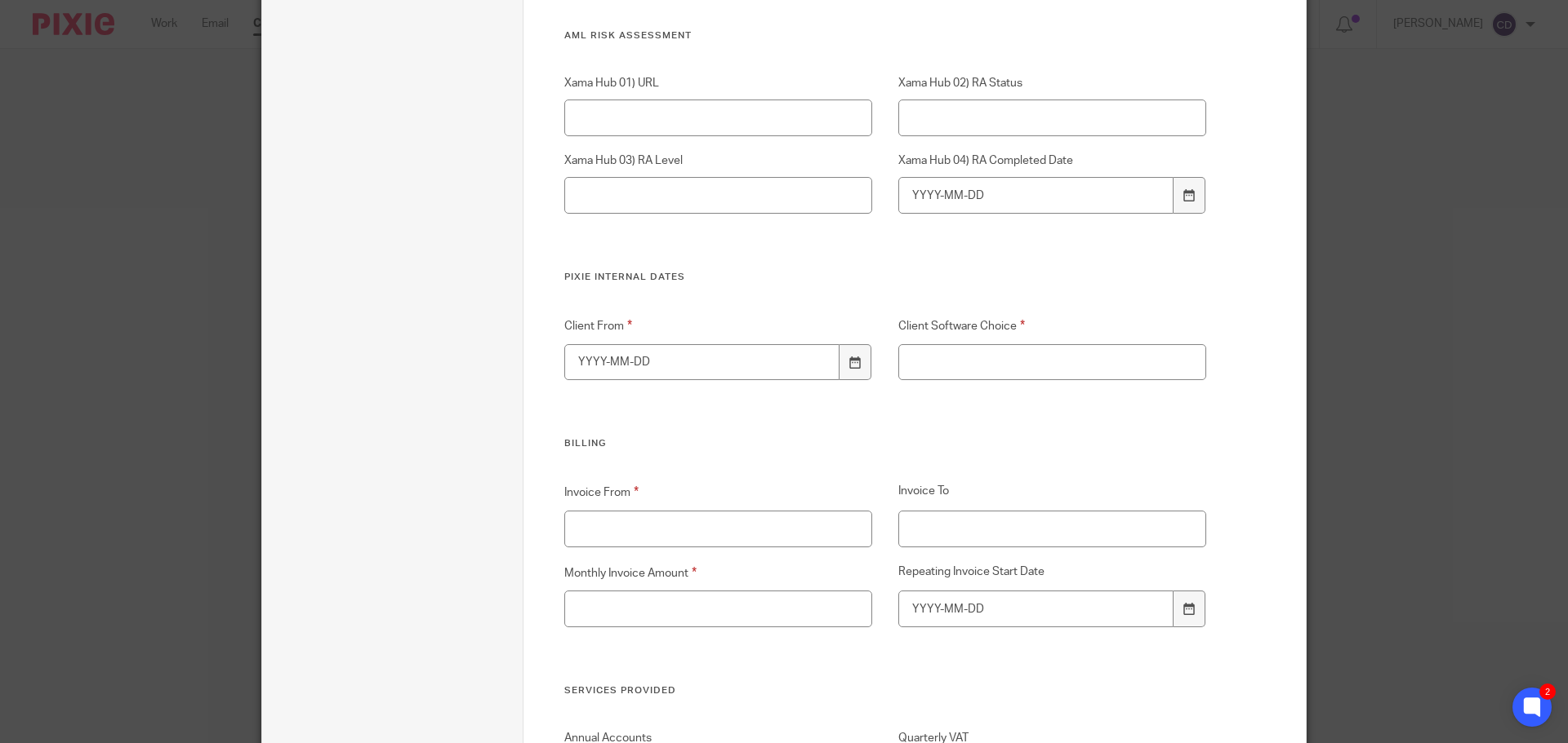
type input "-"
click at [941, 364] on input "Client Software Choice" at bounding box center [1052, 363] width 309 height 37
type input "-"
click at [848, 354] on div at bounding box center [855, 363] width 31 height 37
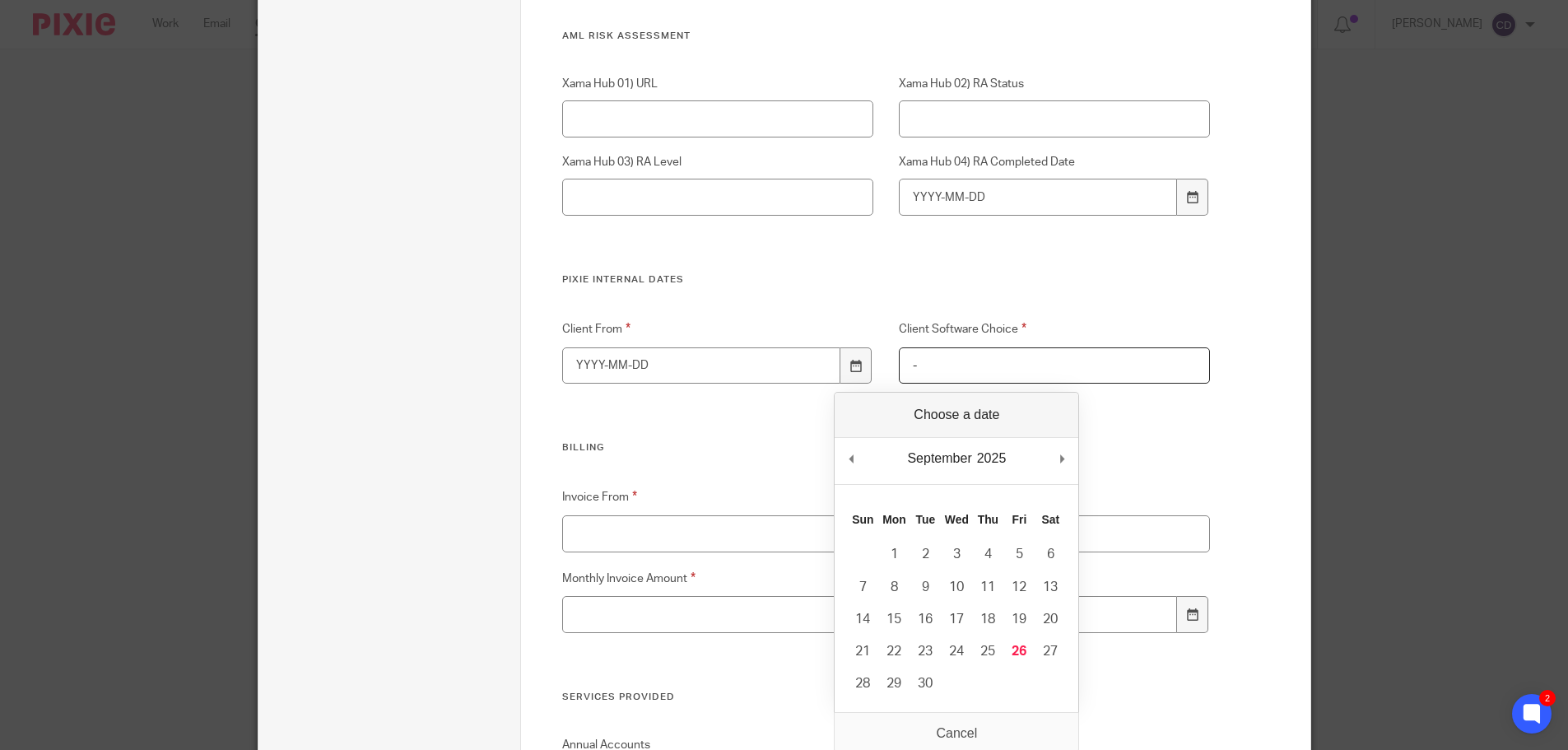
type input "2025-09-26"
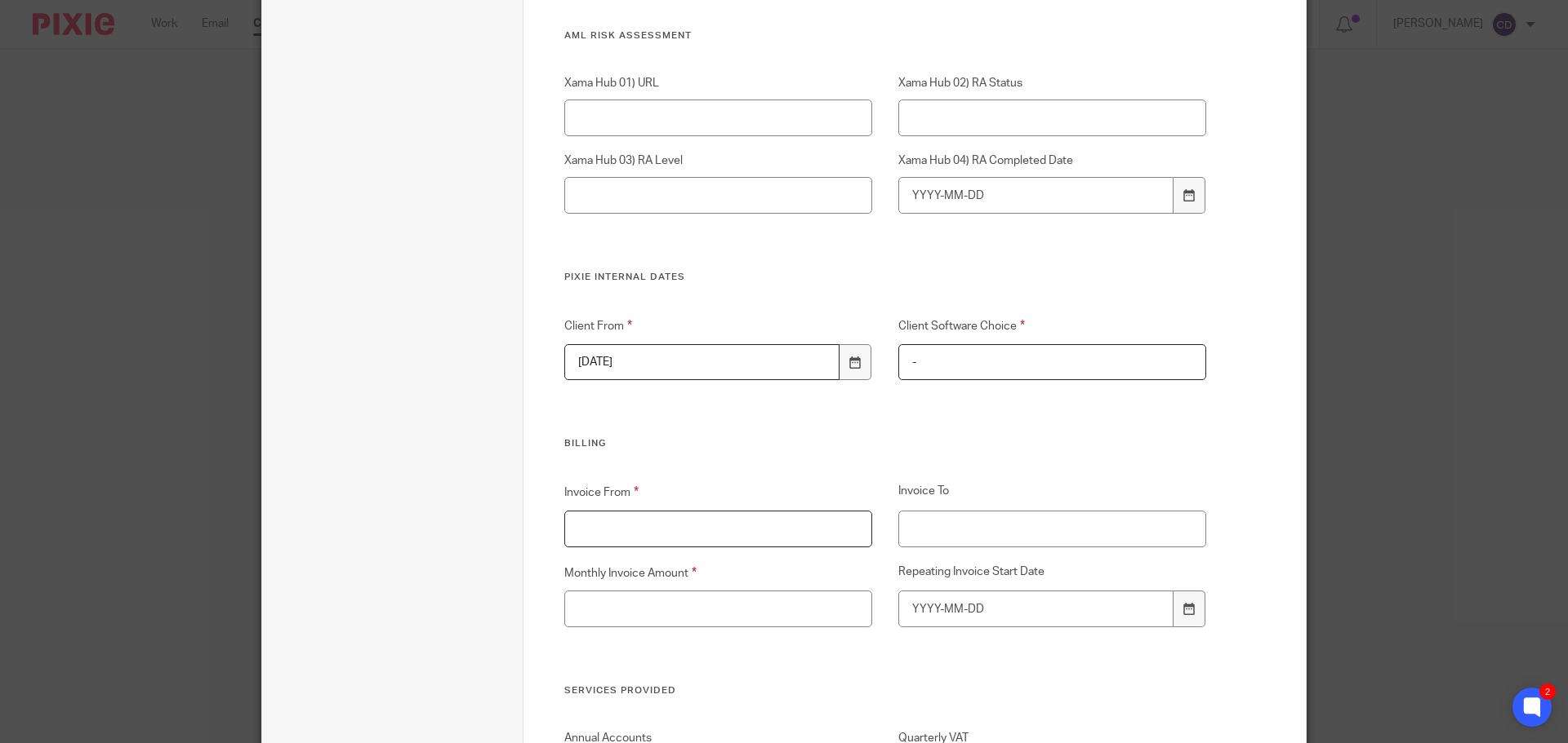
click at [672, 528] on input "Invoice From" at bounding box center [718, 529] width 309 height 37
type input "-"
click at [631, 606] on input "Monthly Invoice Amount" at bounding box center [718, 609] width 309 height 37
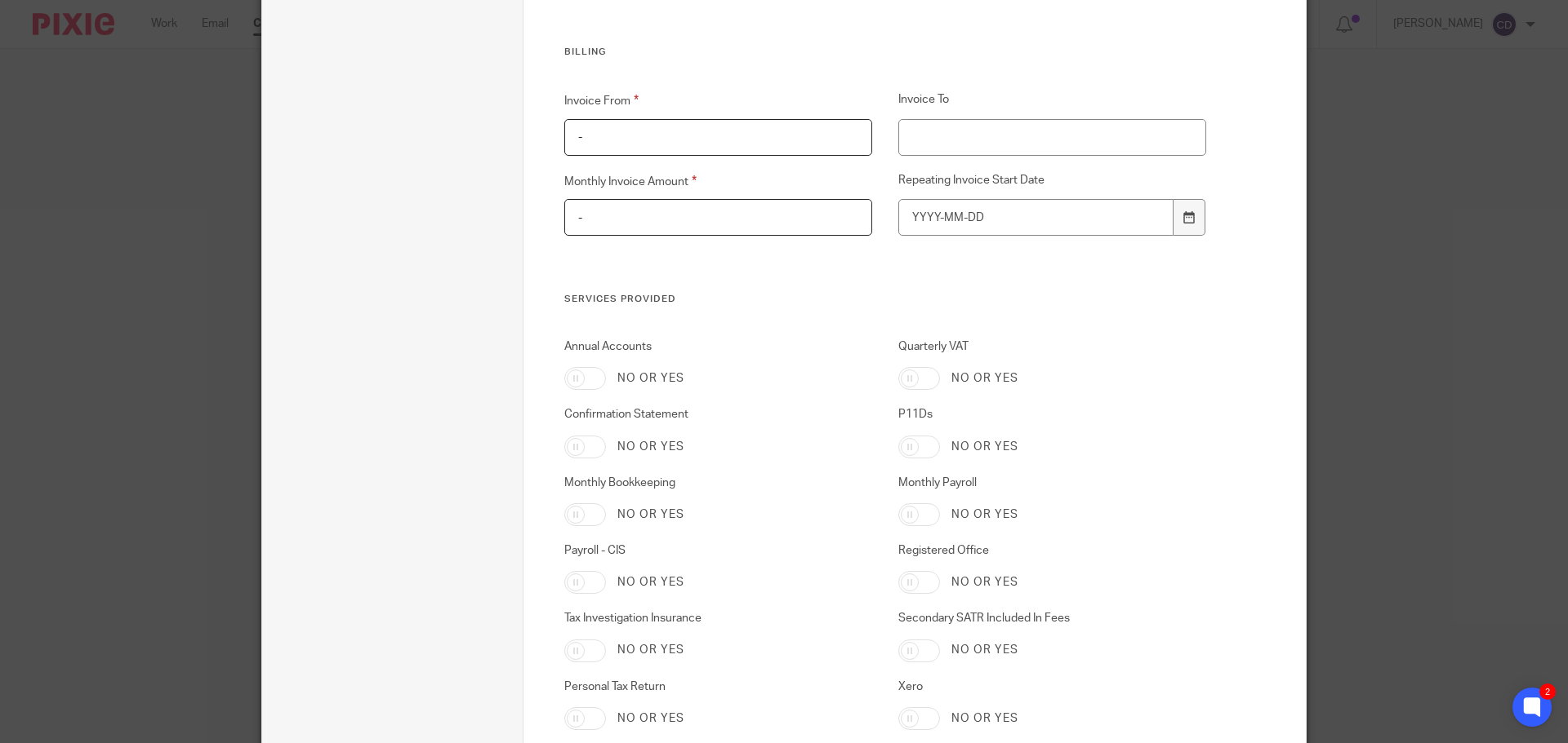
scroll to position [3754, 0]
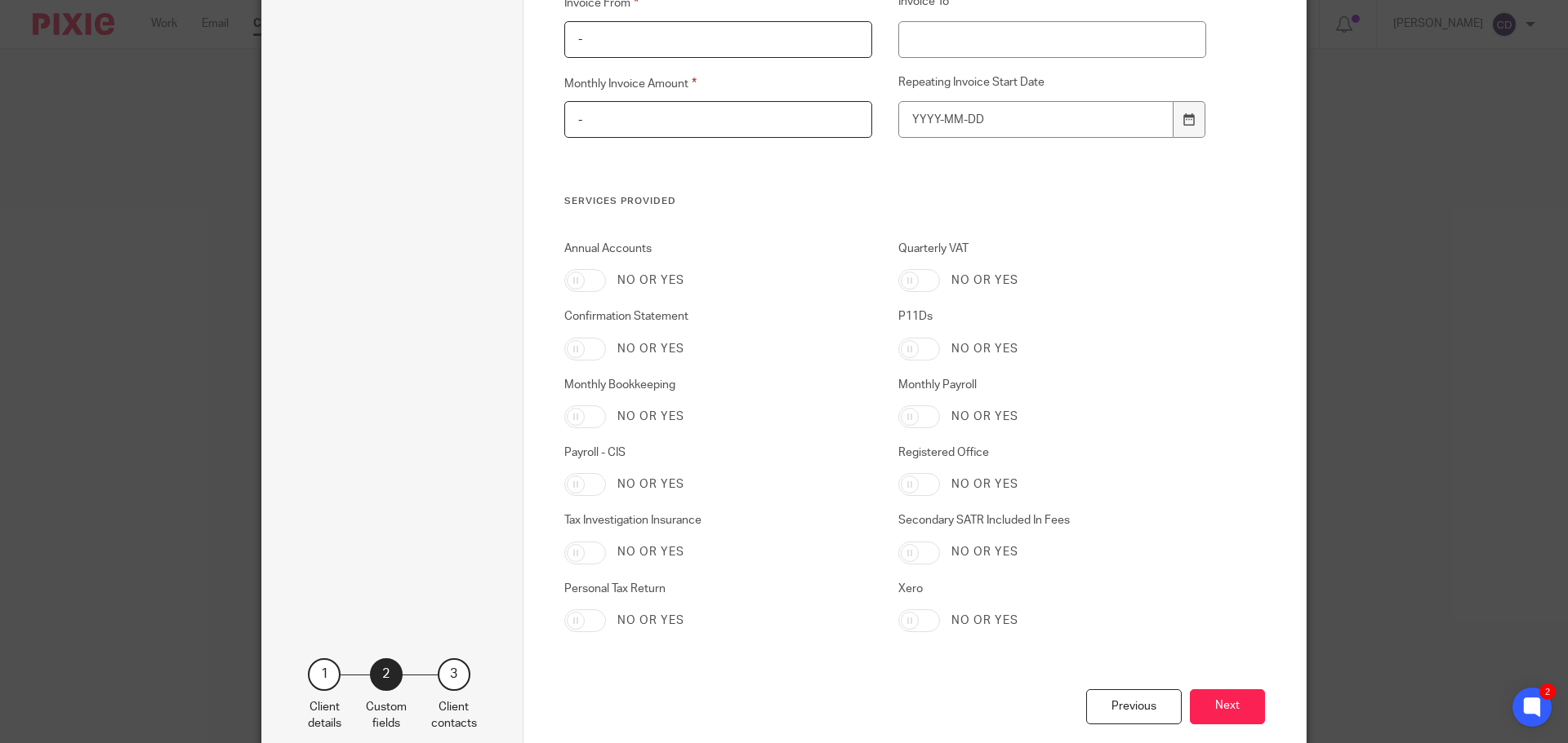
type input "-"
click at [1222, 704] on button "Next" at bounding box center [1227, 707] width 76 height 35
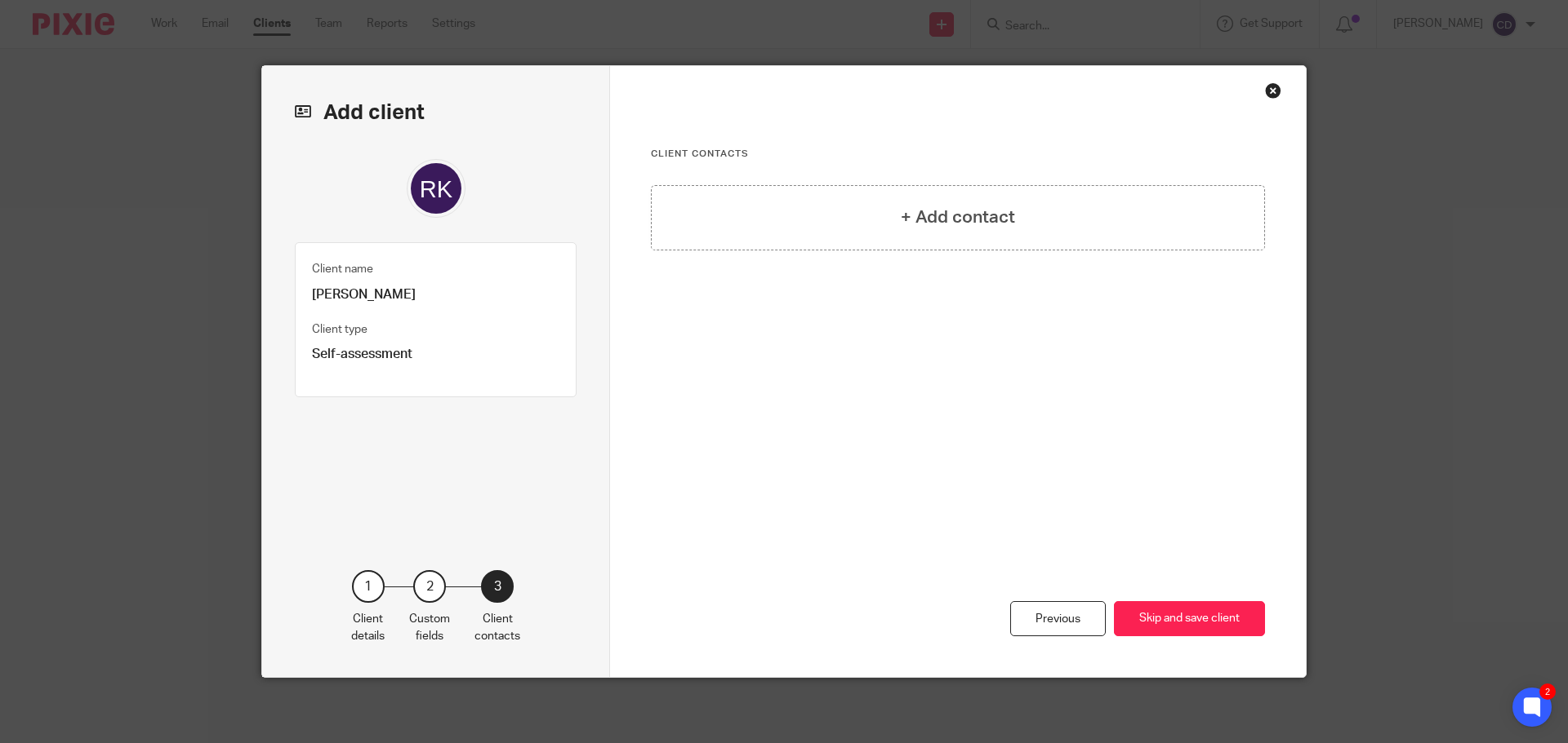
click at [872, 208] on div "+ Add contact" at bounding box center [957, 217] width 614 height 65
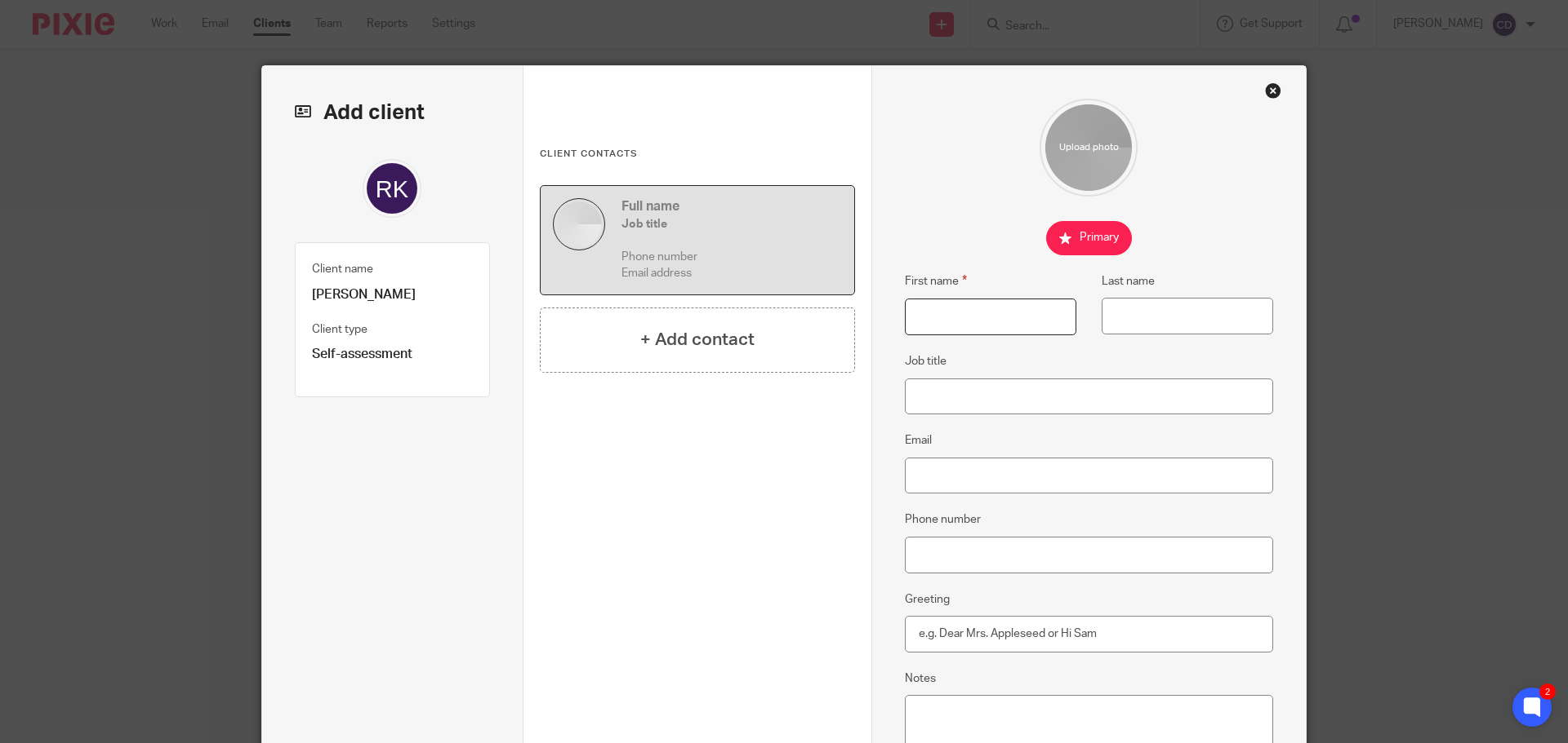
click at [991, 330] on input "First name" at bounding box center [990, 317] width 171 height 37
type input "Ryan"
type input "Killick"
paste input "killick.r@hotmail.co.uk"
type input "killick.r@hotmail.co.uk"
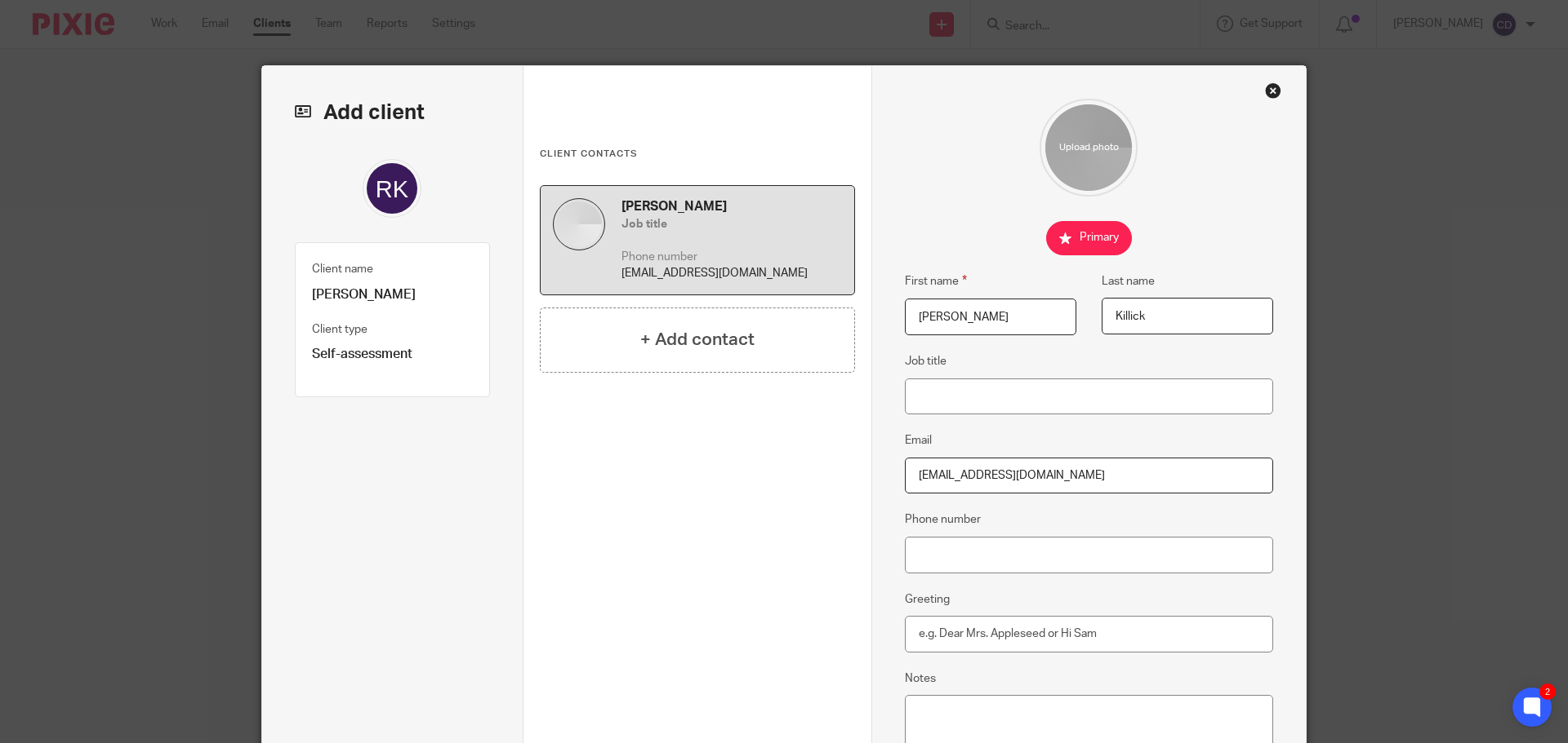
click at [807, 464] on div "Ryan Killick Job title Phone number killick.r@hotmail.co.uk + Add contact" at bounding box center [697, 395] width 315 height 420
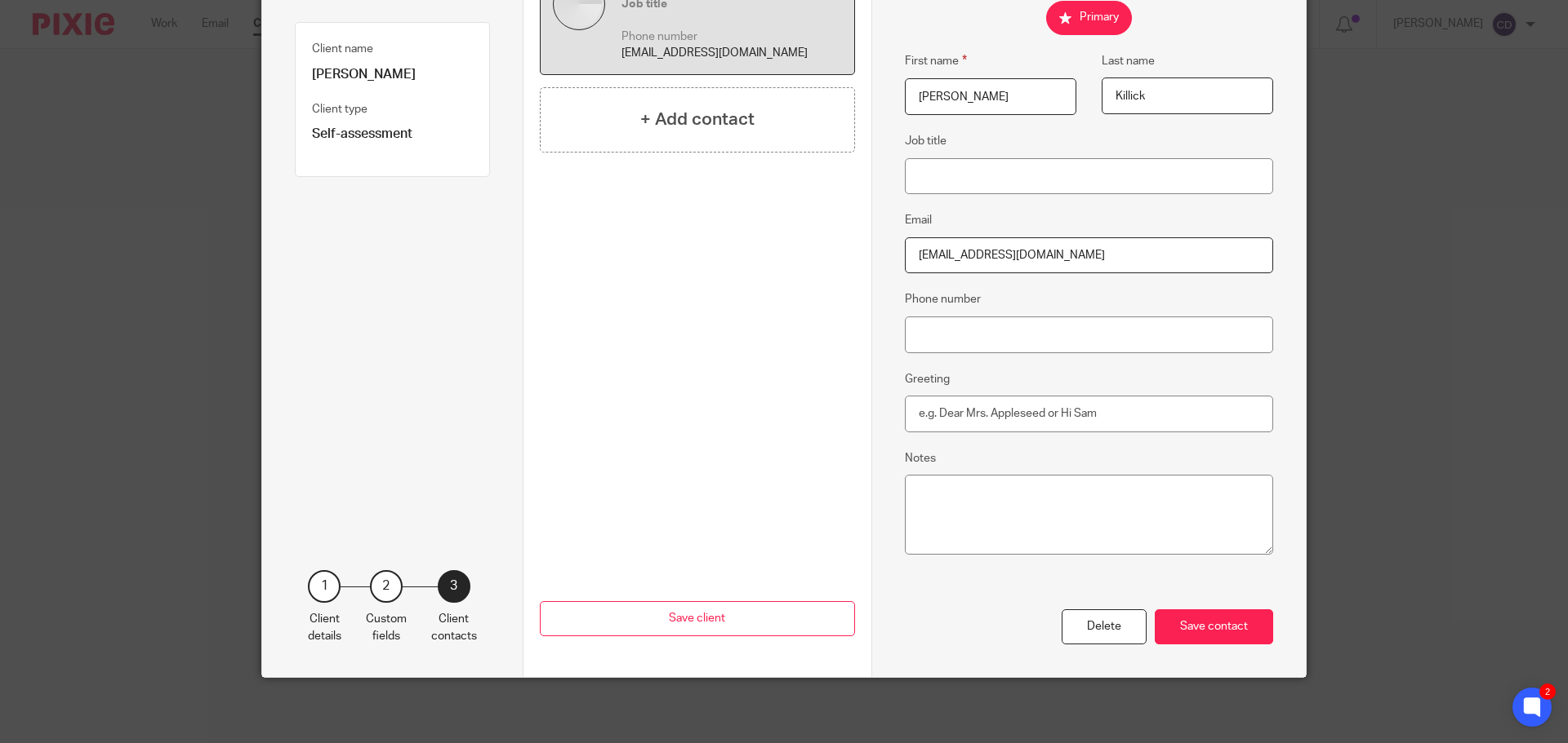
click at [1221, 641] on div "Save contact" at bounding box center [1213, 627] width 119 height 35
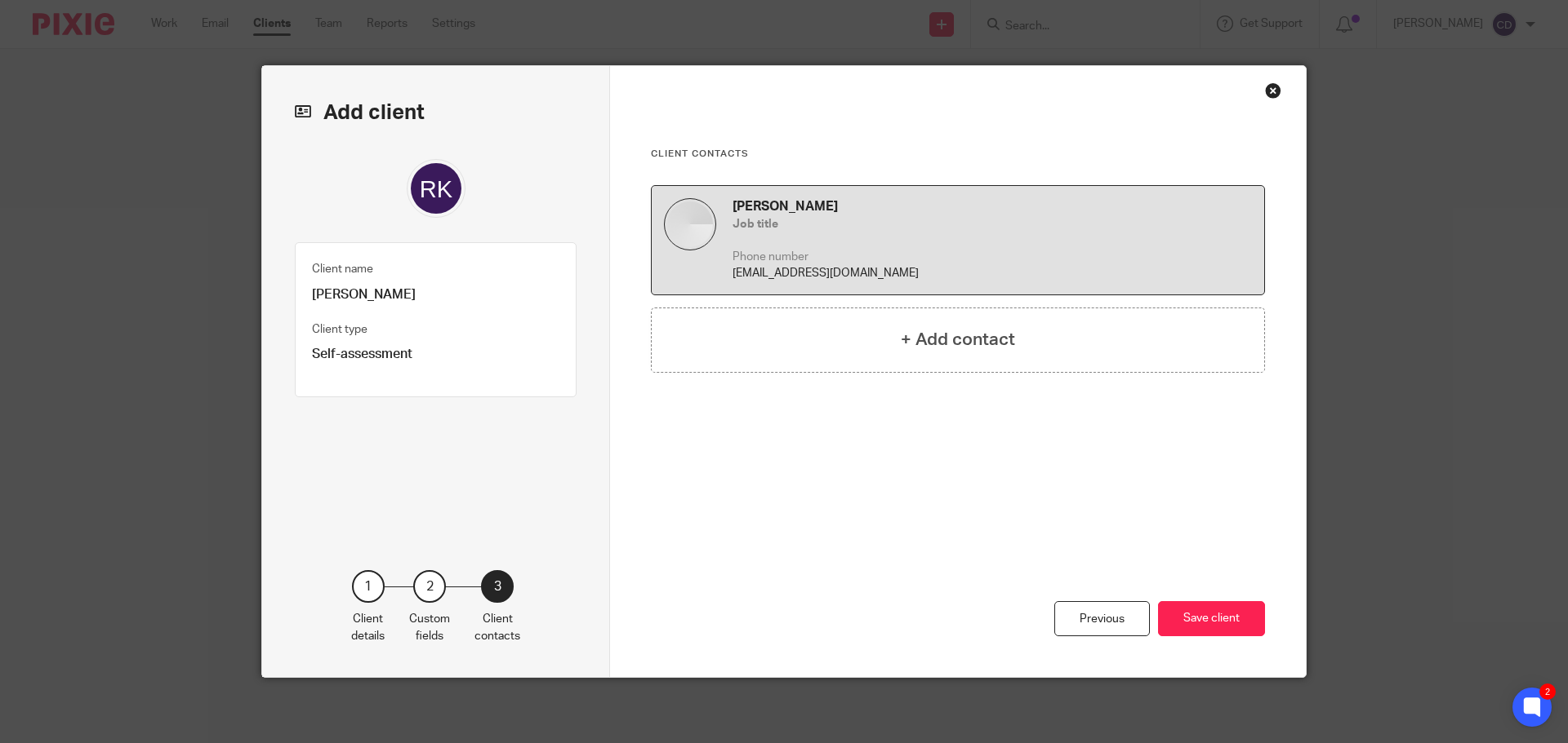
click at [1226, 627] on button "Save client" at bounding box center [1211, 619] width 107 height 35
click at [1215, 608] on button "Save client" at bounding box center [1211, 619] width 107 height 35
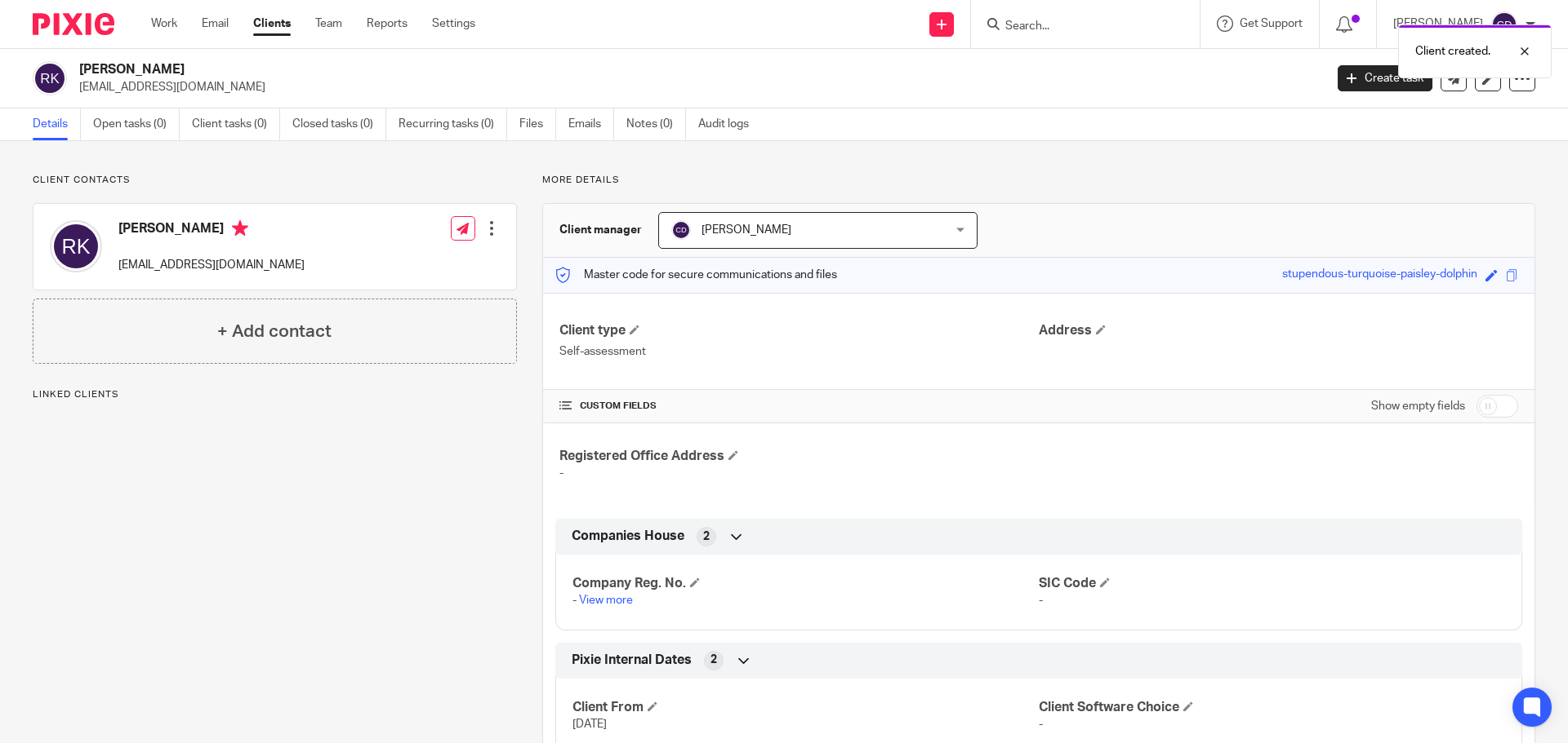
click at [424, 129] on link "Recurring tasks (0)" at bounding box center [452, 124] width 109 height 32
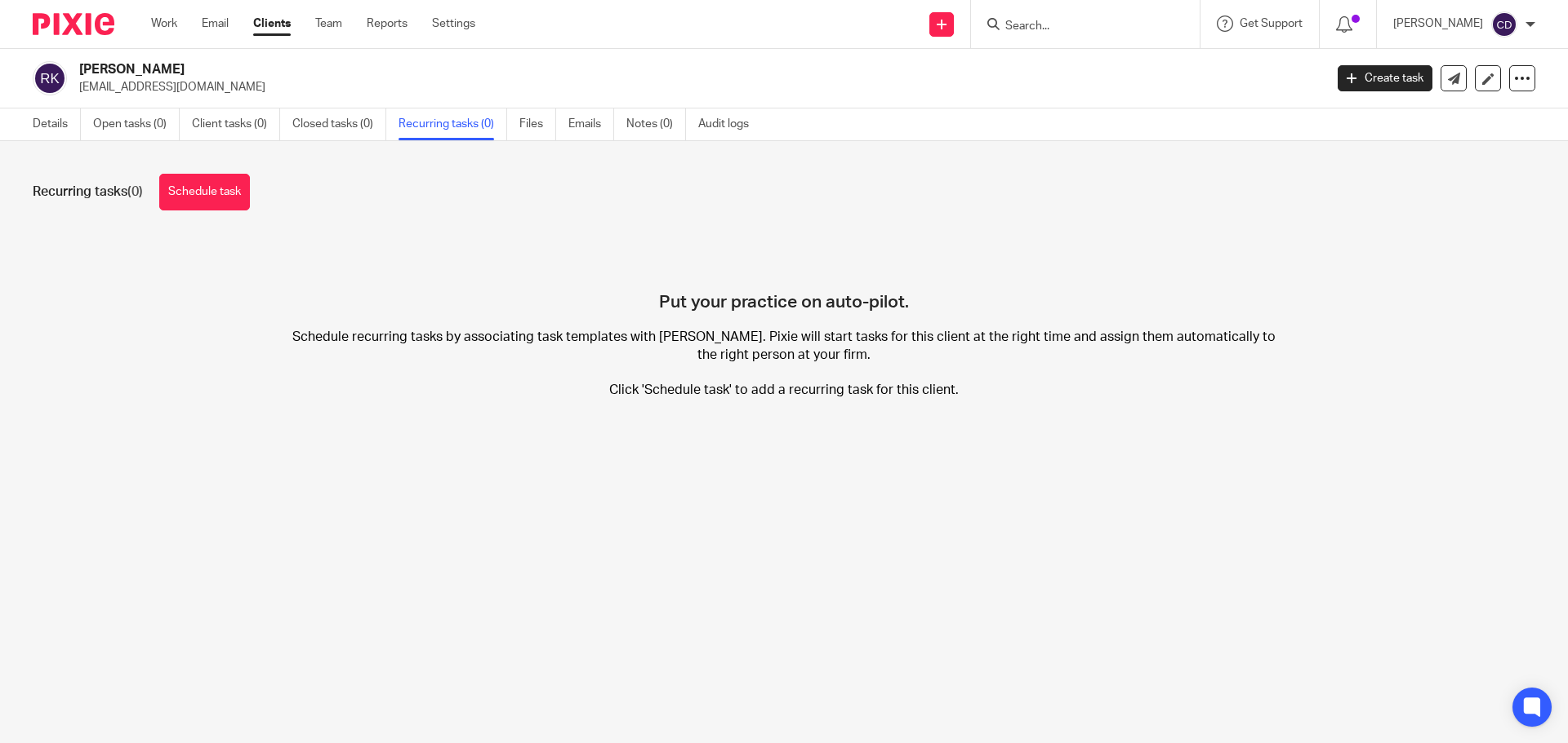
click at [194, 198] on link "Schedule task" at bounding box center [205, 192] width 90 height 37
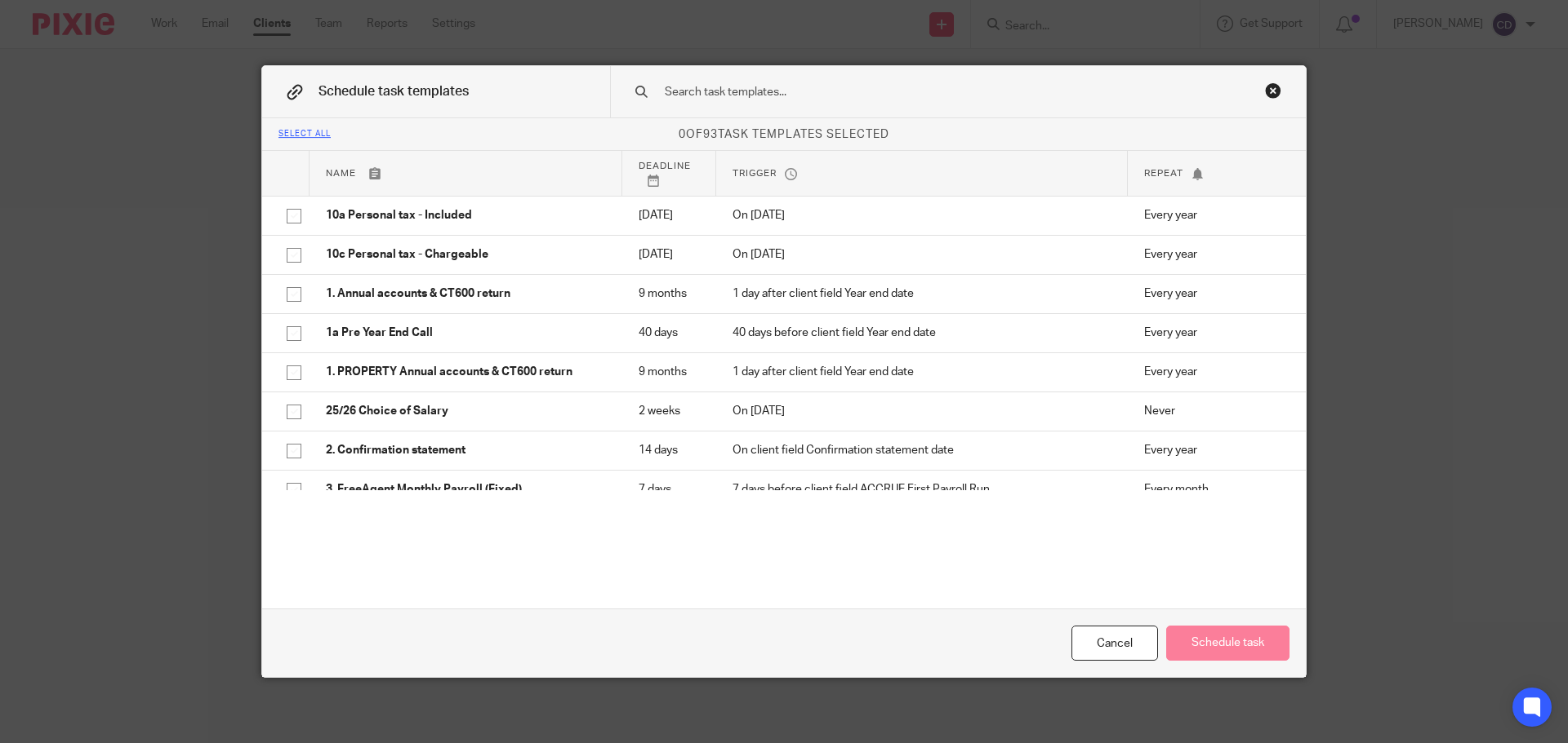
click at [400, 262] on p "10c Personal tax - Chargeable" at bounding box center [466, 255] width 280 height 17
checkbox input "true"
click at [1170, 634] on button "Schedule task" at bounding box center [1228, 644] width 123 height 35
click at [1202, 640] on button "Schedule task" at bounding box center [1228, 644] width 123 height 35
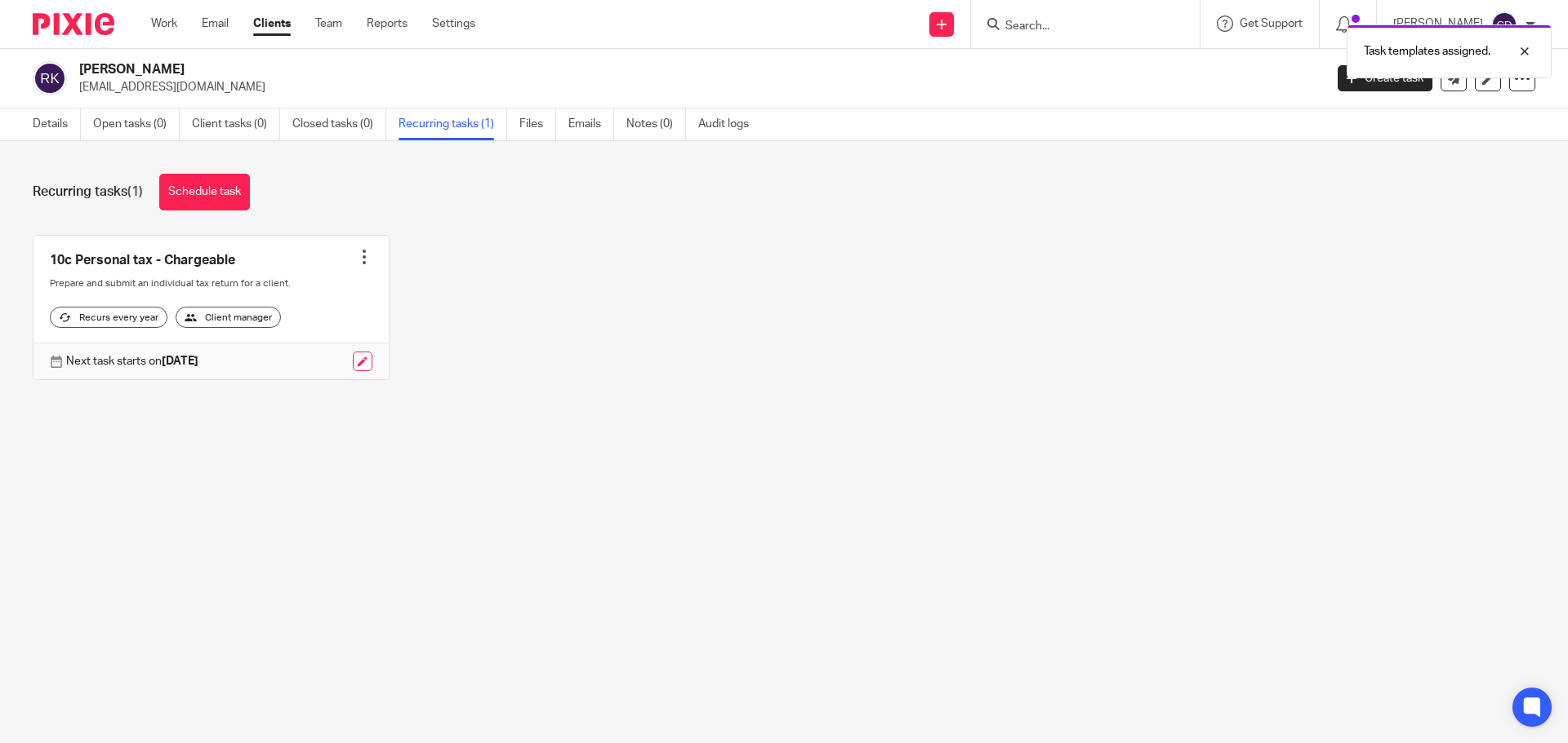
click at [194, 192] on link "Schedule task" at bounding box center [205, 192] width 90 height 37
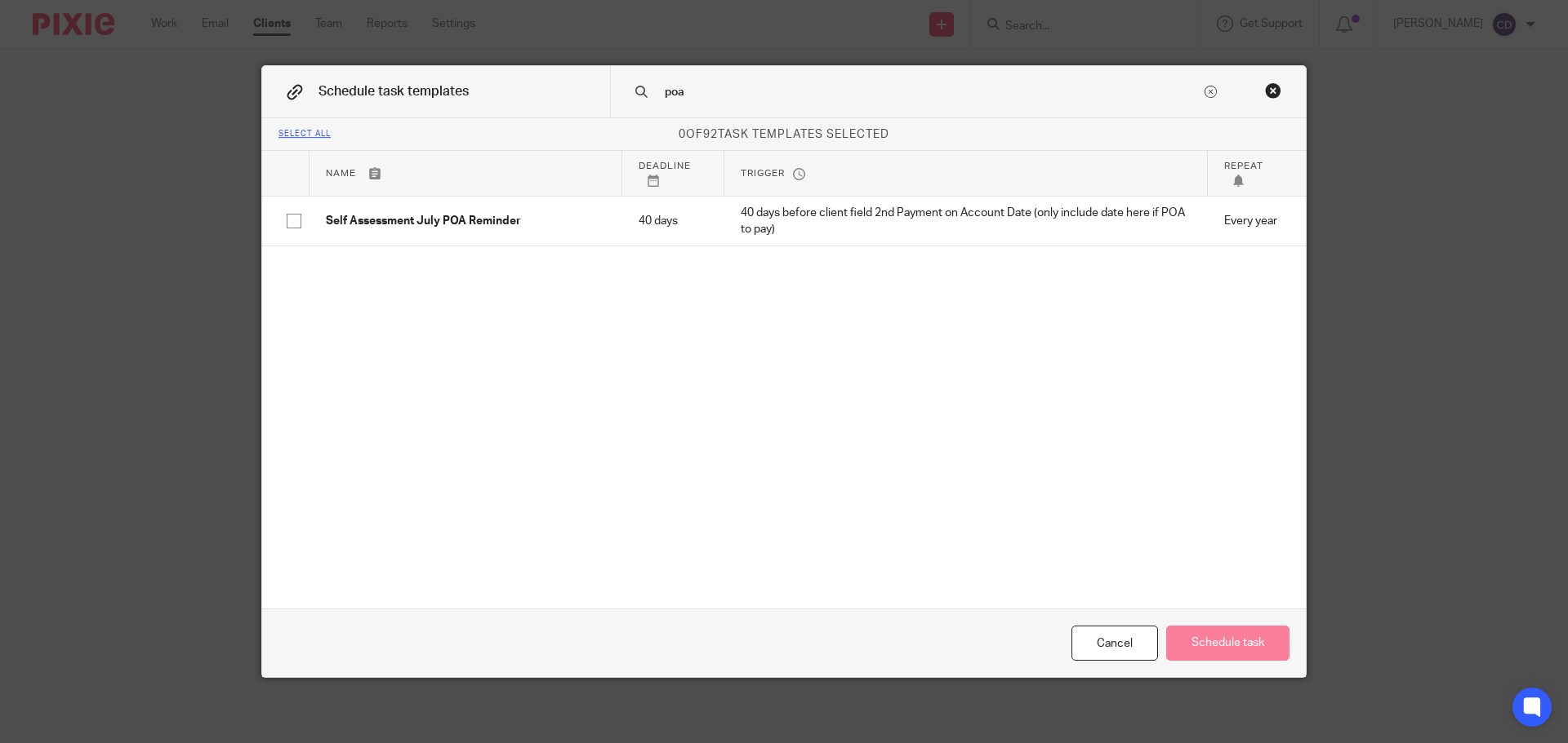
type input "poa"
click at [441, 210] on td "Self Assessment July POA Reminder" at bounding box center [465, 221] width 312 height 51
checkbox input "true"
click at [1240, 630] on button "Schedule task" at bounding box center [1228, 644] width 123 height 35
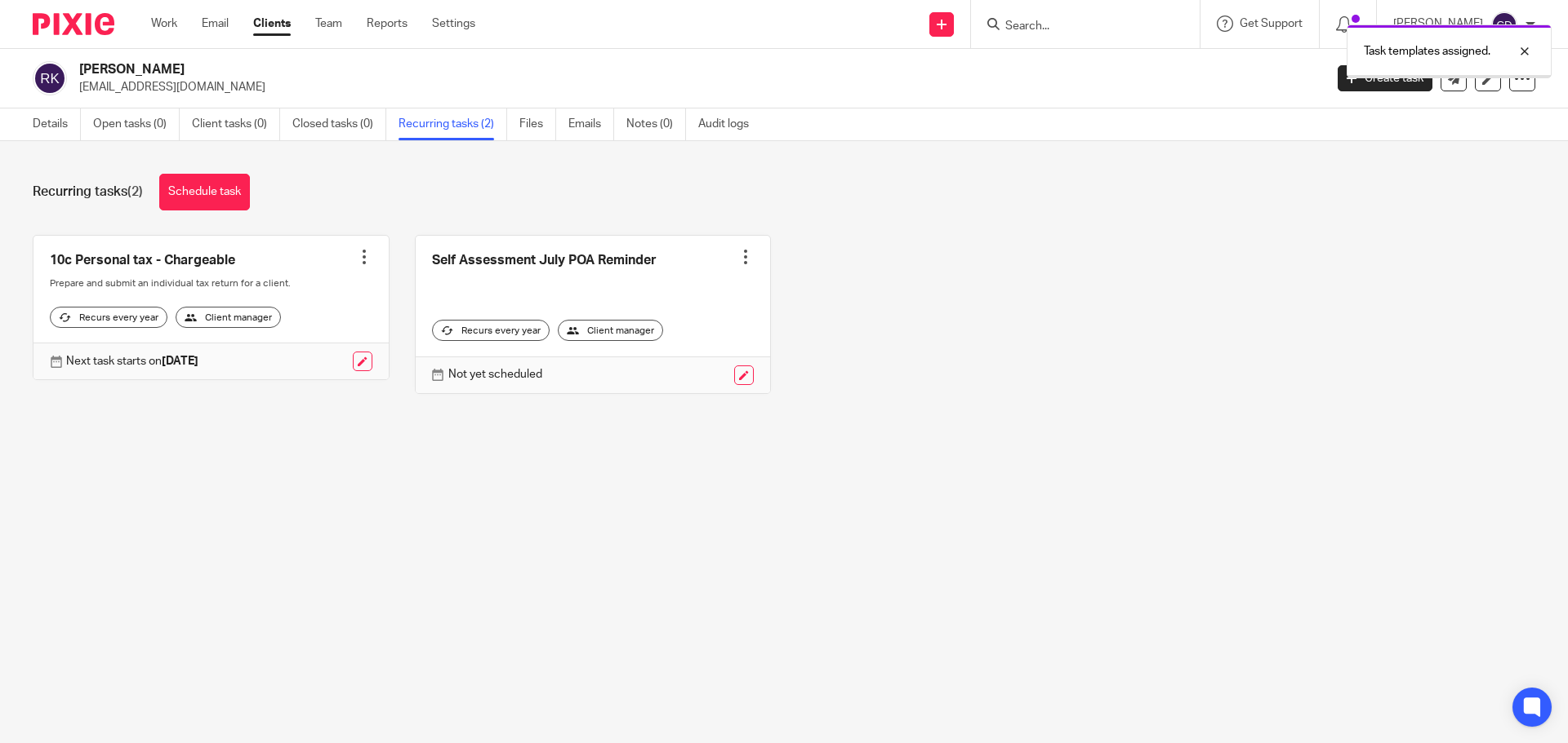
click at [47, 119] on link "Details" at bounding box center [56, 124] width 48 height 32
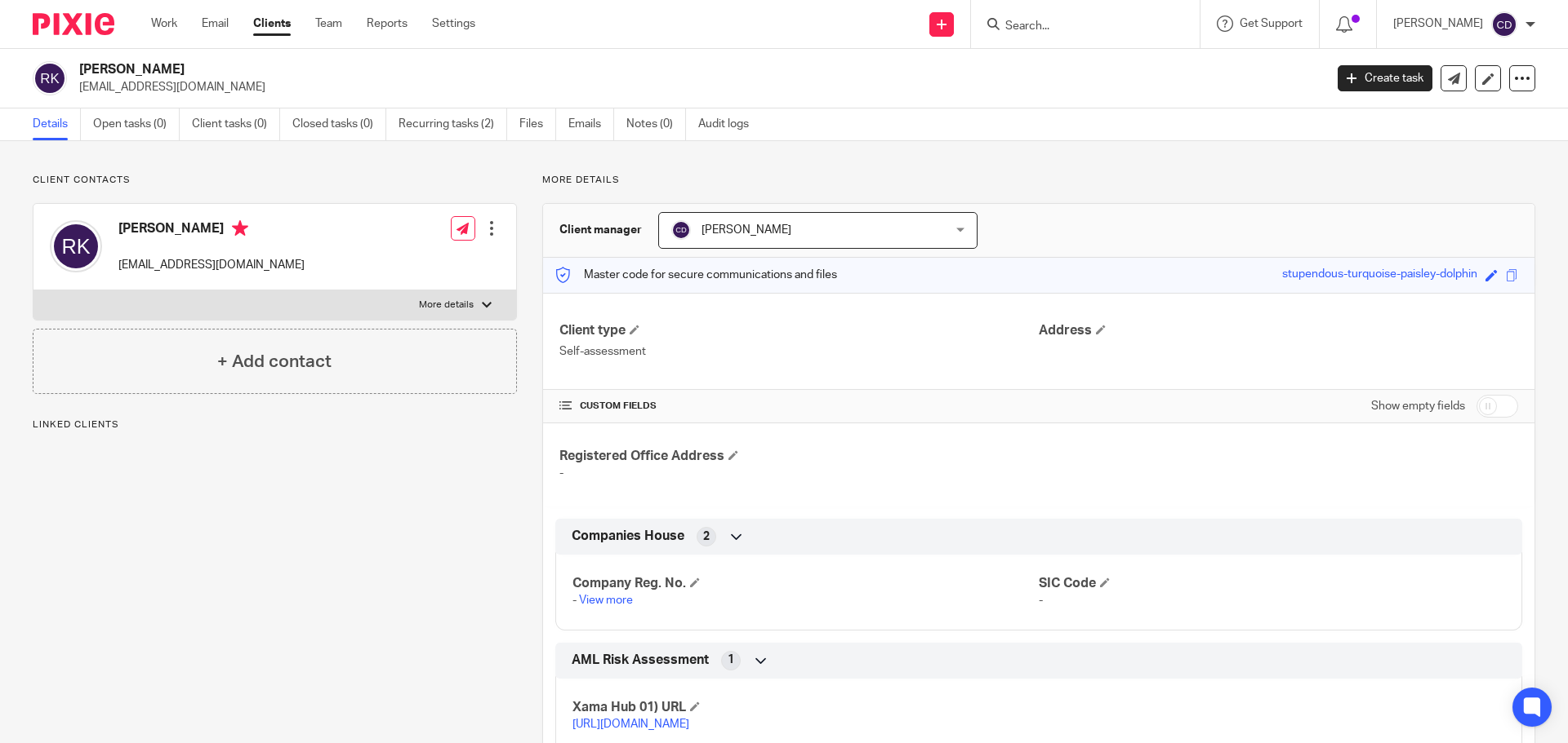
click at [461, 308] on p "More details" at bounding box center [446, 305] width 54 height 13
click at [33, 290] on input "More details" at bounding box center [32, 290] width 1 height 1
checkbox input "true"
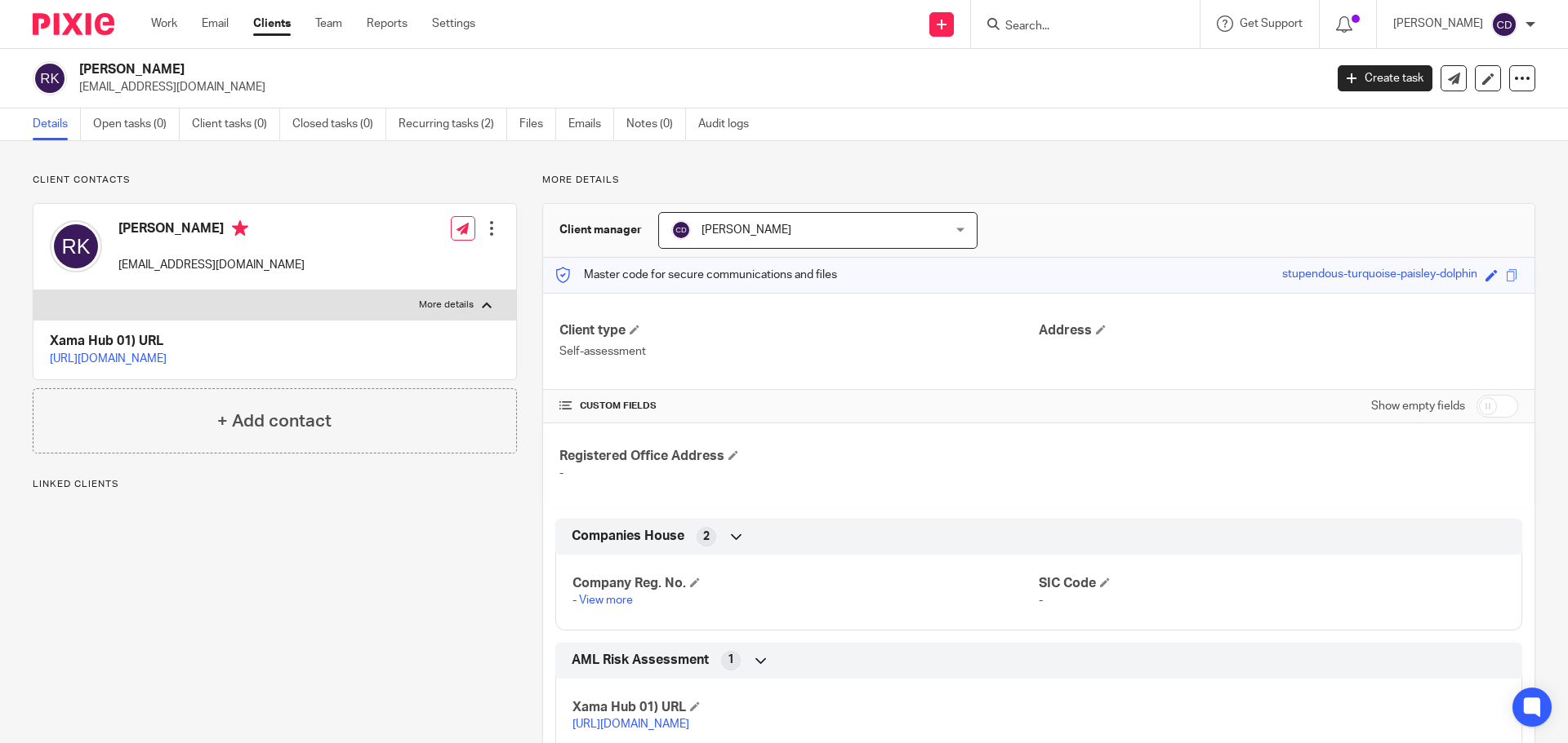
click at [167, 362] on link "[URL][DOMAIN_NAME]" at bounding box center [108, 359] width 117 height 11
click at [140, 126] on link "Open tasks (0)" at bounding box center [136, 124] width 87 height 32
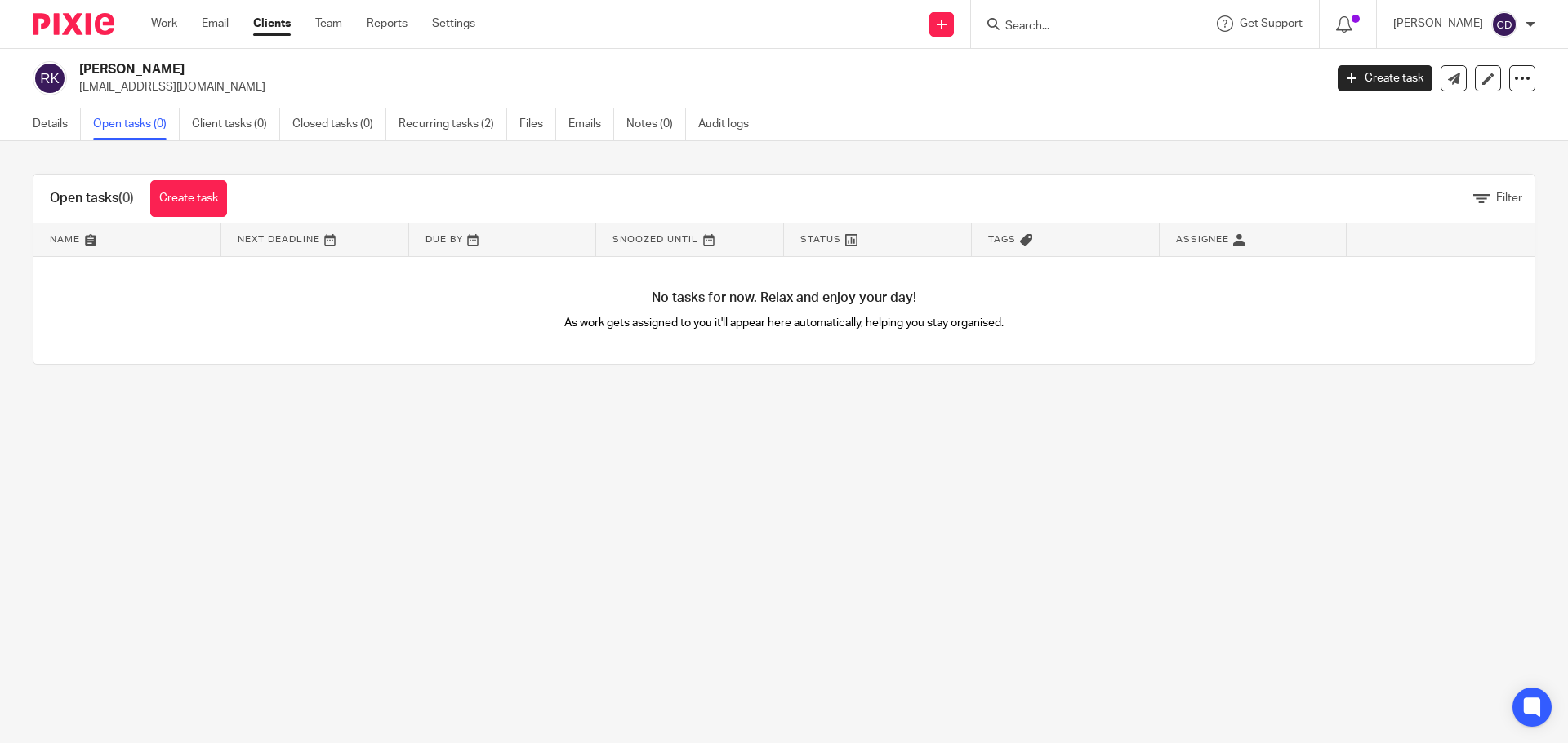
click at [173, 183] on link "Create task" at bounding box center [188, 199] width 76 height 37
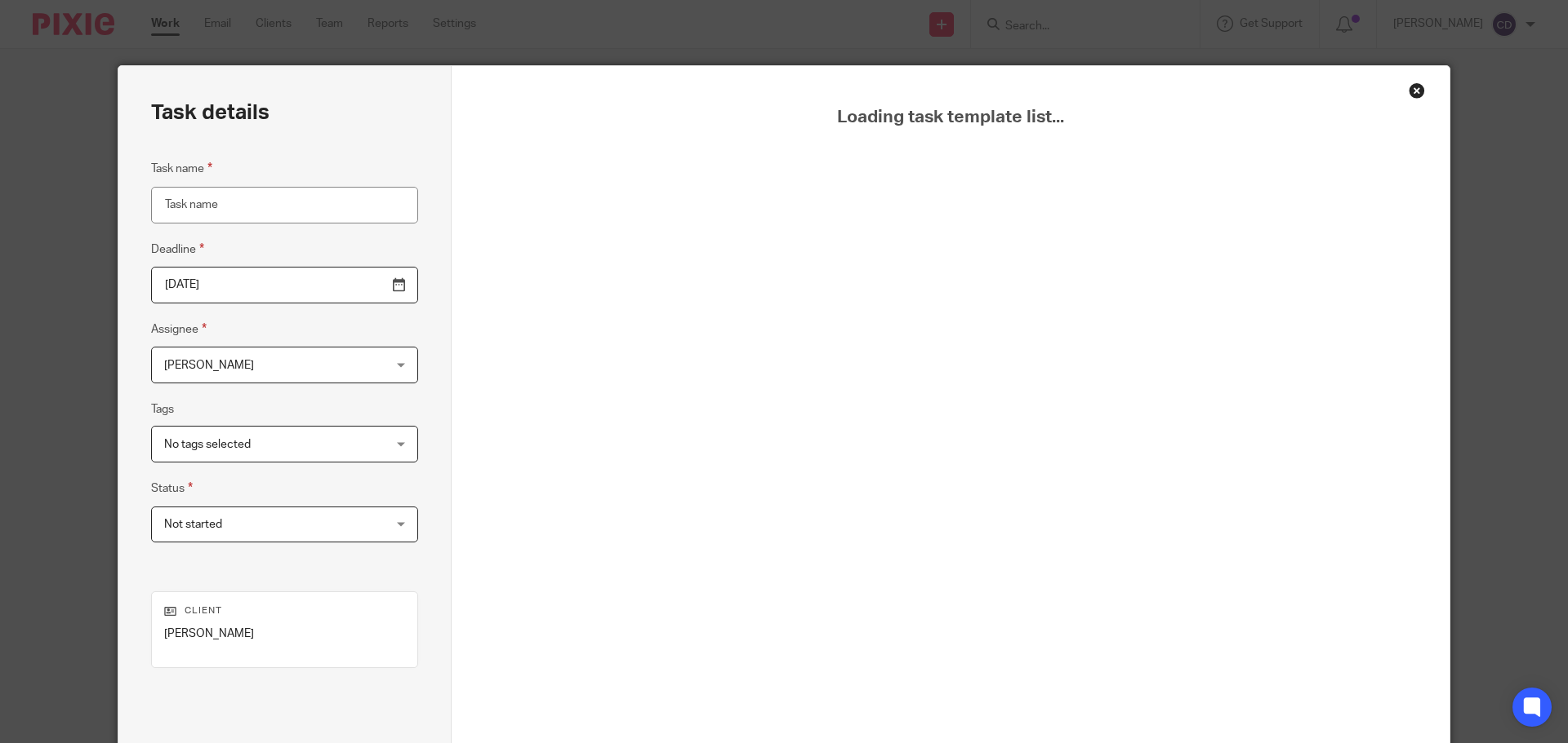
drag, startPoint x: 0, startPoint y: 0, endPoint x: 247, endPoint y: 200, distance: 317.8
click at [247, 200] on input "Task name" at bounding box center [285, 205] width 267 height 37
